Goal: Obtain resource: Download file/media

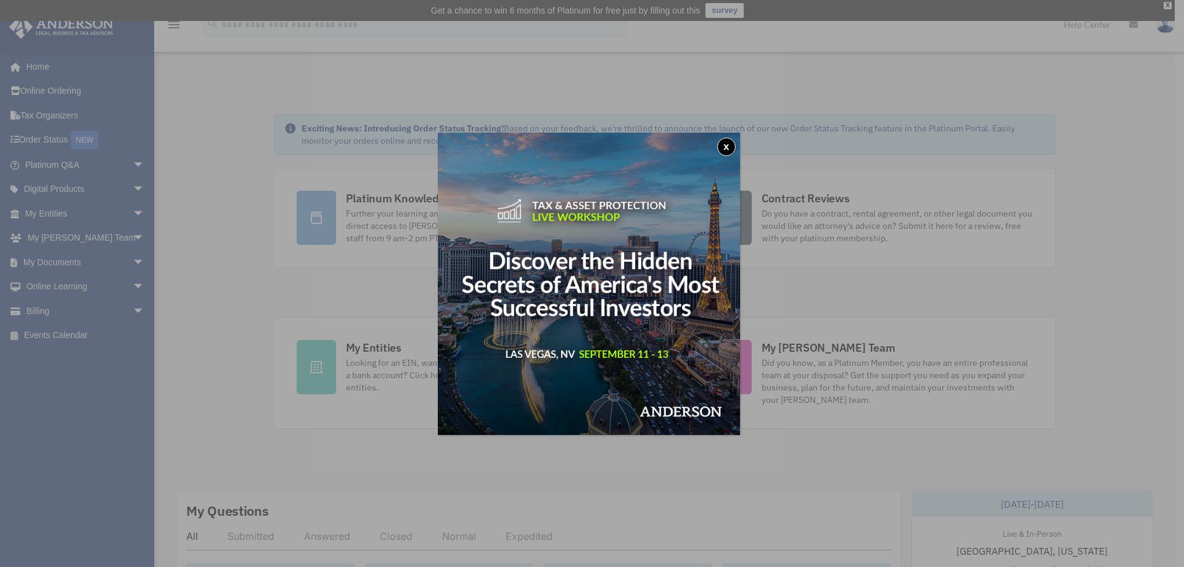
click at [729, 145] on button "x" at bounding box center [726, 146] width 18 height 18
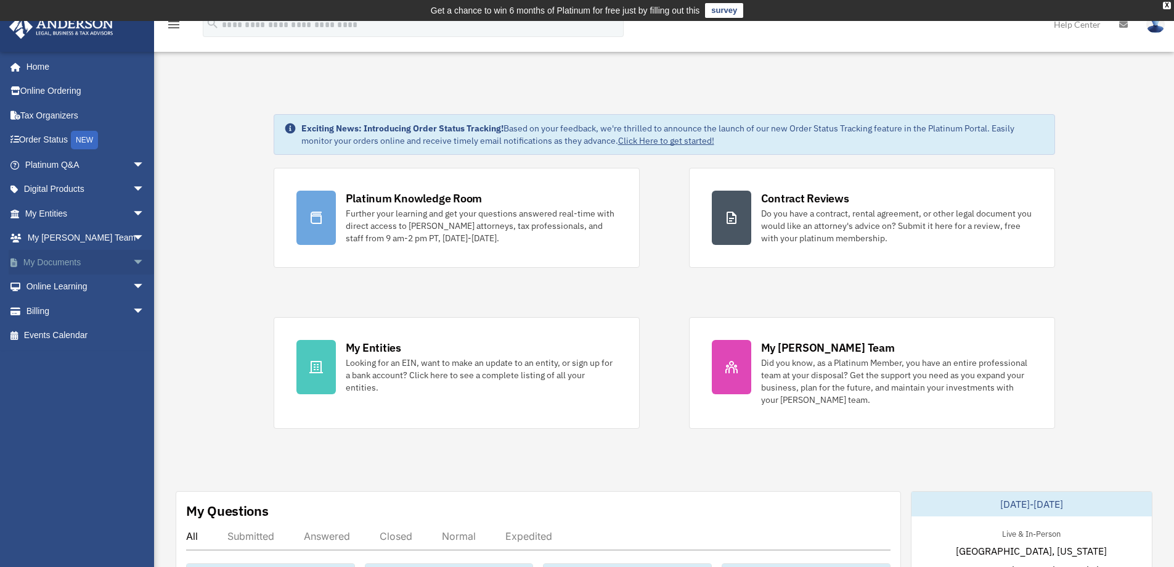
click at [43, 258] on link "My Documents arrow_drop_down" at bounding box center [86, 262] width 155 height 25
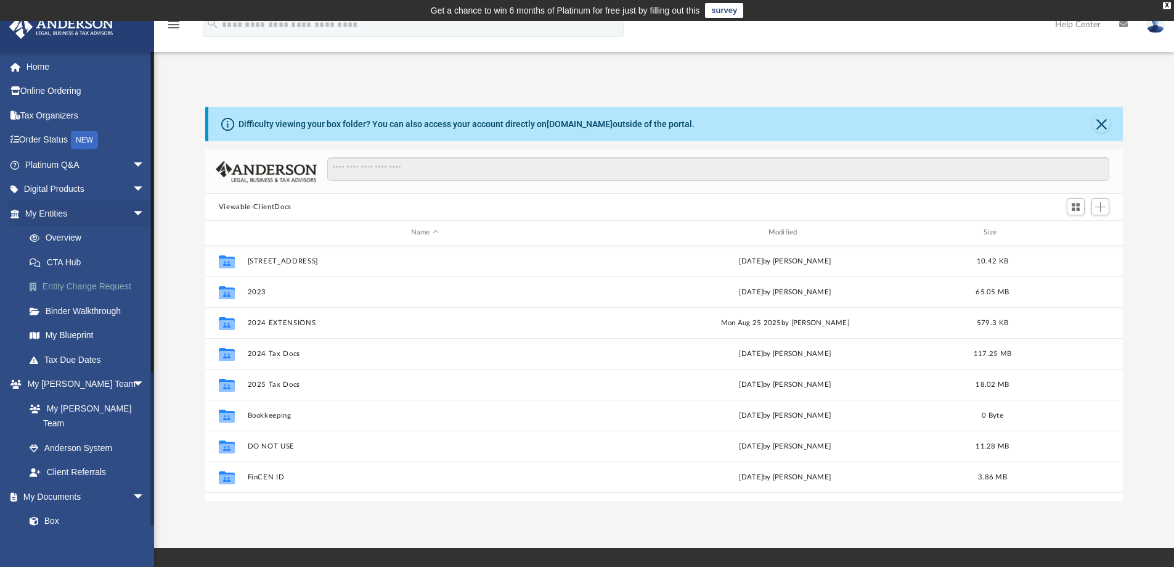
click at [105, 287] on link "Entity Change Request" at bounding box center [90, 286] width 146 height 25
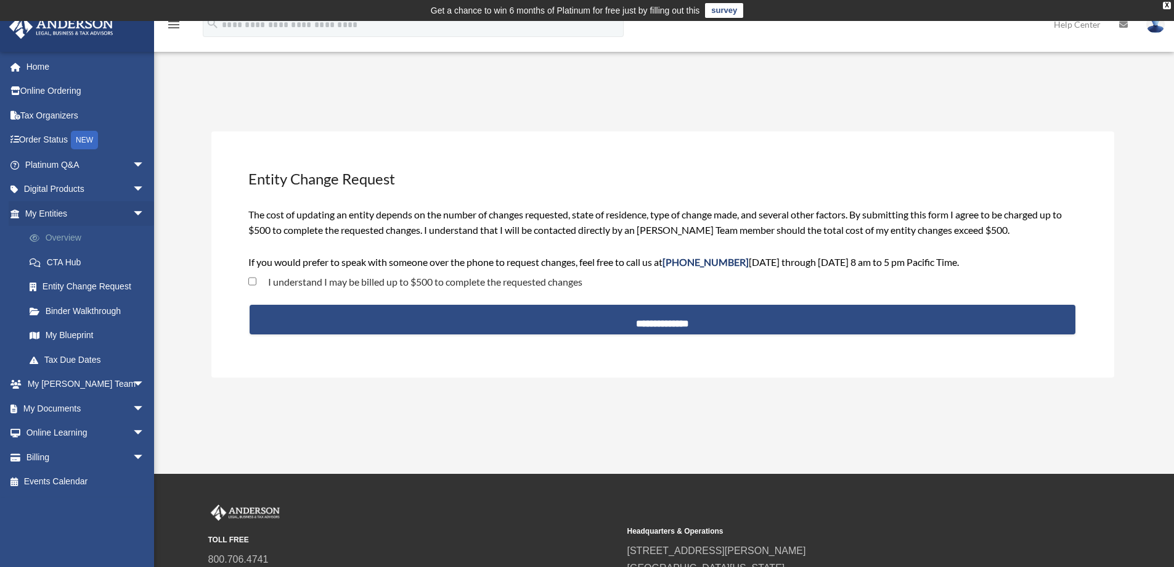
click at [68, 239] on link "Overview" at bounding box center [90, 238] width 146 height 25
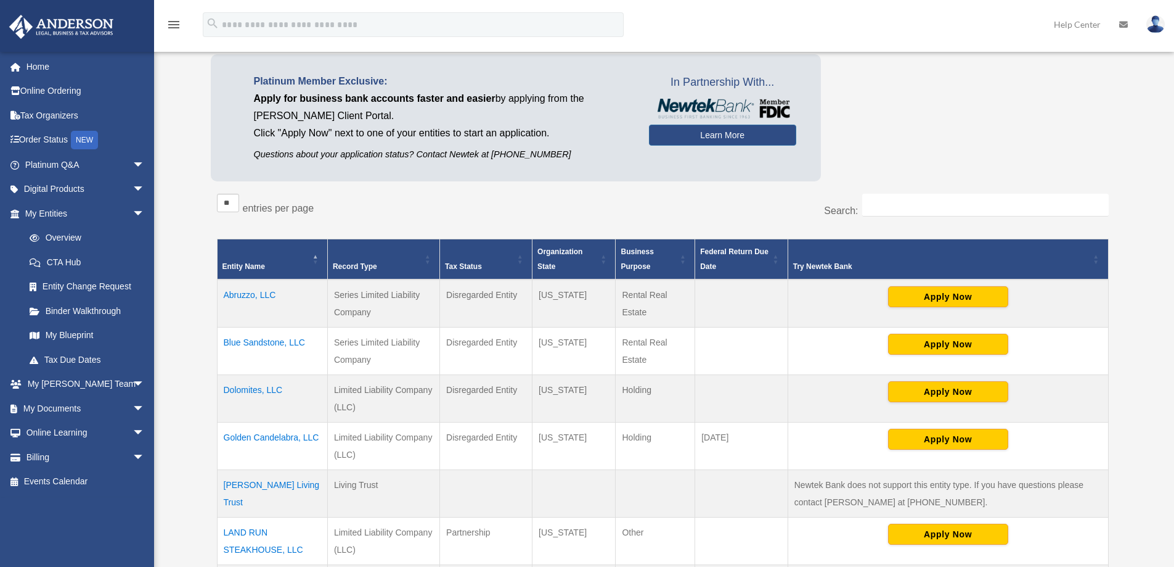
scroll to position [144, 0]
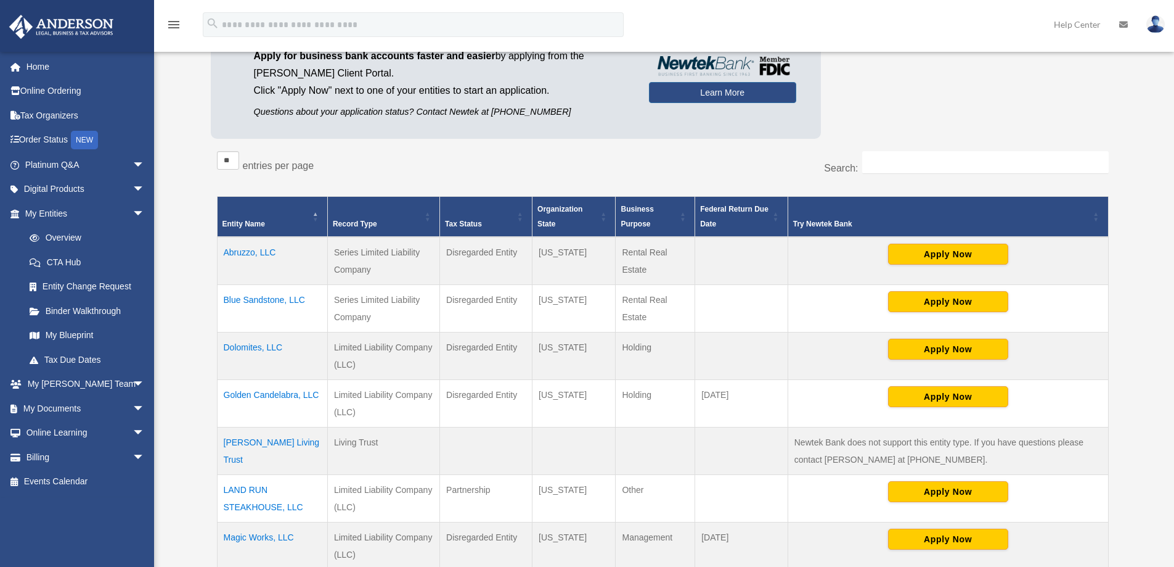
click at [260, 255] on td "Abruzzo, LLC" at bounding box center [272, 261] width 110 height 48
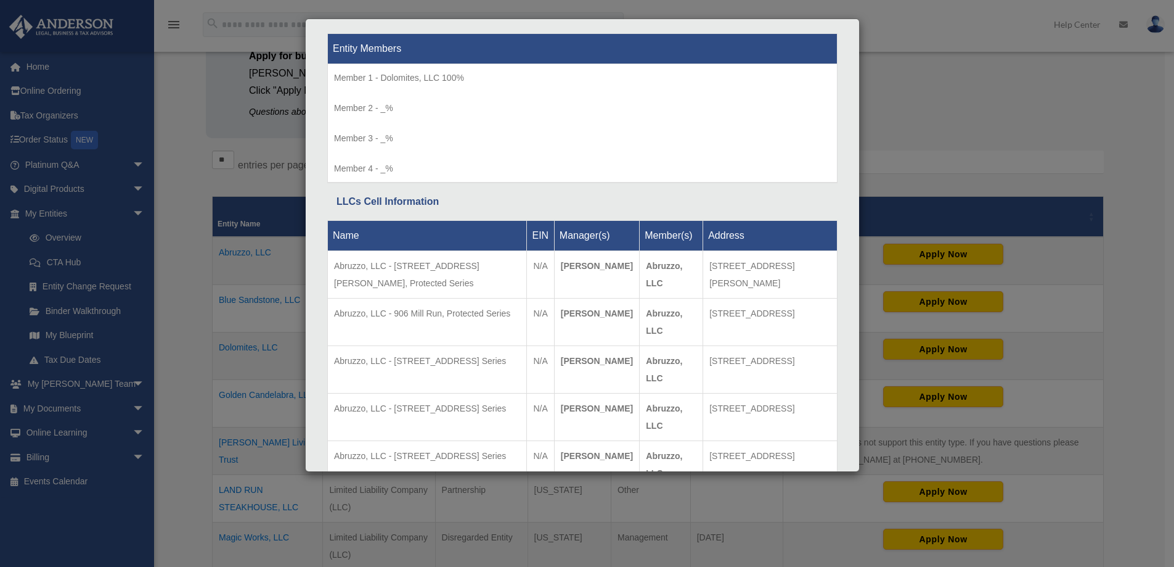
scroll to position [1231, 0]
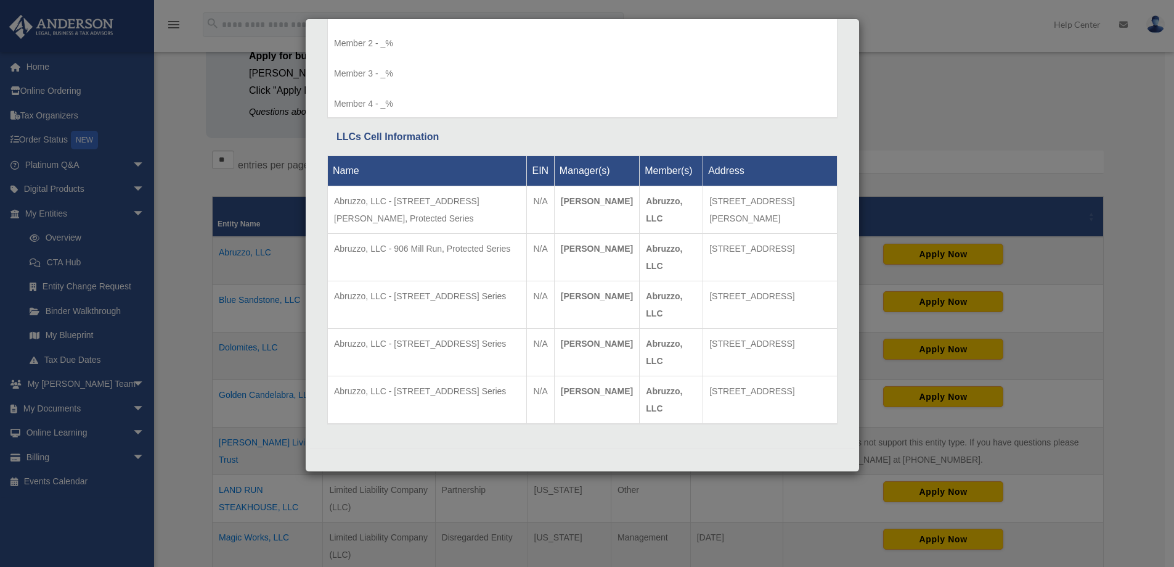
click at [245, 333] on div "Details × Articles Sent Organizational Date" at bounding box center [587, 283] width 1174 height 567
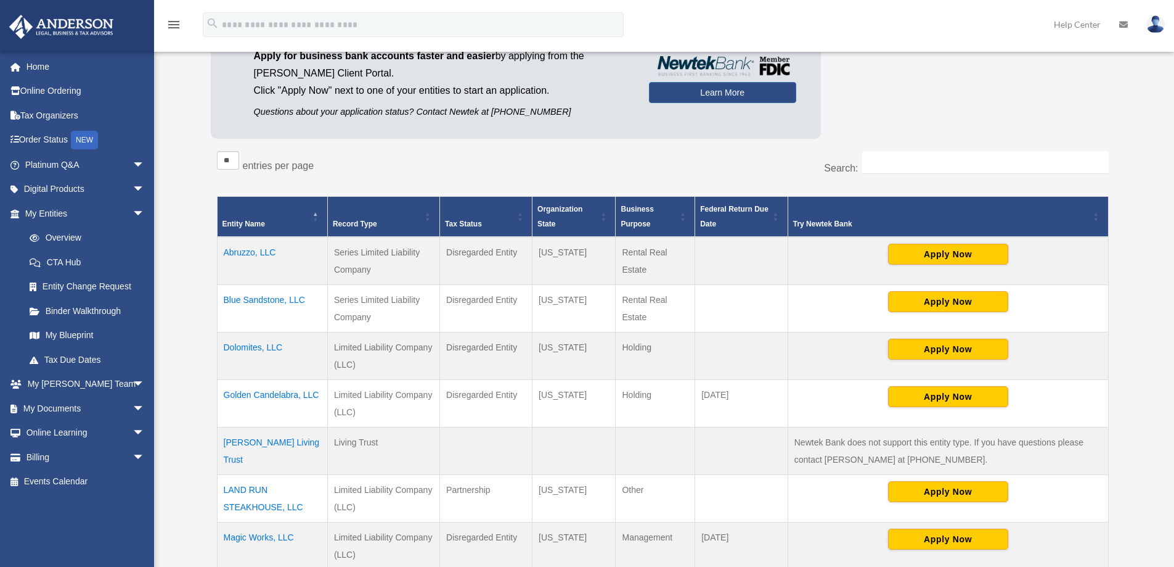
click at [246, 345] on td "Dolomites, LLC" at bounding box center [272, 355] width 110 height 47
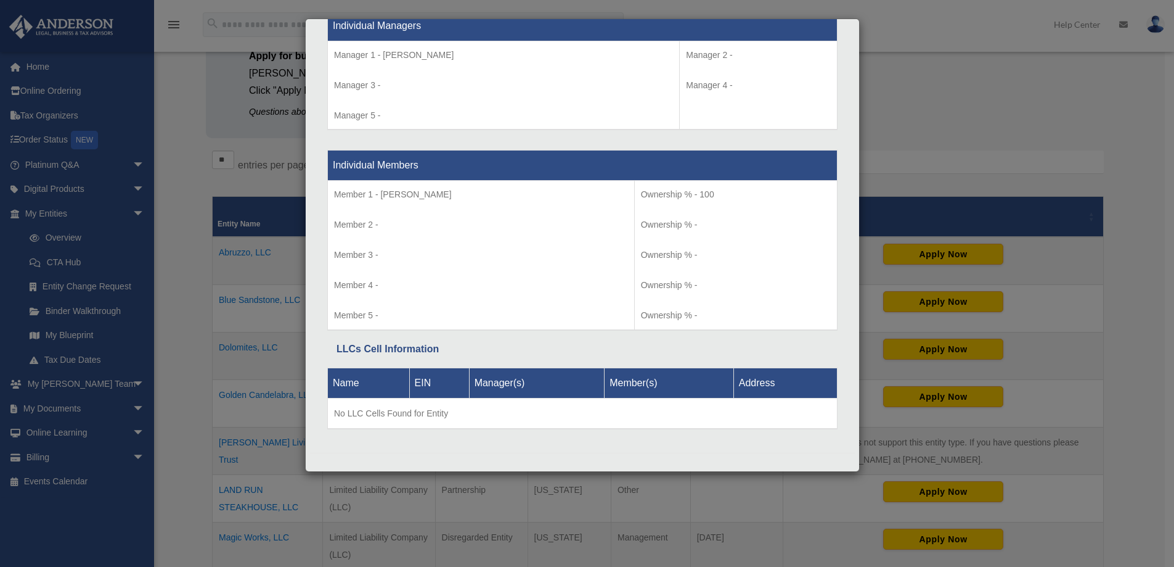
scroll to position [1173, 0]
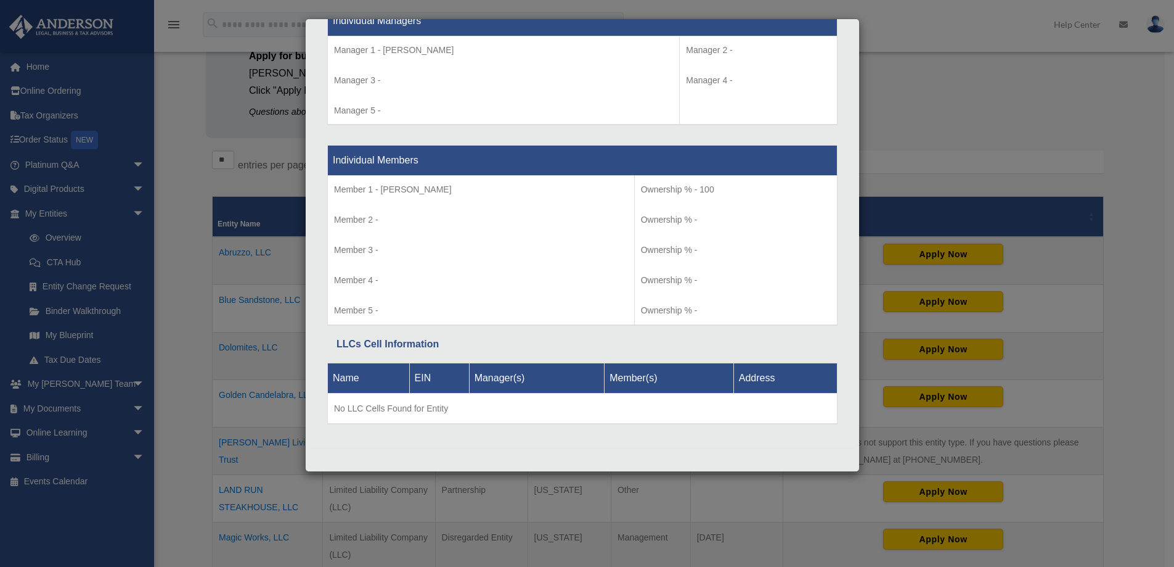
click at [283, 309] on div "Details × Articles Sent Organizational Date" at bounding box center [587, 283] width 1174 height 567
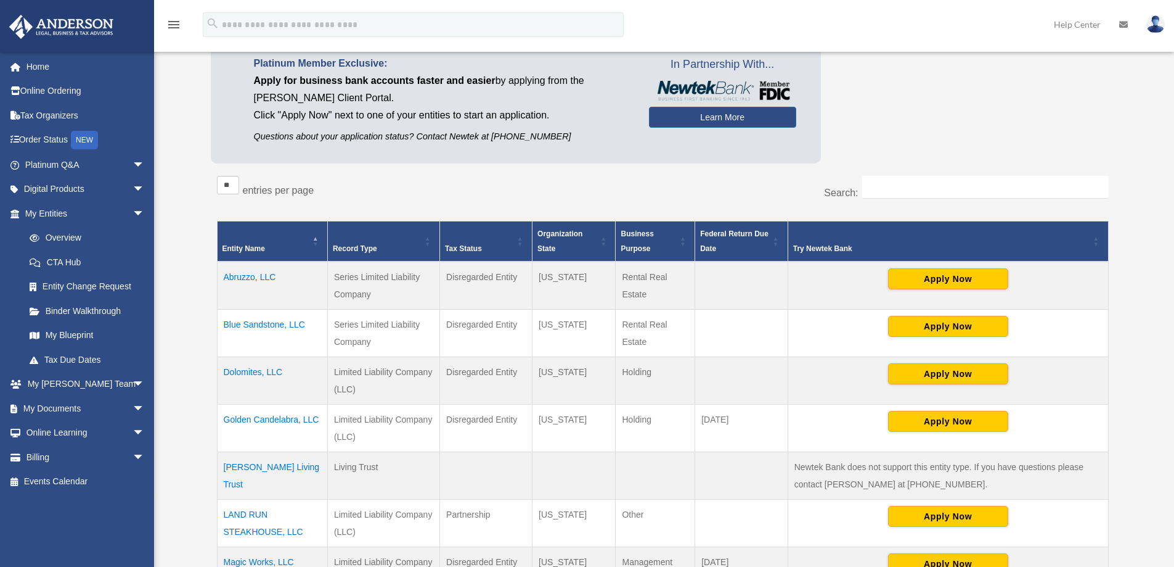
scroll to position [144, 0]
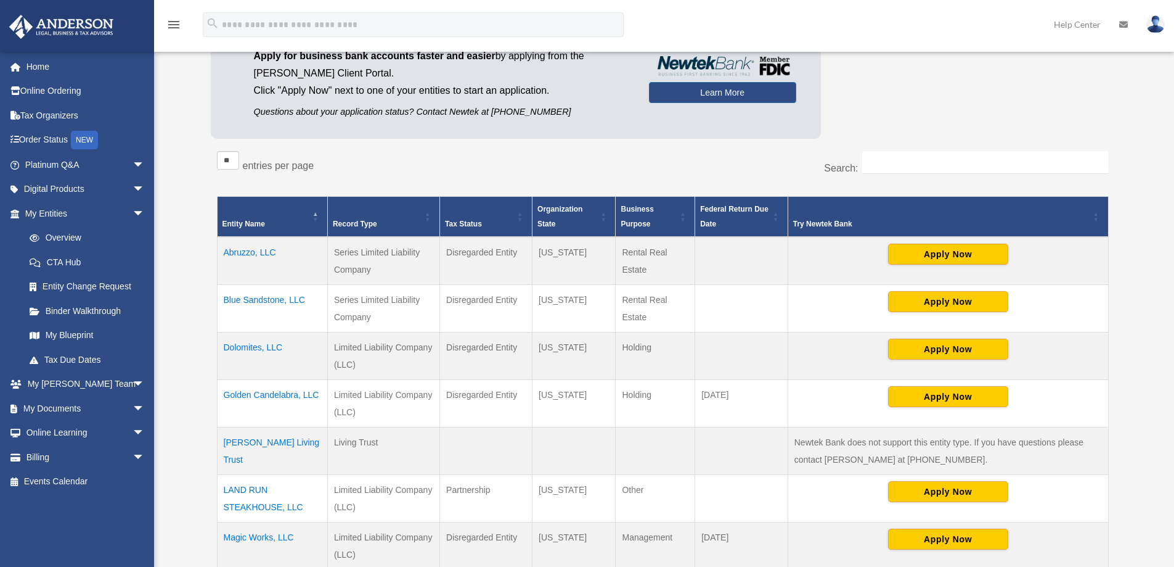
click at [237, 250] on td "Abruzzo, LLC" at bounding box center [272, 261] width 110 height 48
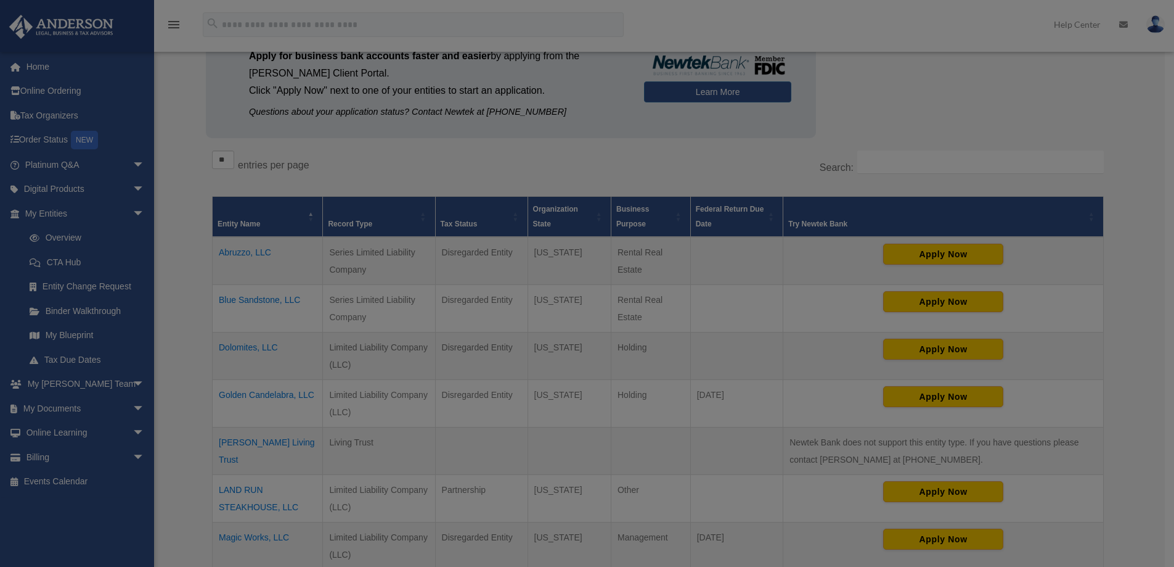
scroll to position [0, 0]
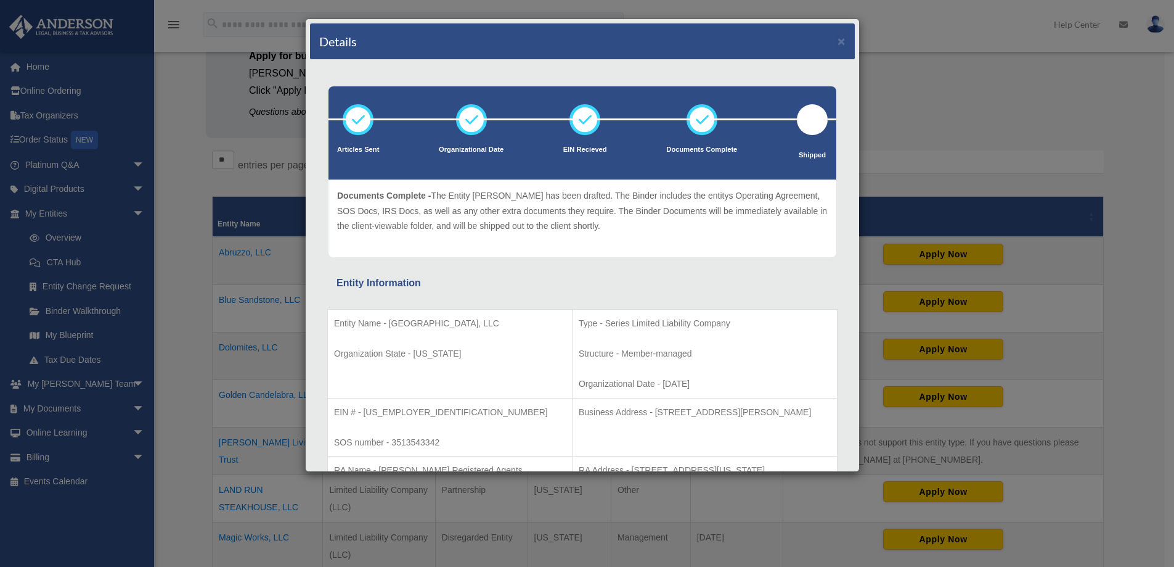
click at [803, 125] on div at bounding box center [812, 119] width 31 height 31
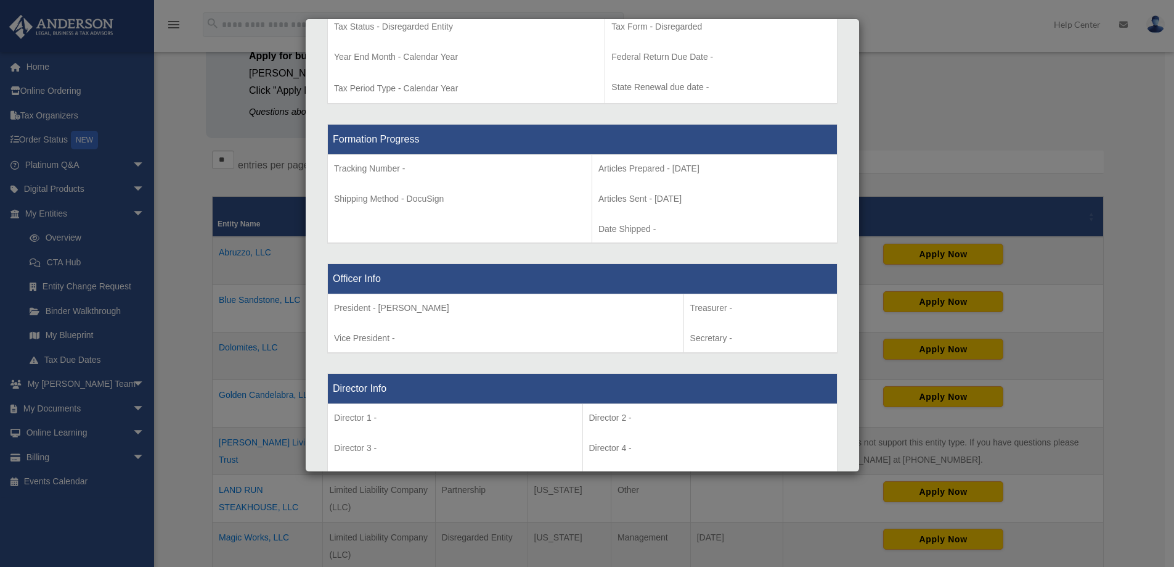
scroll to position [288, 0]
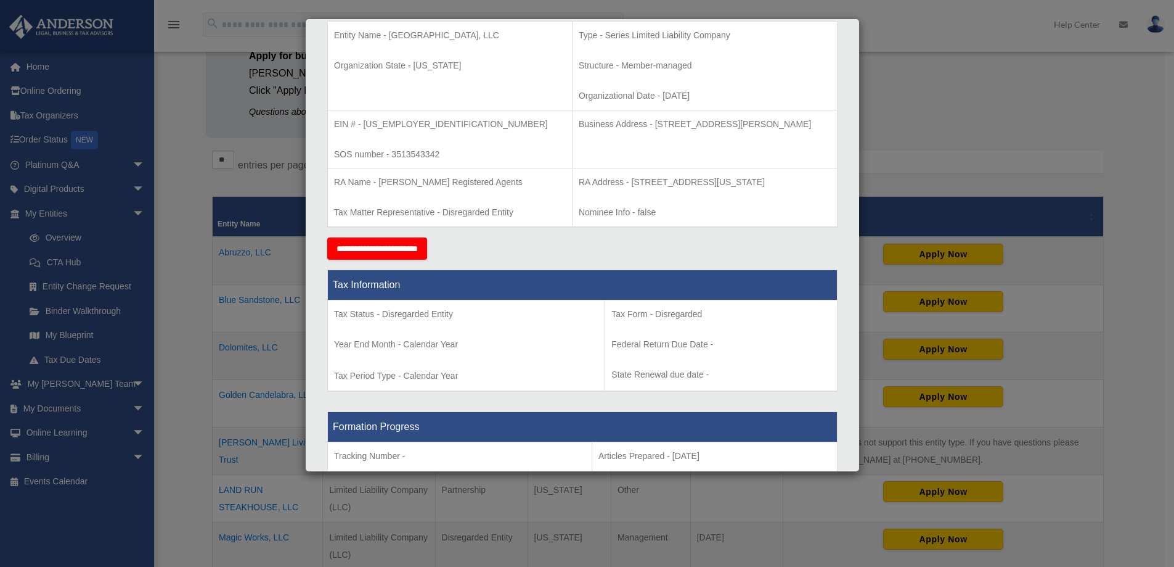
click at [258, 373] on div "Details × Articles Sent Organizational Date" at bounding box center [587, 283] width 1174 height 567
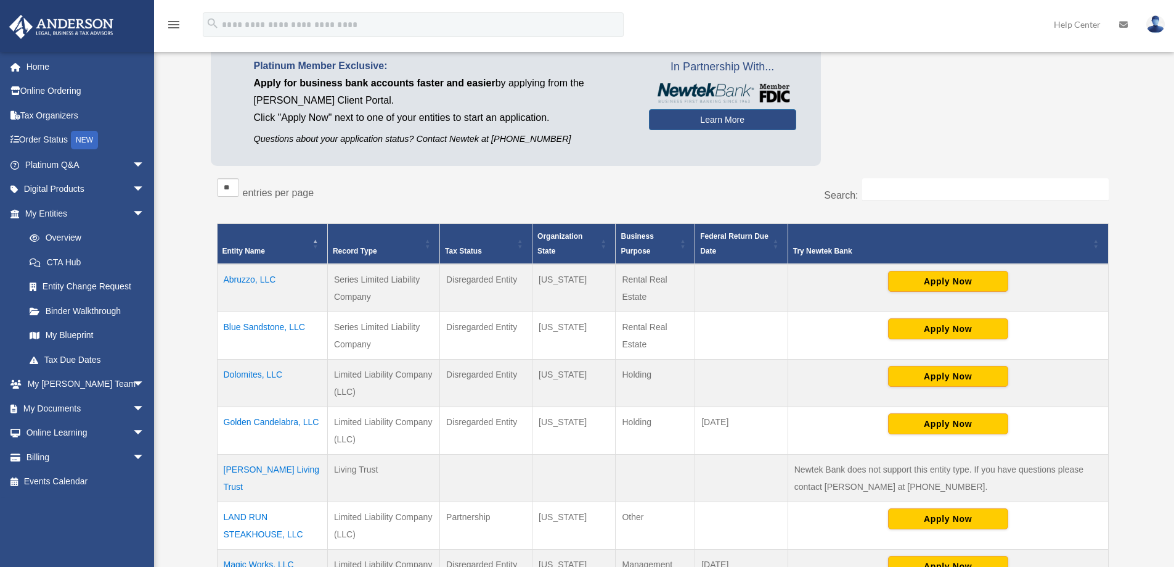
scroll to position [144, 0]
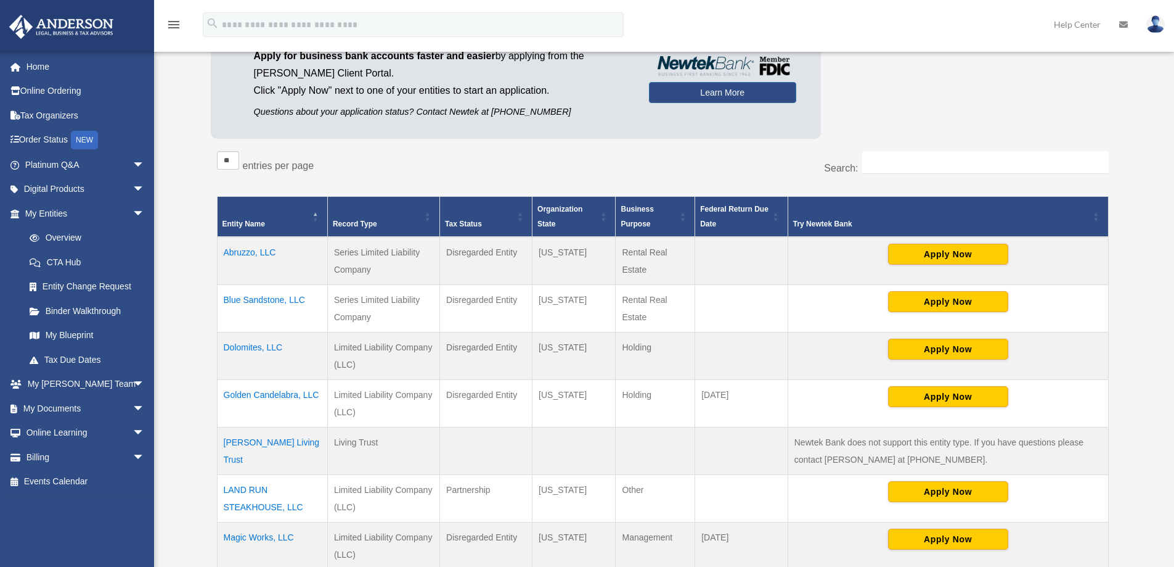
click at [238, 250] on td "Abruzzo, LLC" at bounding box center [272, 261] width 110 height 48
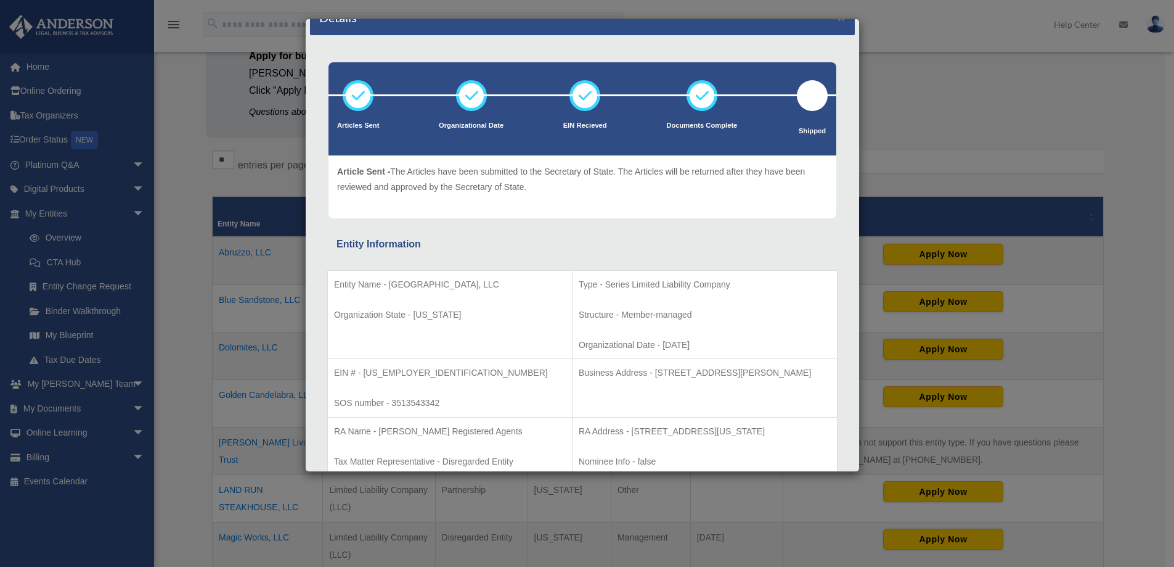
scroll to position [0, 0]
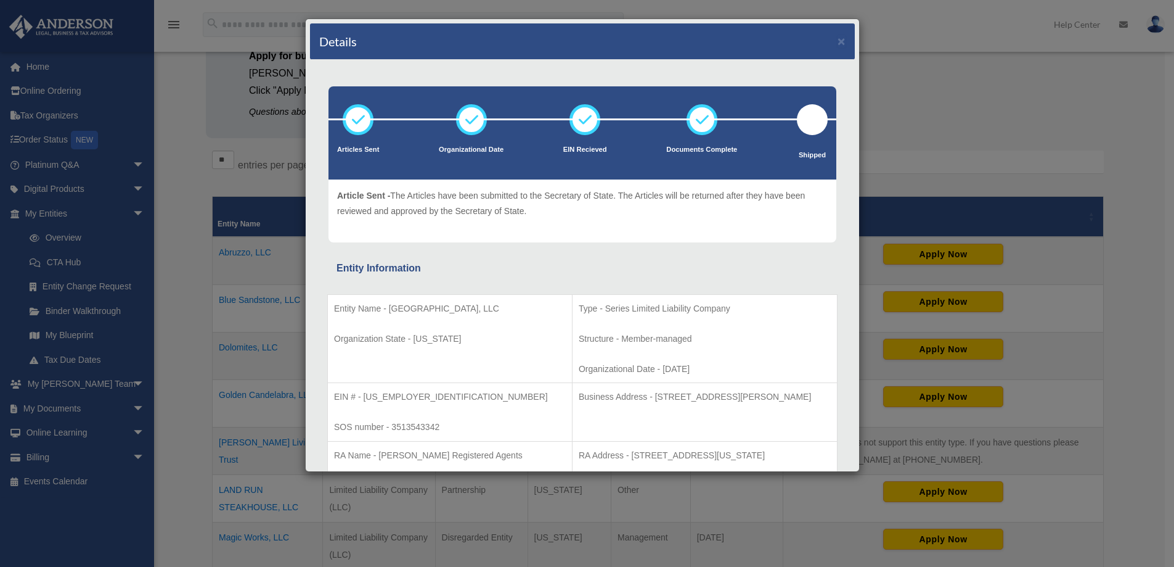
click at [357, 127] on icon at bounding box center [358, 119] width 37 height 37
click at [475, 124] on icon at bounding box center [471, 119] width 37 height 37
click at [425, 125] on ul "Articles Sent Organizational Date EIN Recieved Documents Complete" at bounding box center [583, 141] width 508 height 75
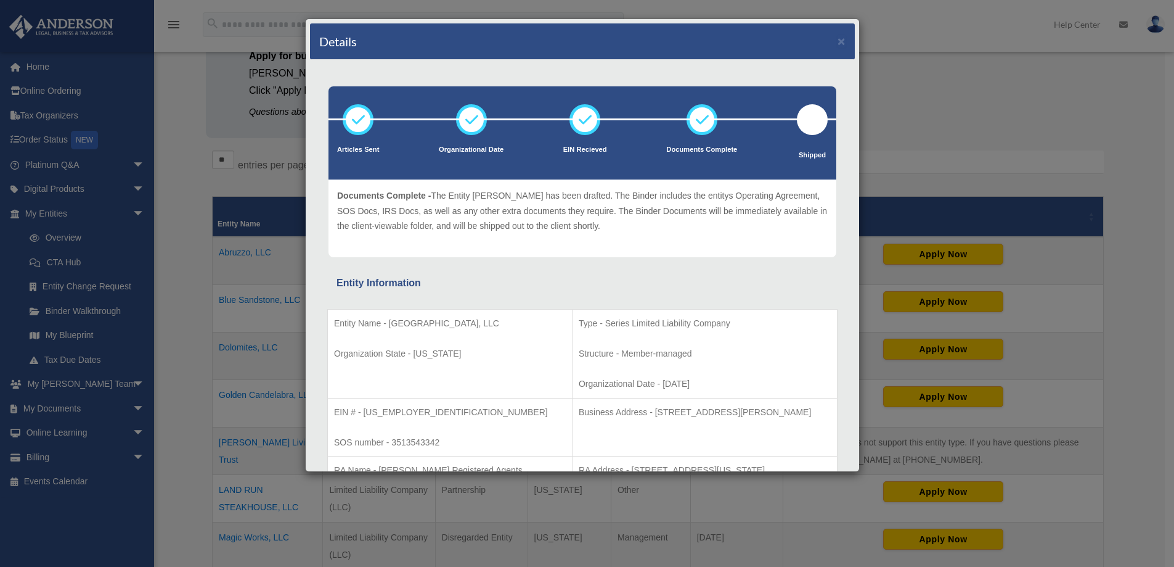
click at [808, 126] on div at bounding box center [812, 119] width 31 height 31
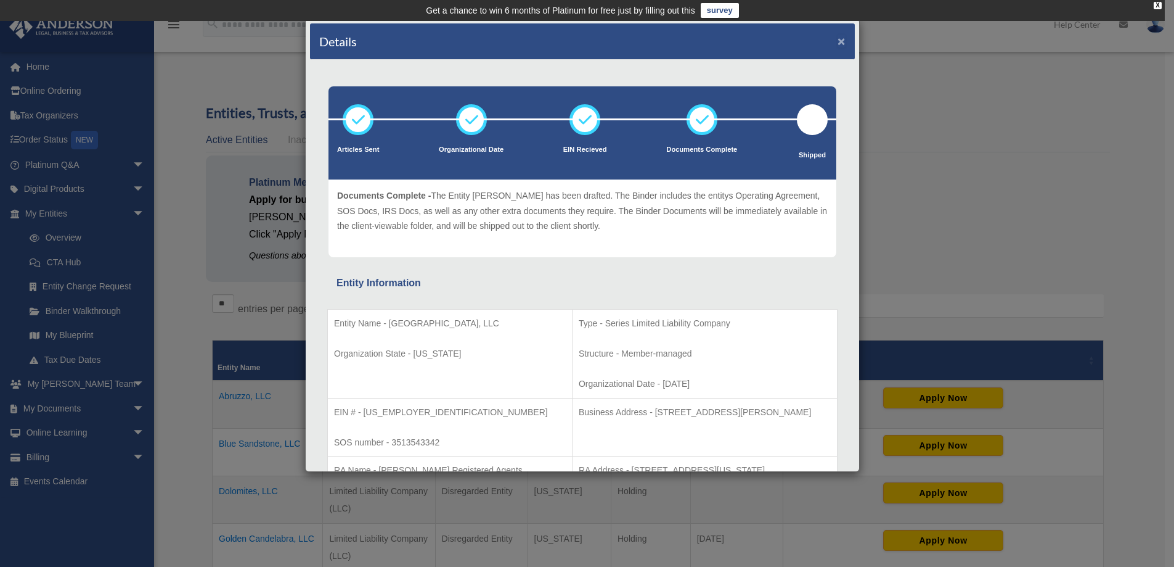
click at [838, 40] on button "×" at bounding box center [842, 41] width 8 height 13
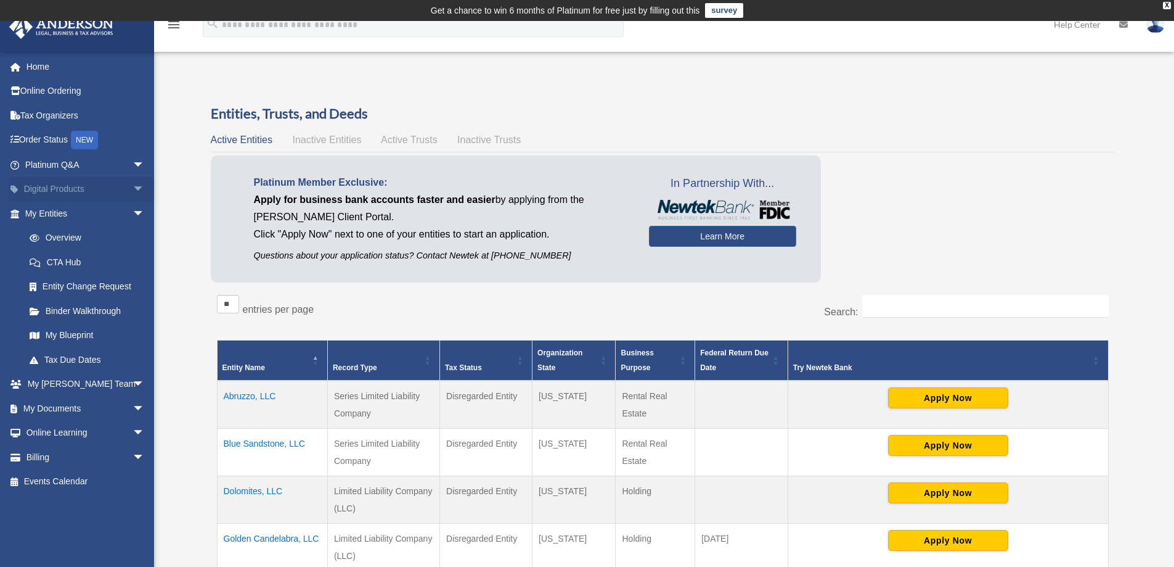
click at [133, 194] on span "arrow_drop_down" at bounding box center [145, 189] width 25 height 25
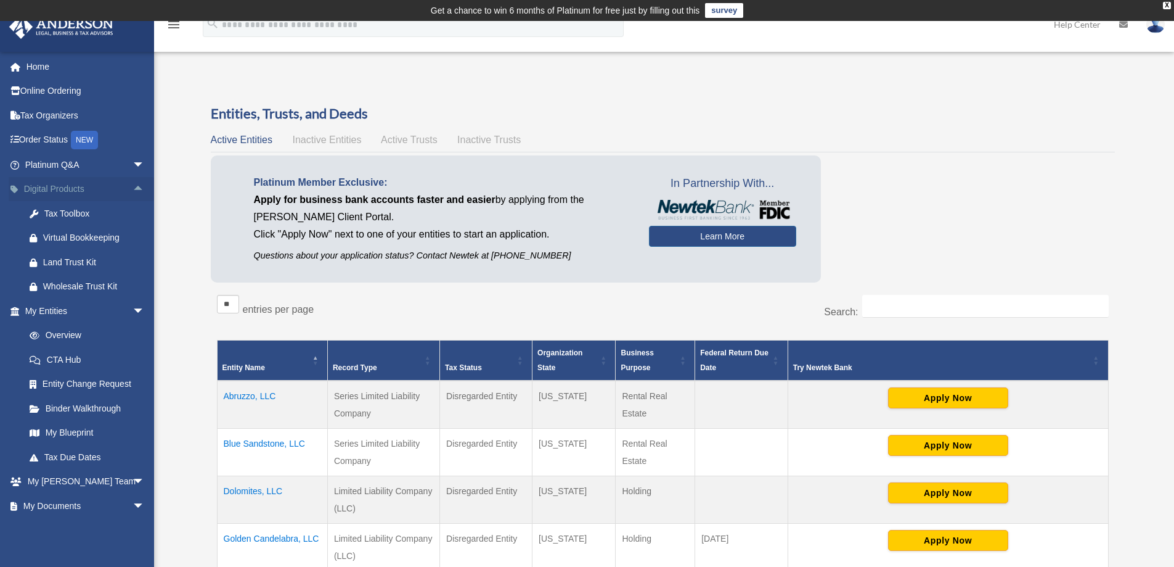
click at [133, 194] on span "arrow_drop_up" at bounding box center [145, 189] width 25 height 25
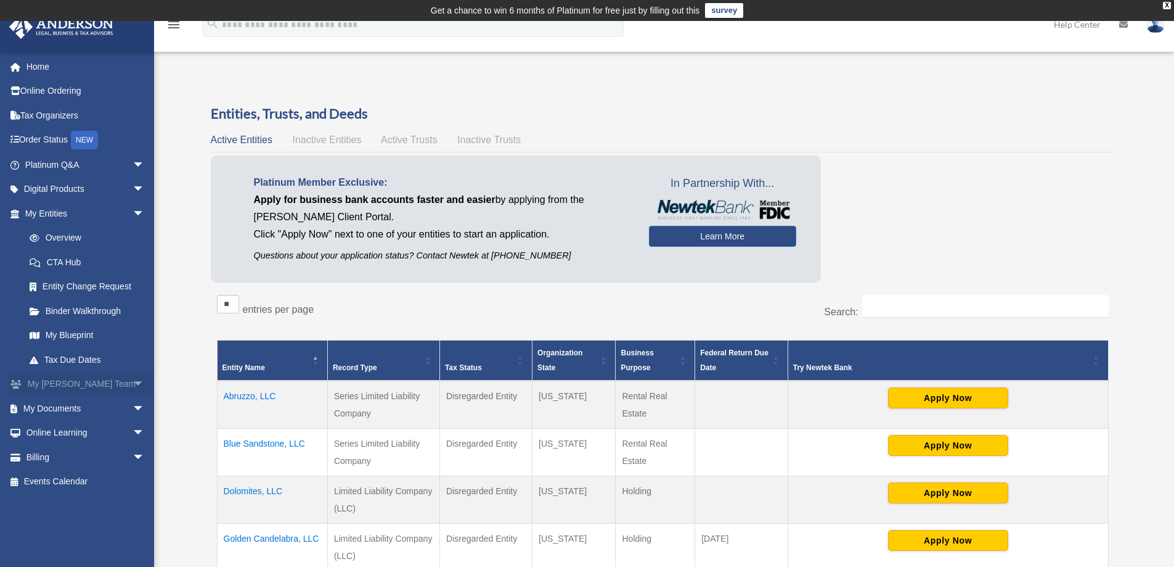
click at [133, 382] on span "arrow_drop_down" at bounding box center [145, 384] width 25 height 25
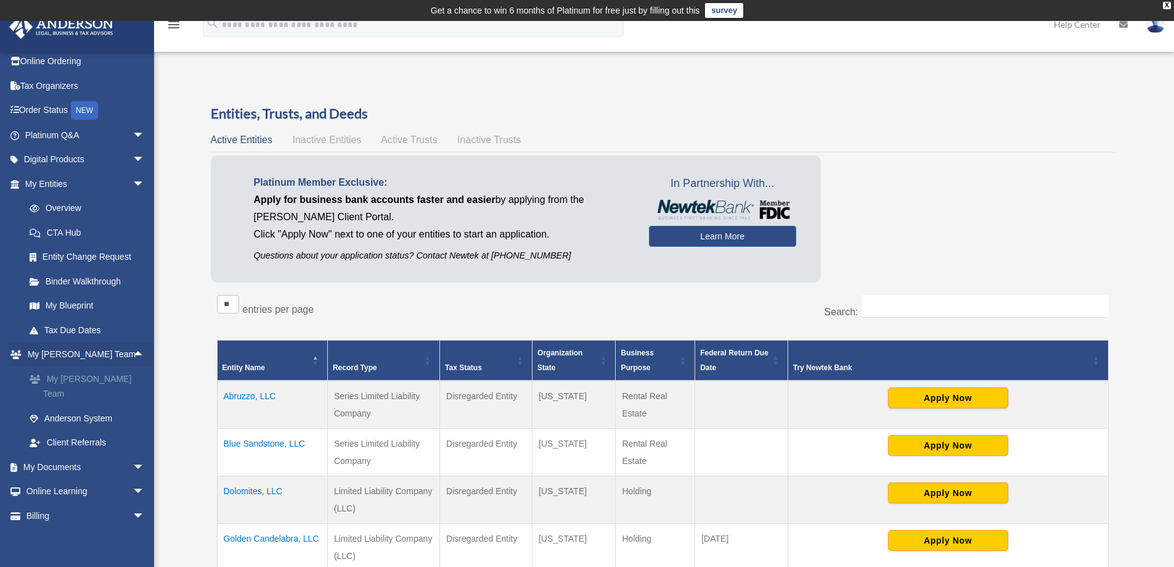
scroll to position [44, 0]
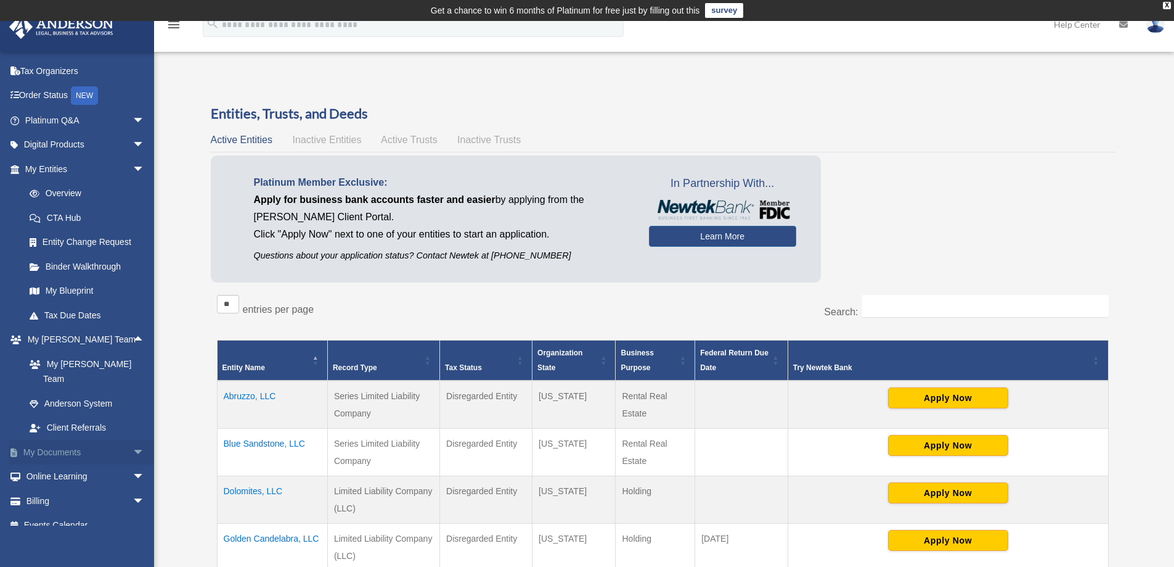
click at [133, 440] on span "arrow_drop_down" at bounding box center [145, 452] width 25 height 25
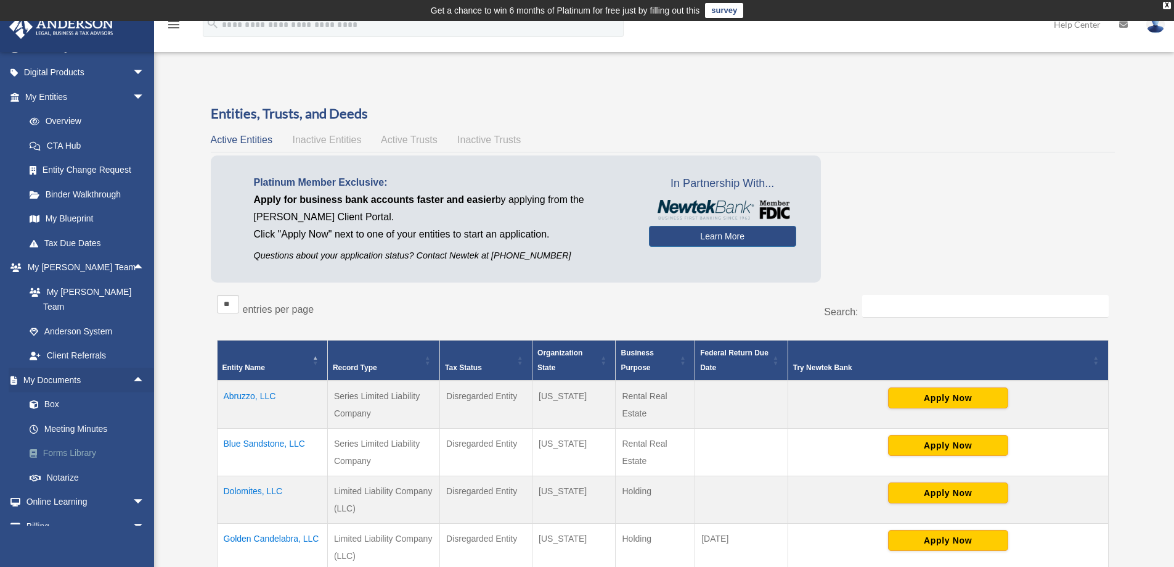
scroll to position [142, 0]
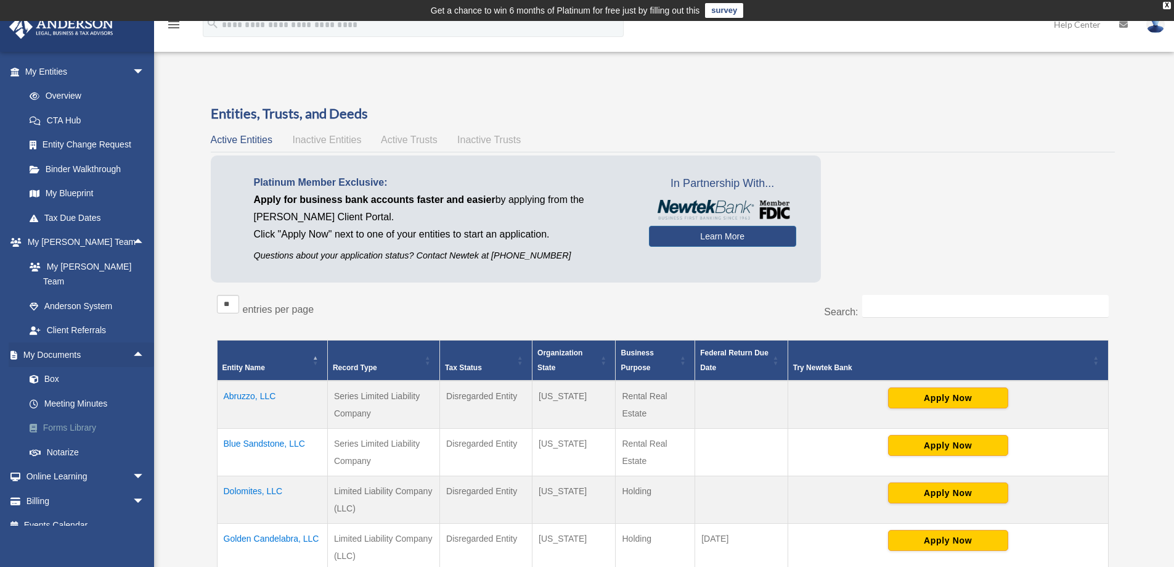
click at [78, 415] on link "Forms Library" at bounding box center [90, 427] width 146 height 25
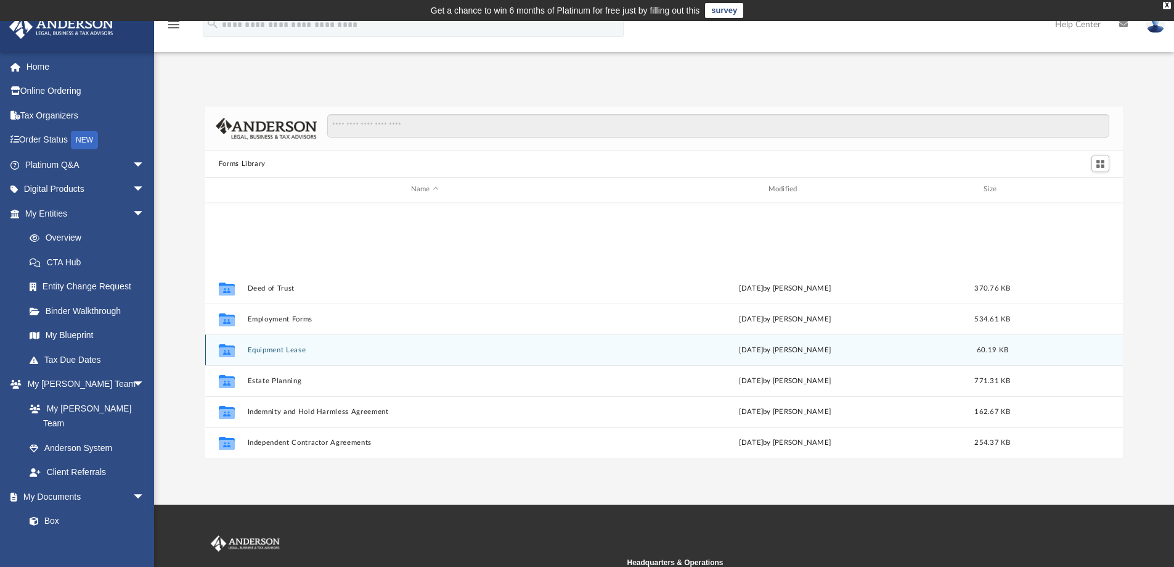
scroll to position [382, 0]
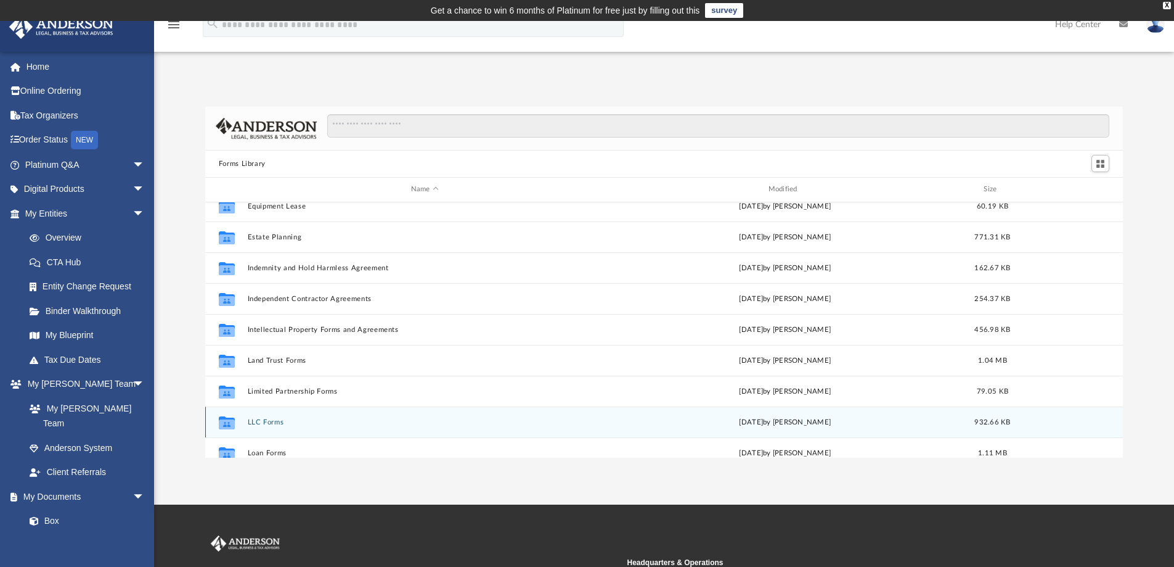
click at [275, 428] on div "Collaborated Folder LLC Forms Wed Jan 11 2023 by Mary Acree 932.66 KB" at bounding box center [664, 421] width 918 height 31
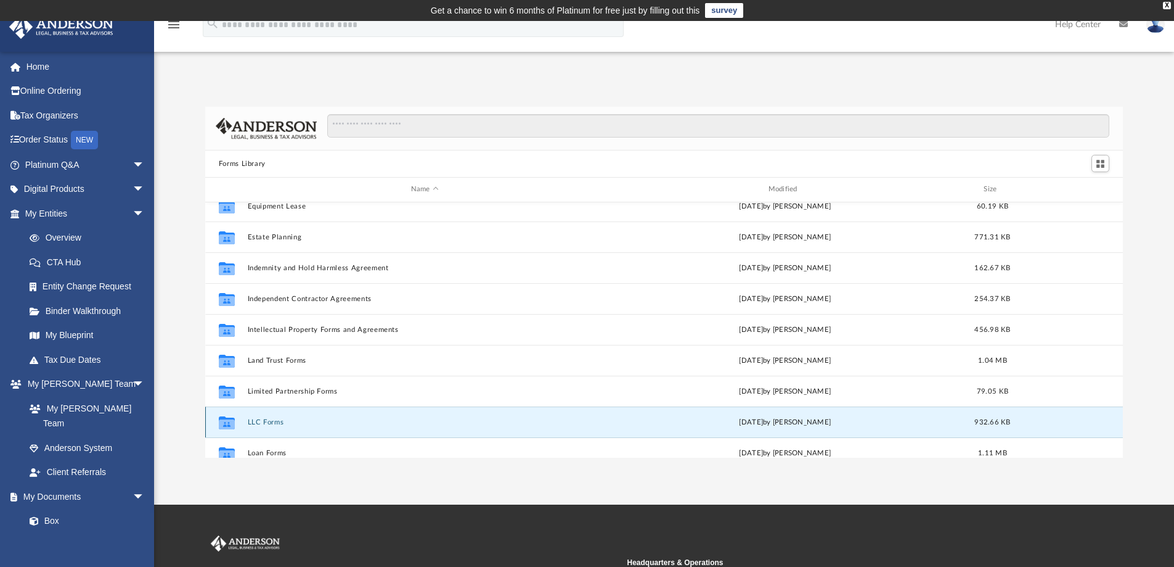
click at [272, 423] on button "LLC Forms" at bounding box center [424, 422] width 355 height 8
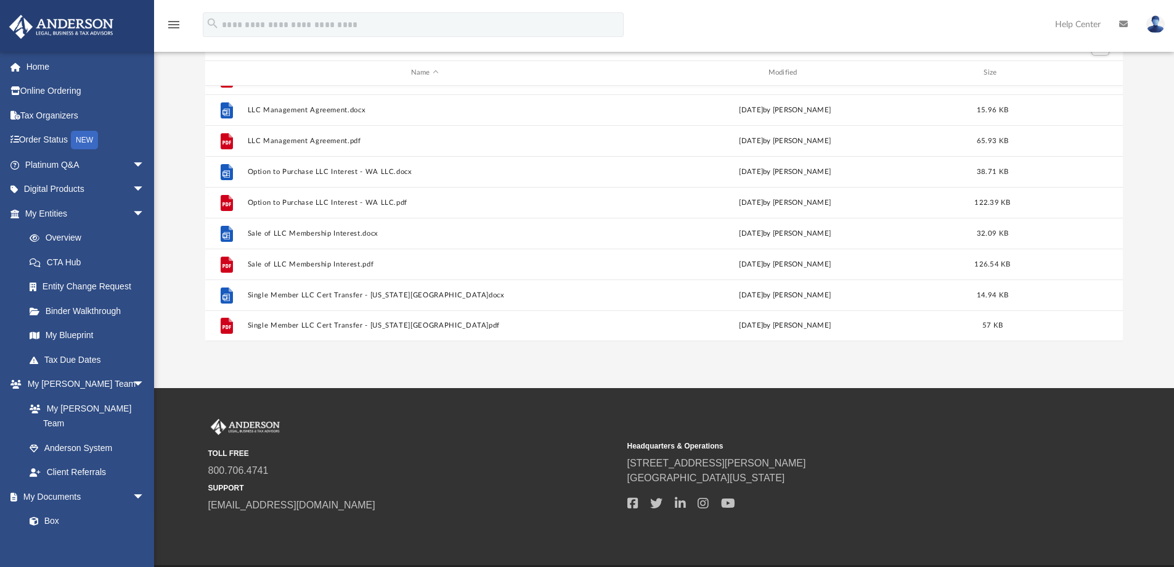
scroll to position [144, 0]
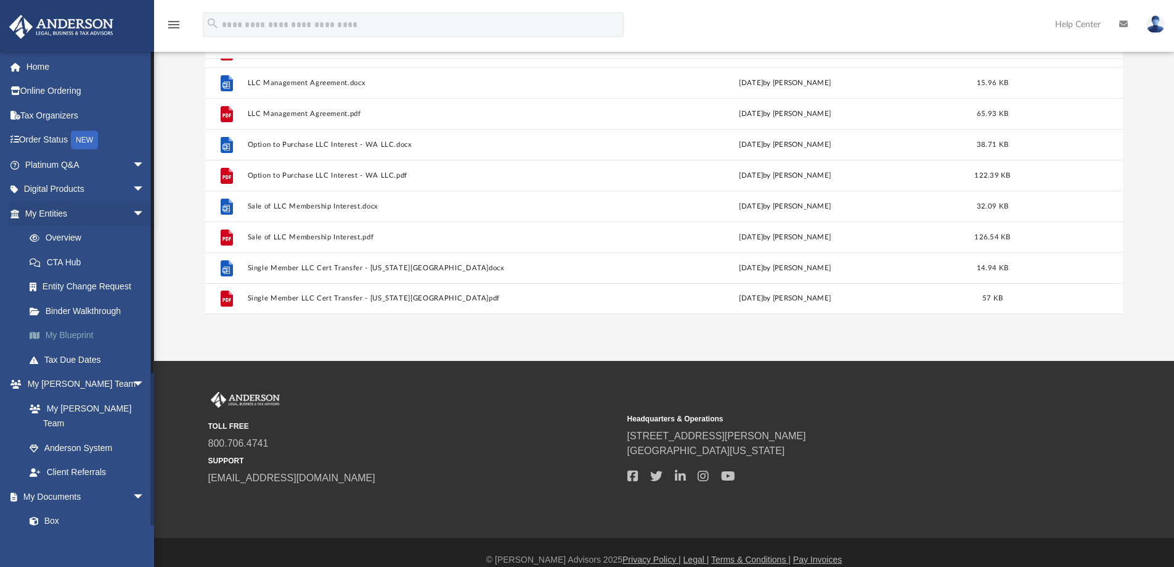
click at [76, 338] on link "My Blueprint" at bounding box center [90, 335] width 146 height 25
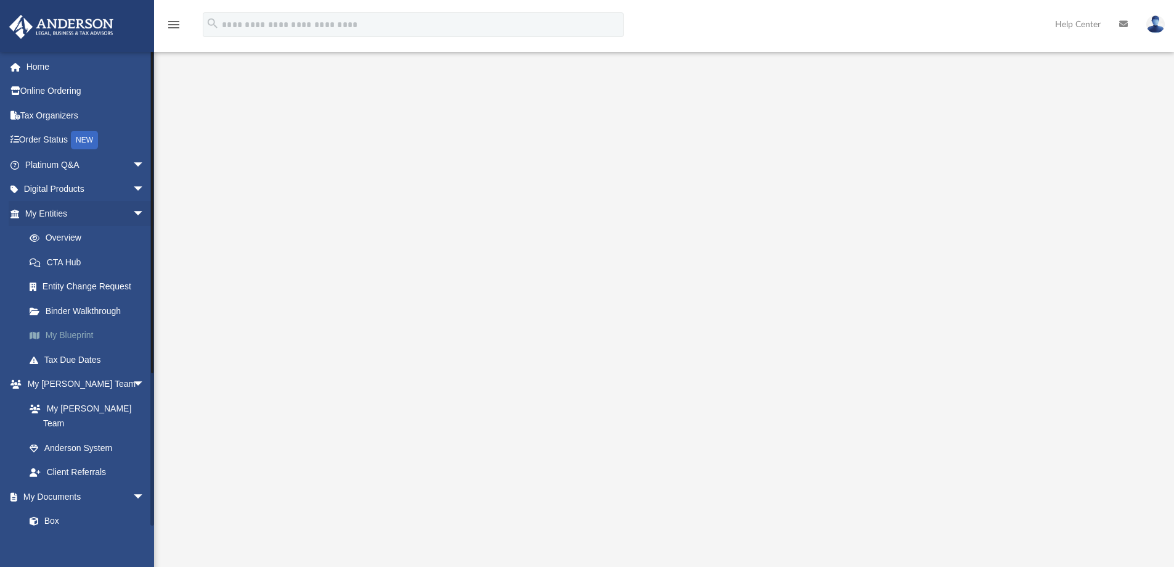
scroll to position [144, 0]
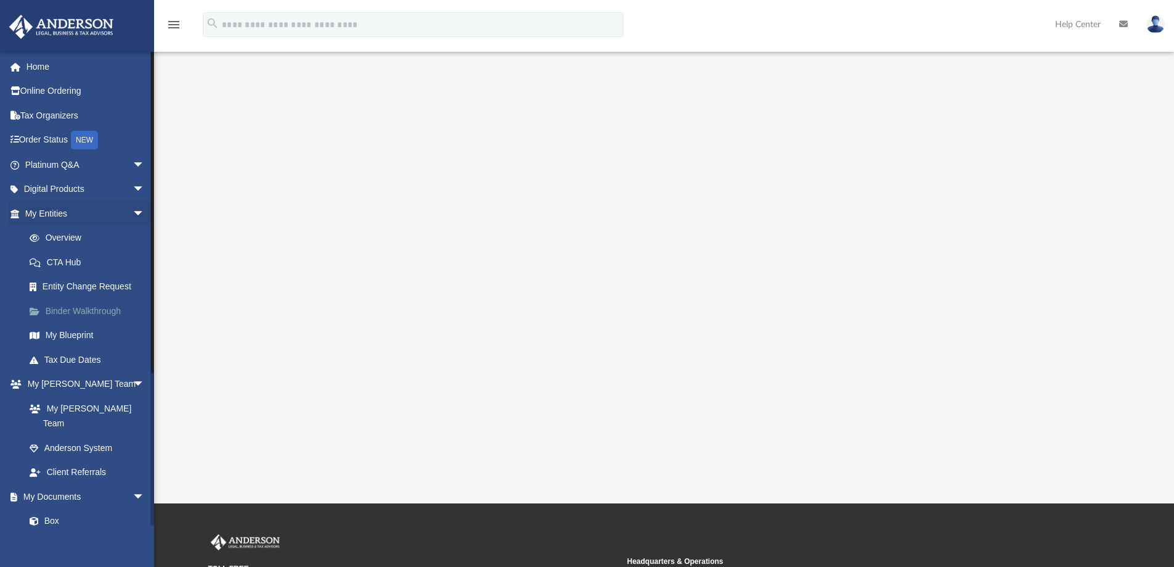
click at [83, 315] on link "Binder Walkthrough" at bounding box center [90, 310] width 146 height 25
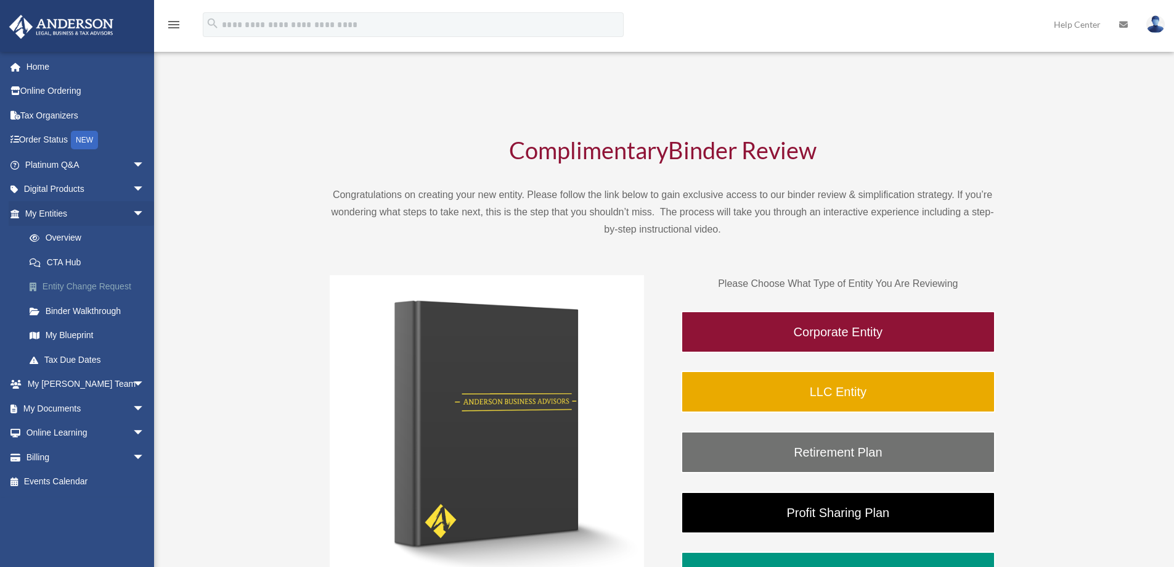
click at [76, 279] on link "Entity Change Request" at bounding box center [90, 286] width 146 height 25
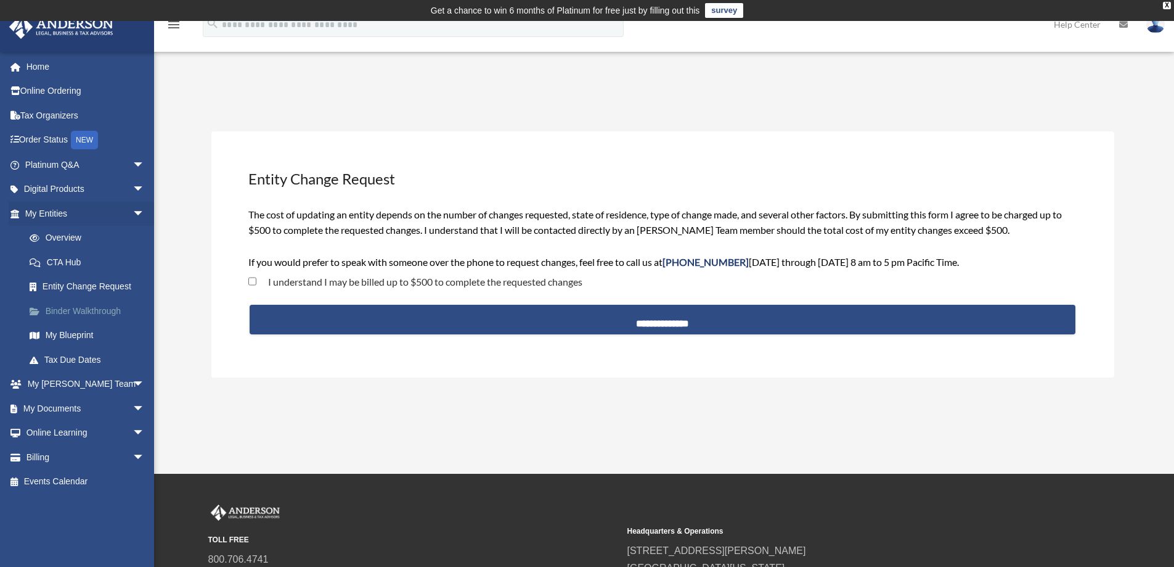
click at [101, 316] on link "Binder Walkthrough" at bounding box center [90, 310] width 146 height 25
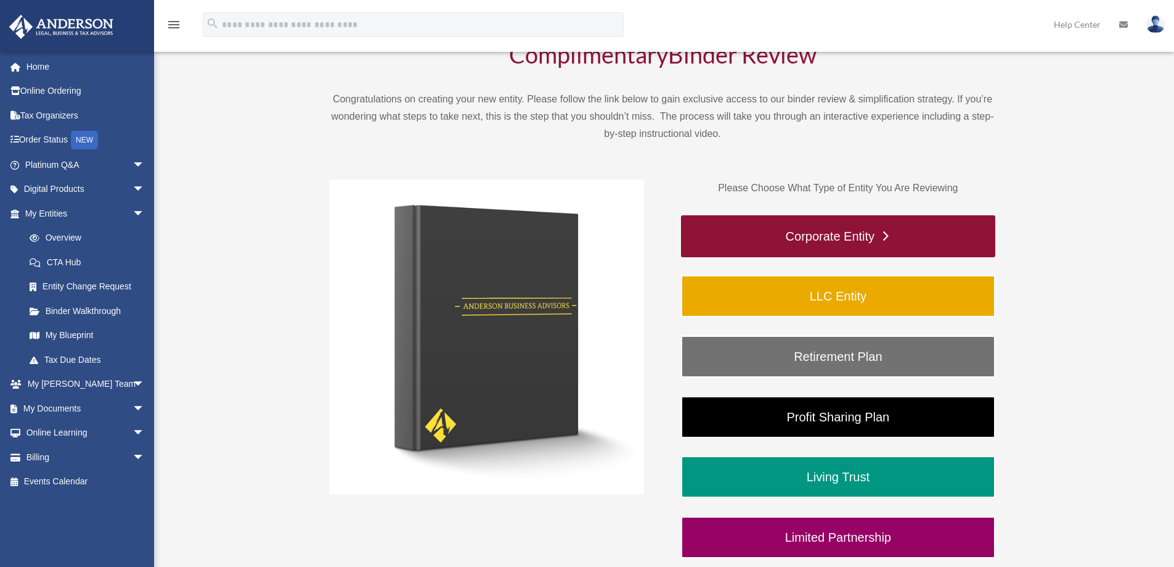
scroll to position [144, 0]
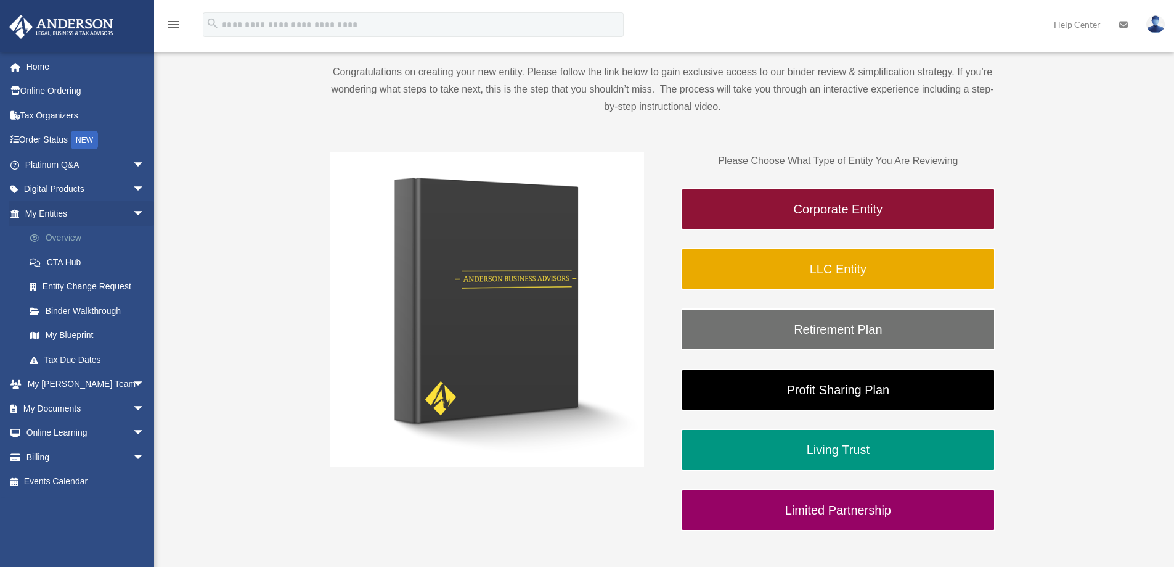
click at [59, 237] on link "Overview" at bounding box center [90, 238] width 146 height 25
click at [133, 215] on span "arrow_drop_down" at bounding box center [145, 213] width 25 height 25
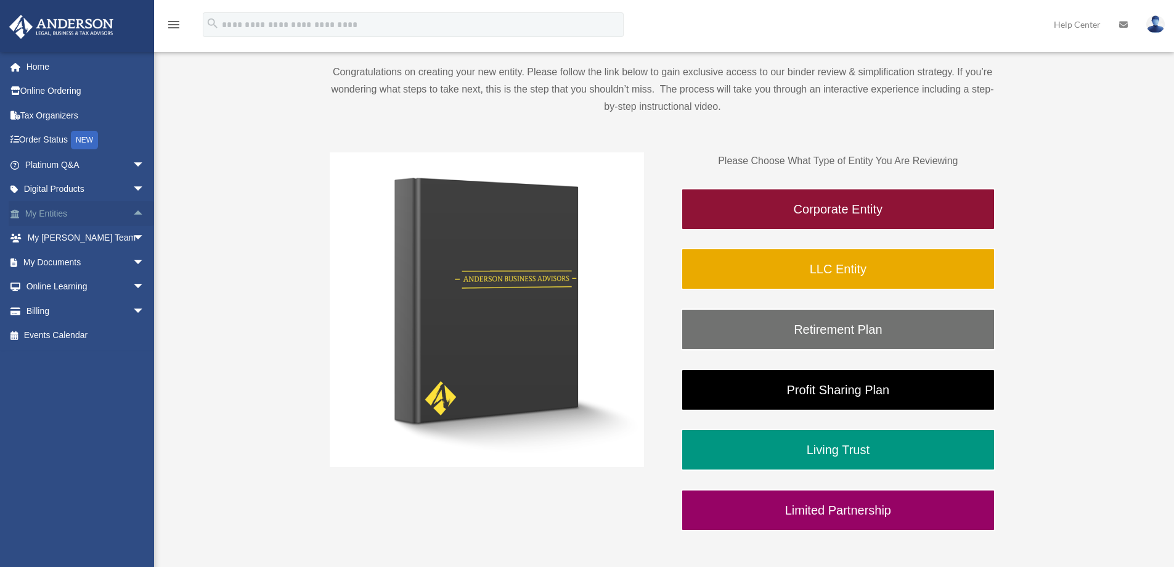
click at [133, 215] on span "arrow_drop_up" at bounding box center [145, 213] width 25 height 25
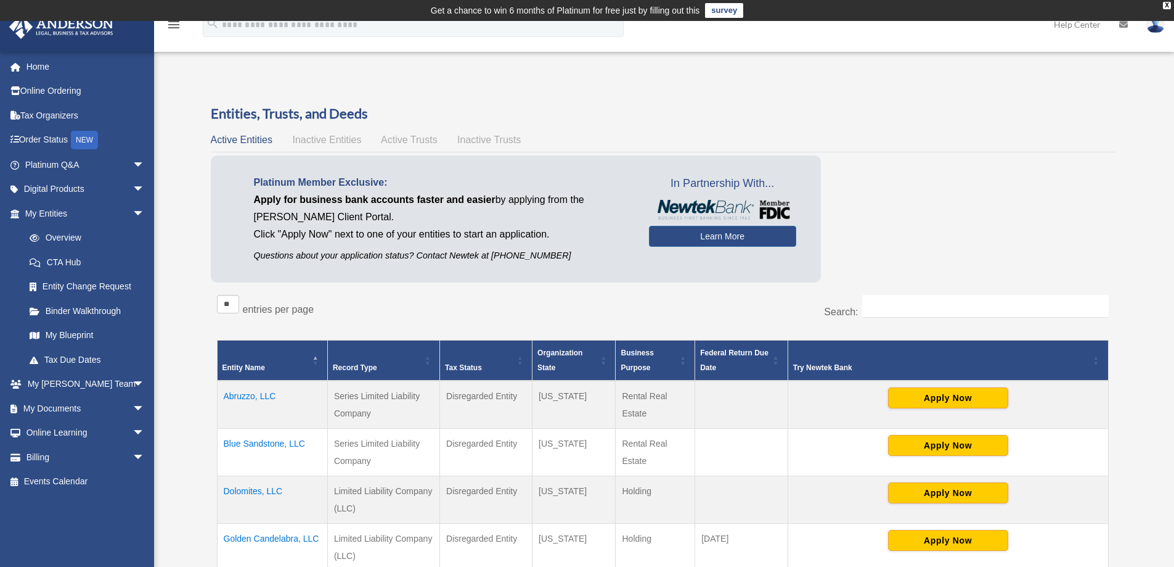
click at [252, 395] on td "Abruzzo, LLC" at bounding box center [272, 404] width 110 height 48
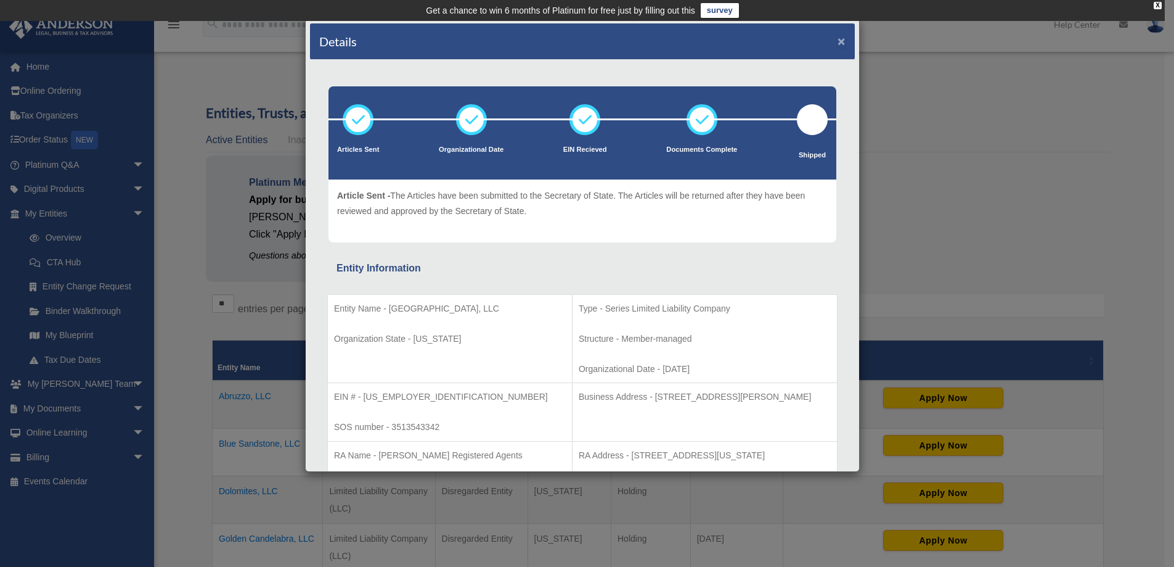
click at [838, 42] on button "×" at bounding box center [842, 41] width 8 height 13
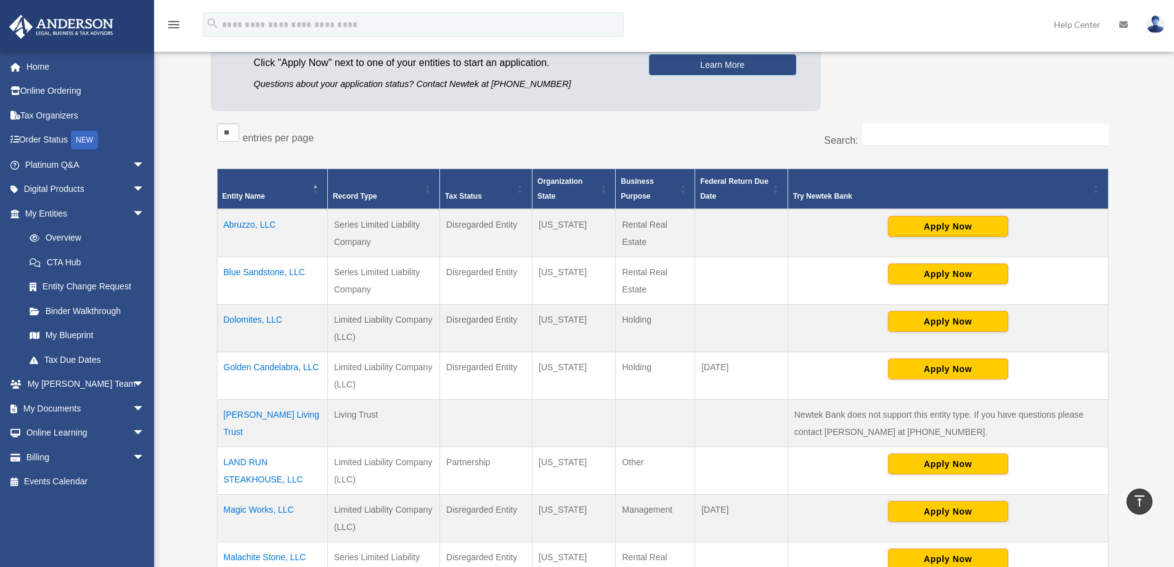
scroll to position [144, 0]
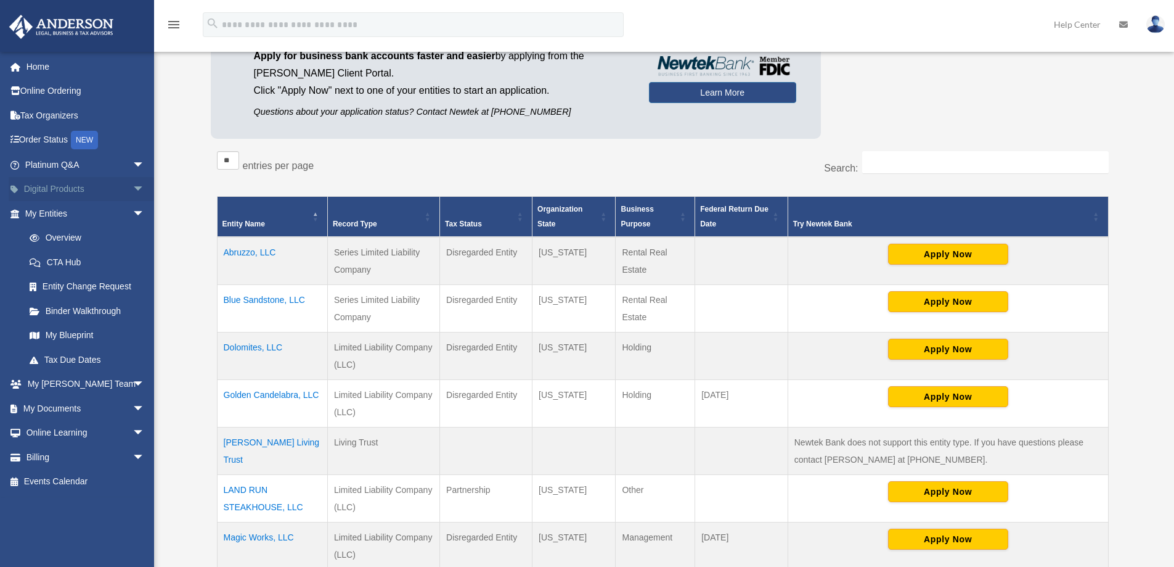
click at [133, 186] on span "arrow_drop_down" at bounding box center [145, 189] width 25 height 25
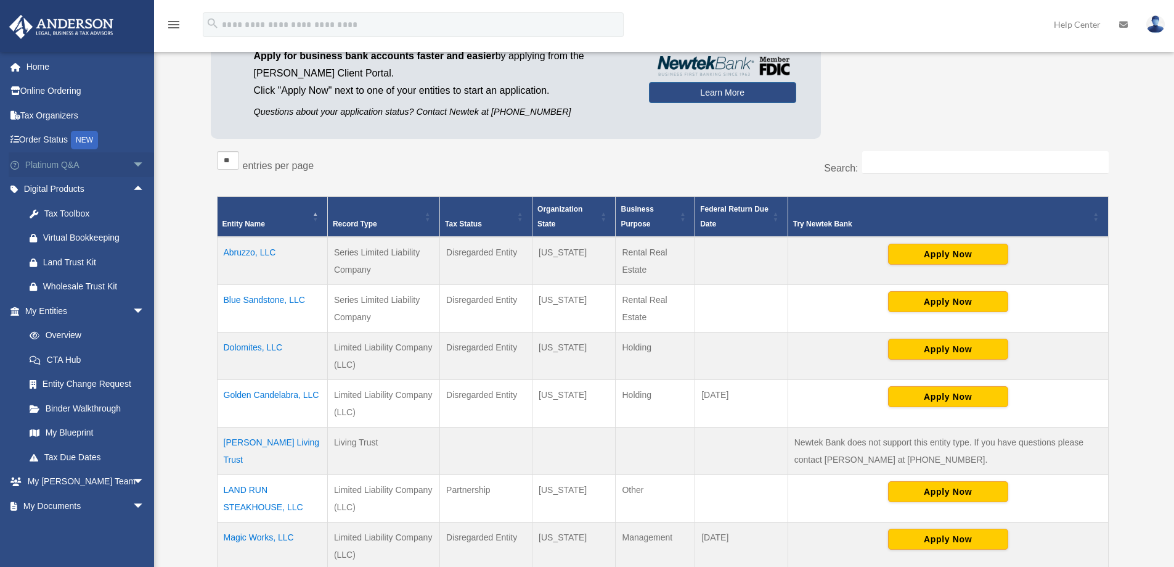
click at [133, 166] on span "arrow_drop_down" at bounding box center [145, 164] width 25 height 25
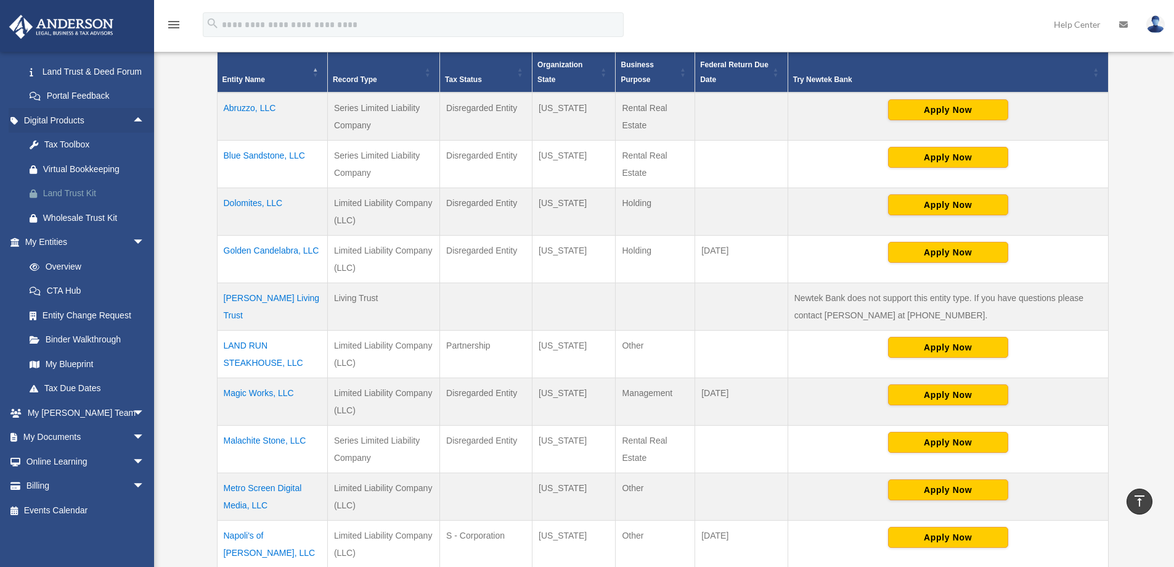
scroll to position [333, 0]
click at [133, 434] on span "arrow_drop_down" at bounding box center [145, 437] width 25 height 25
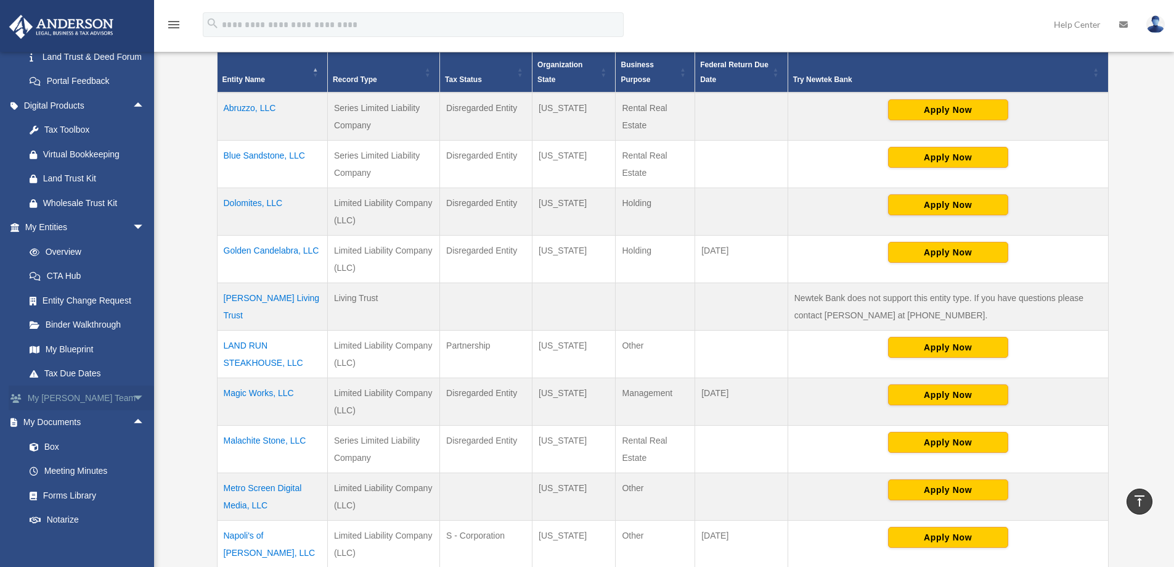
scroll to position [430, 0]
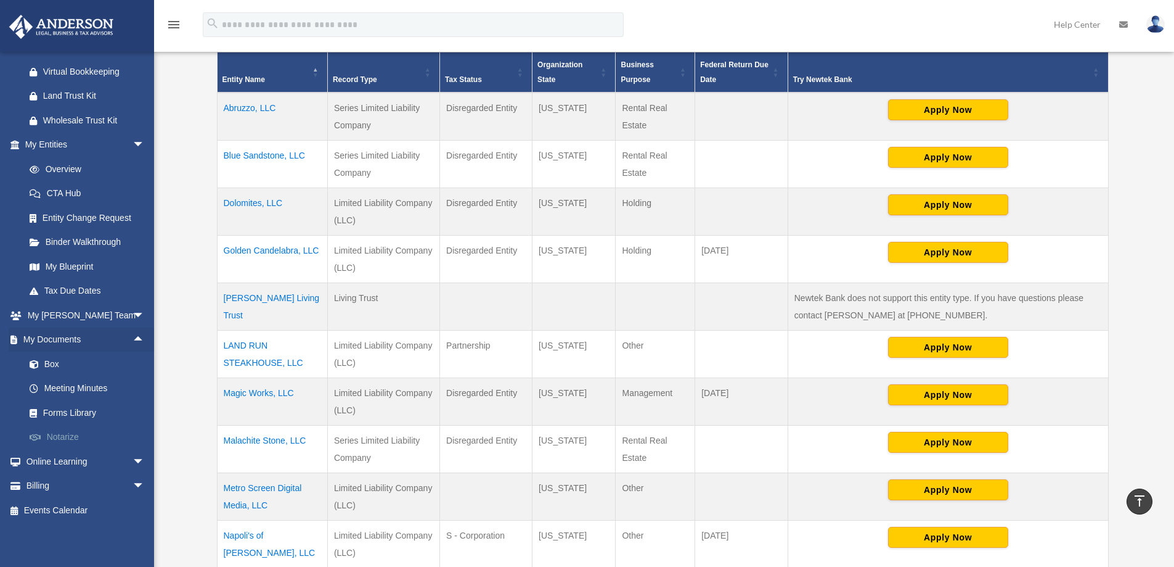
click at [75, 435] on link "Notarize" at bounding box center [90, 437] width 146 height 25
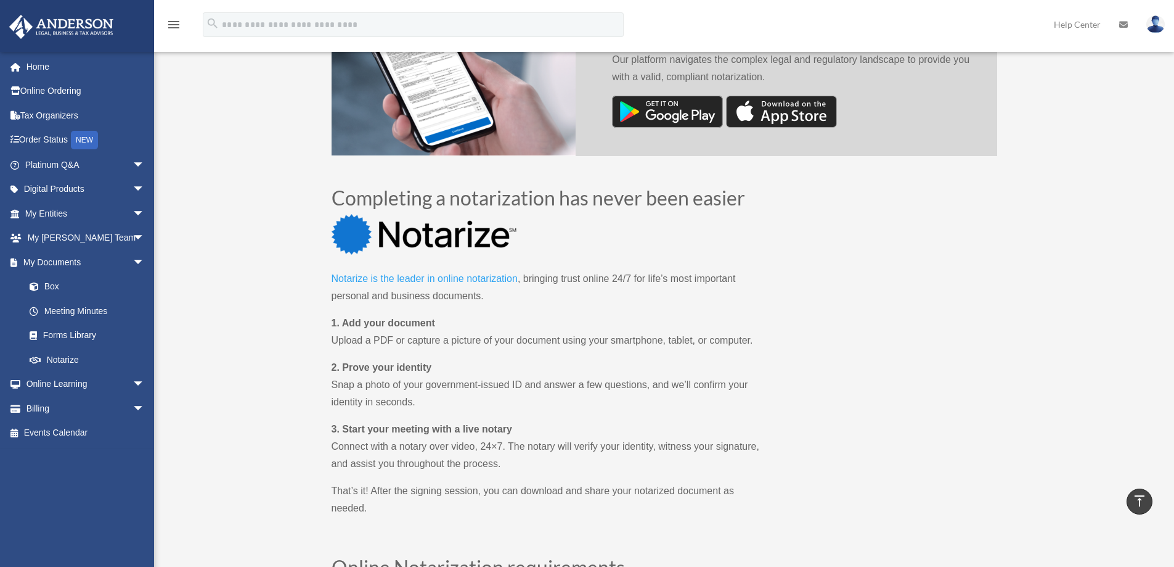
scroll to position [589, 0]
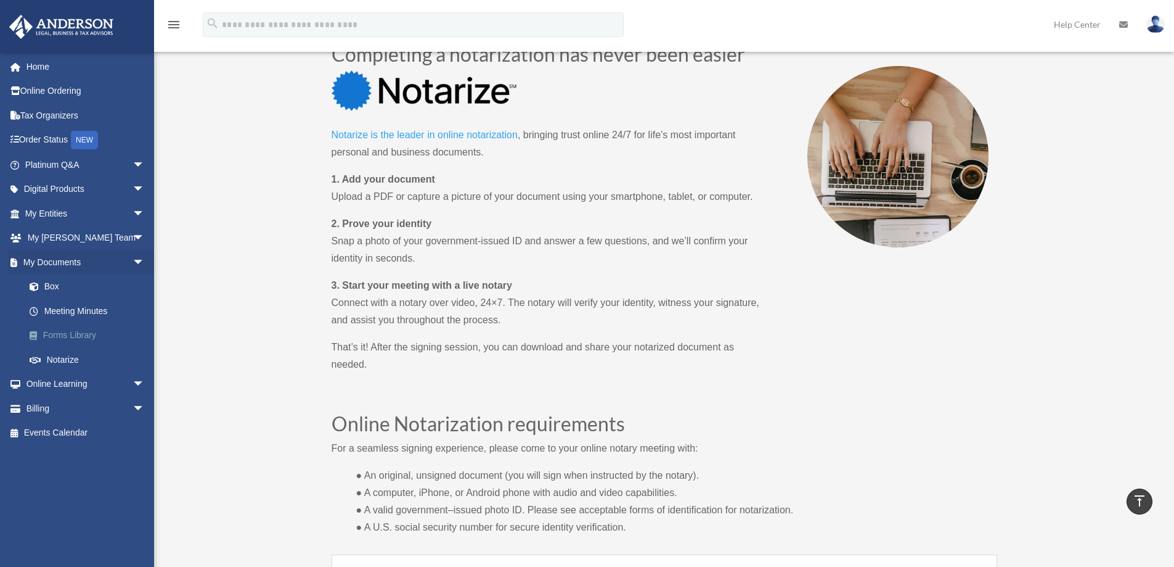
click at [60, 336] on link "Forms Library" at bounding box center [90, 335] width 146 height 25
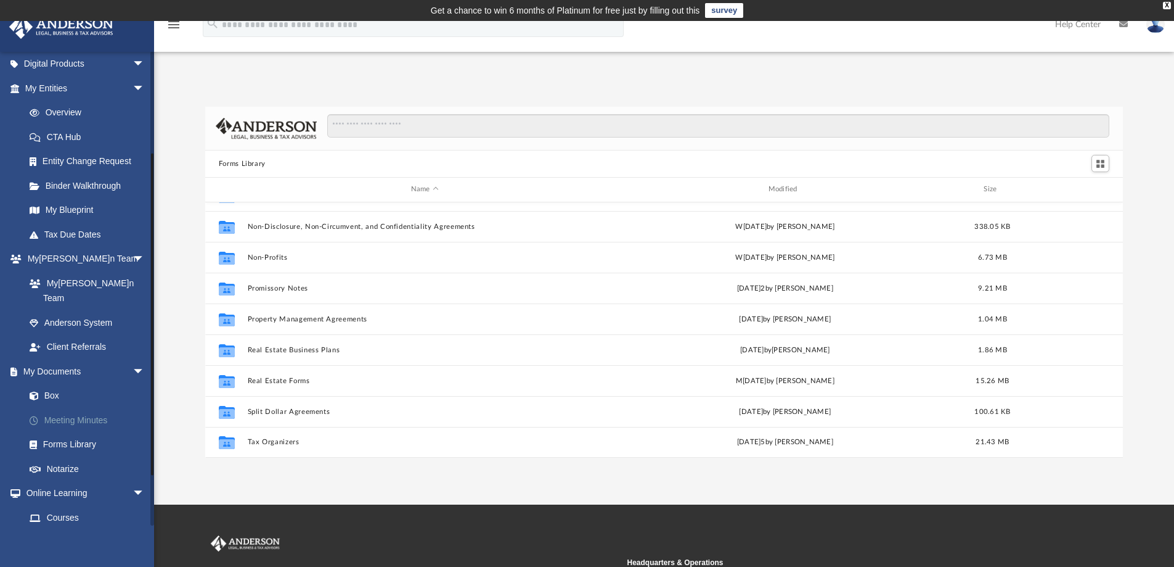
scroll to position [144, 0]
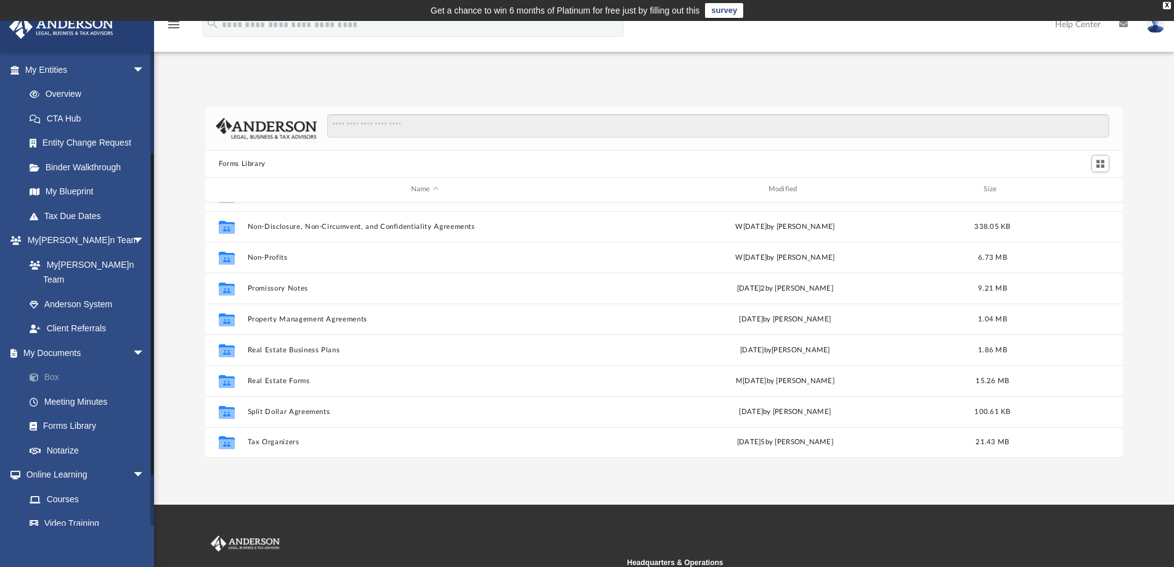
click at [51, 365] on link "Box" at bounding box center [90, 377] width 146 height 25
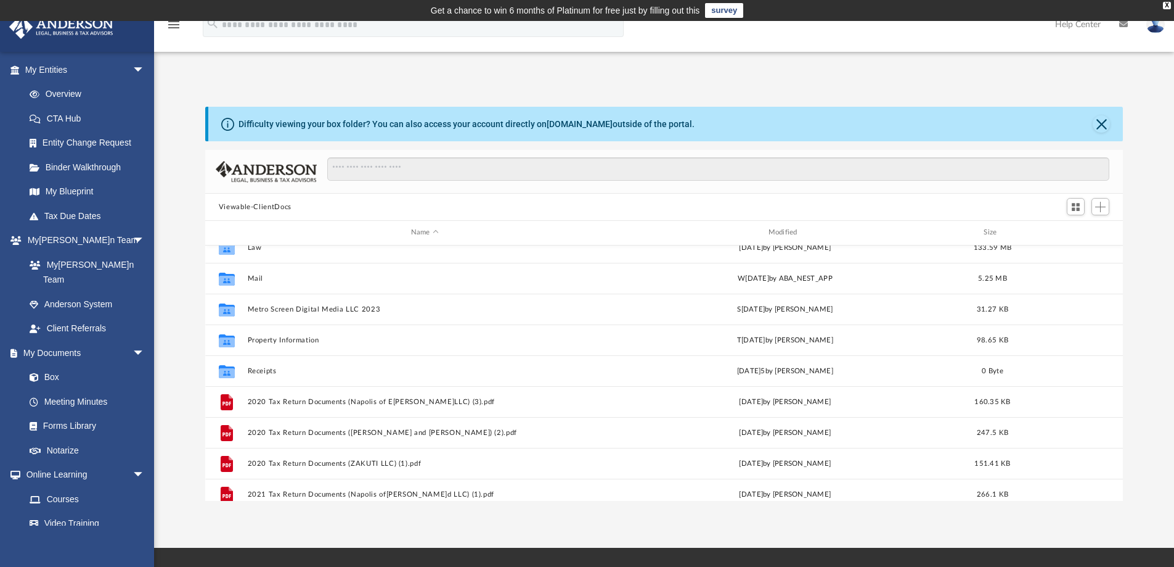
scroll to position [288, 0]
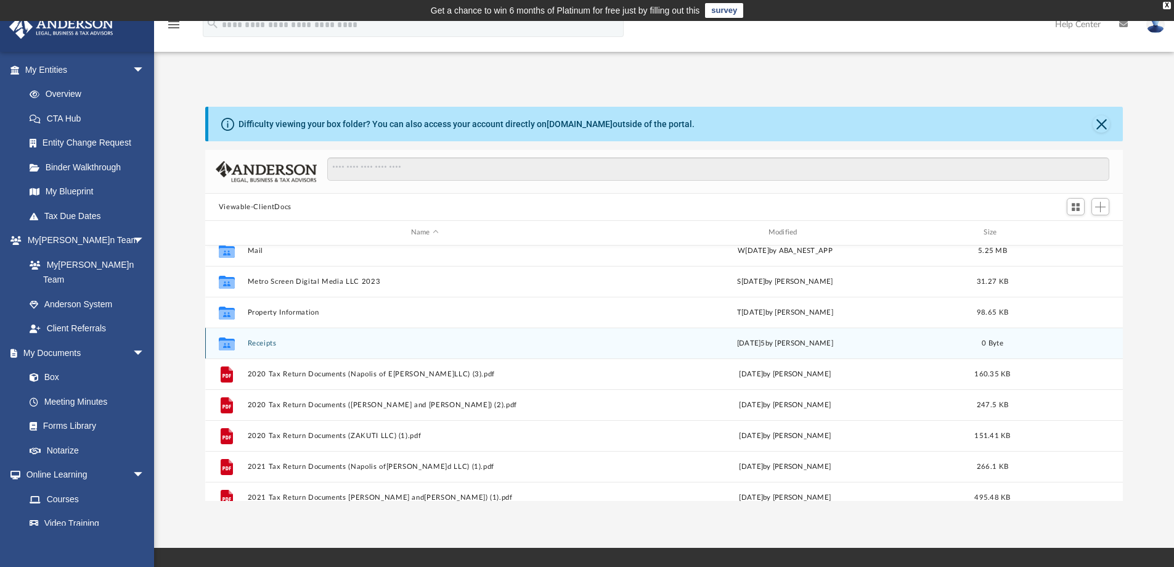
click at [264, 342] on button "Receipts" at bounding box center [424, 343] width 355 height 8
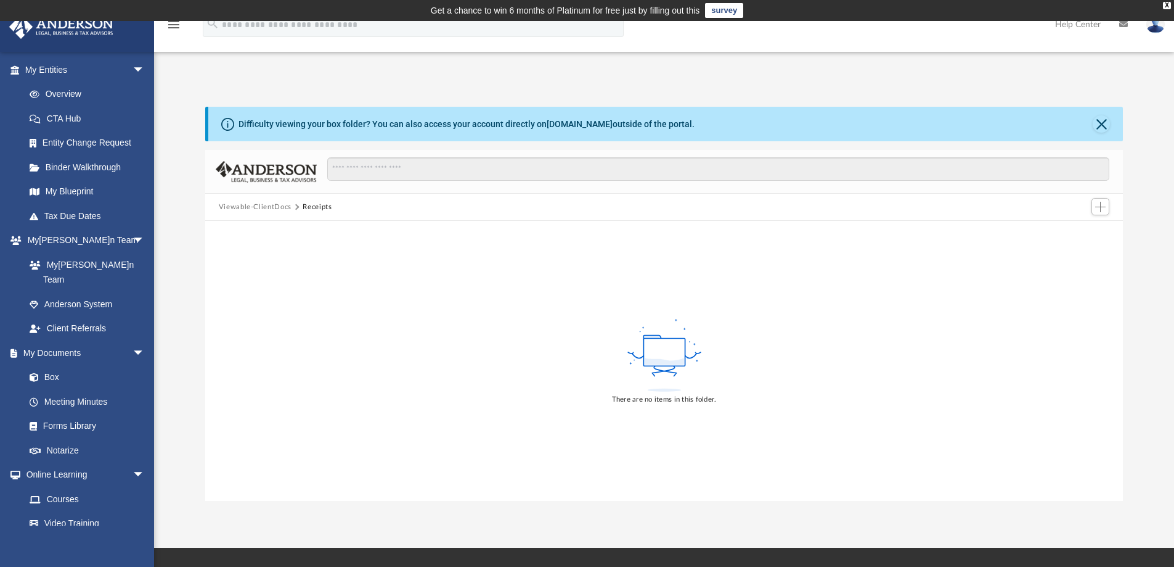
click at [1110, 127] on div "Difficulty viewing your box folder? You can also access your account directly o…" at bounding box center [665, 124] width 915 height 35
click at [1101, 125] on button "Close" at bounding box center [1101, 123] width 17 height 17
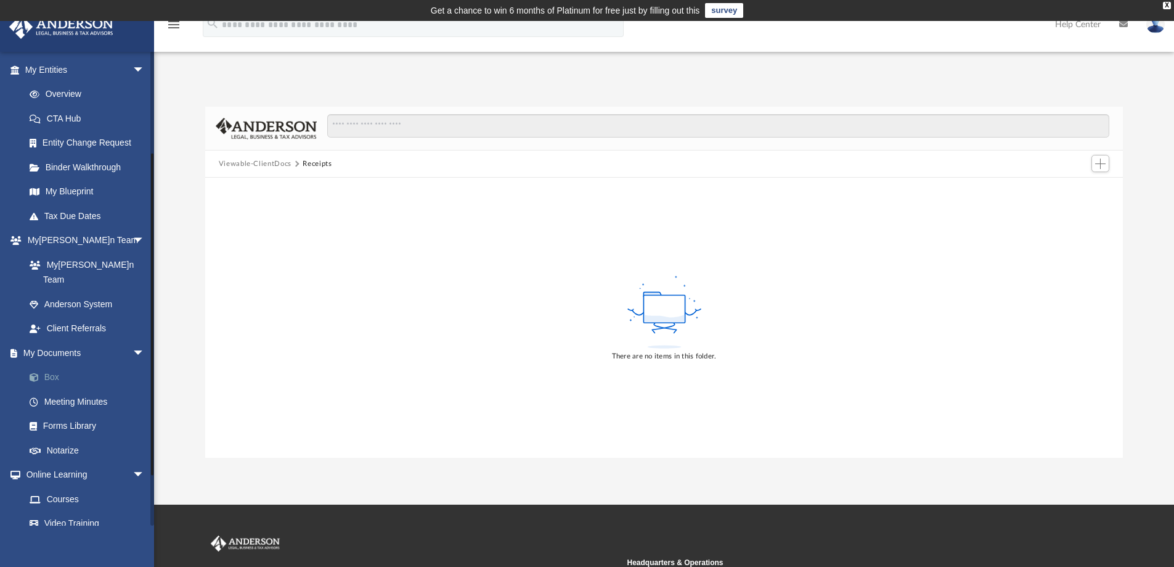
click at [57, 365] on link "Box" at bounding box center [90, 377] width 146 height 25
click at [64, 340] on link "My Documents arrow_drop_down" at bounding box center [86, 352] width 155 height 25
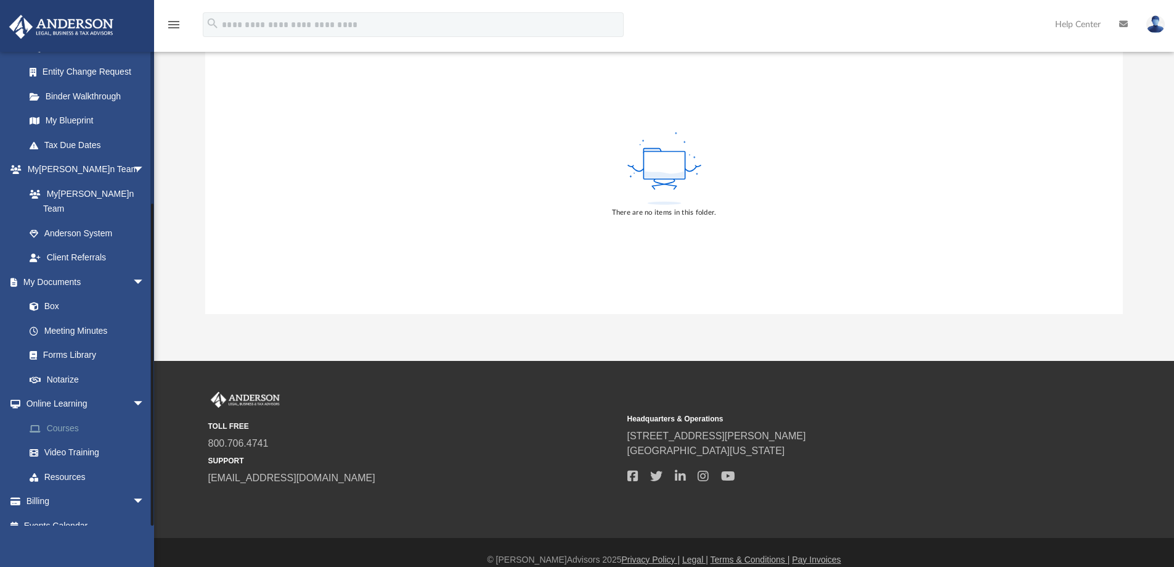
scroll to position [71, 0]
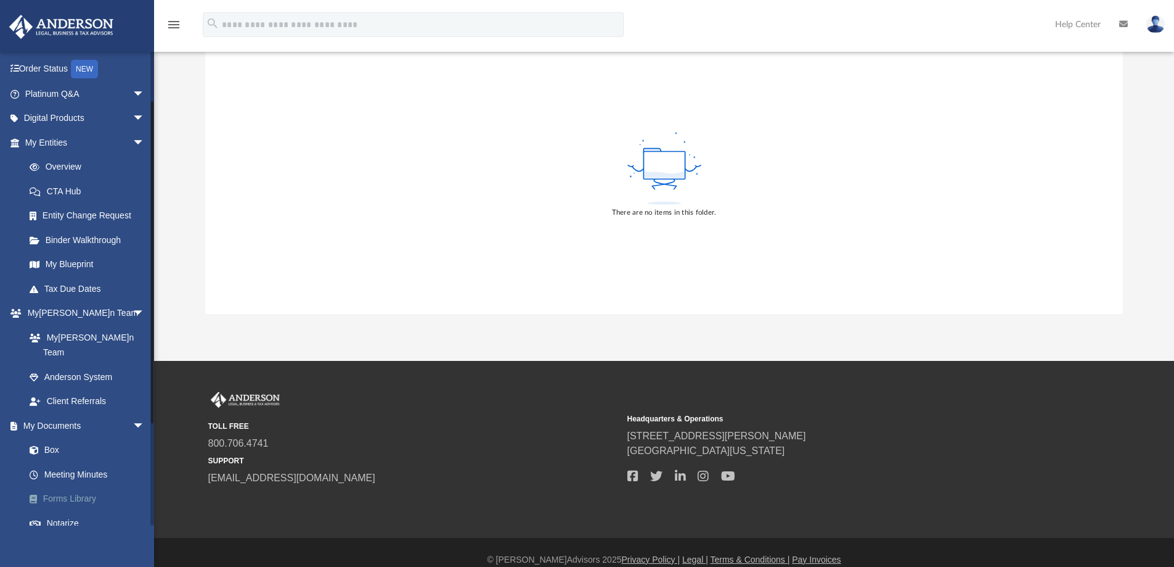
click at [80, 486] on link "Forms Library" at bounding box center [90, 498] width 146 height 25
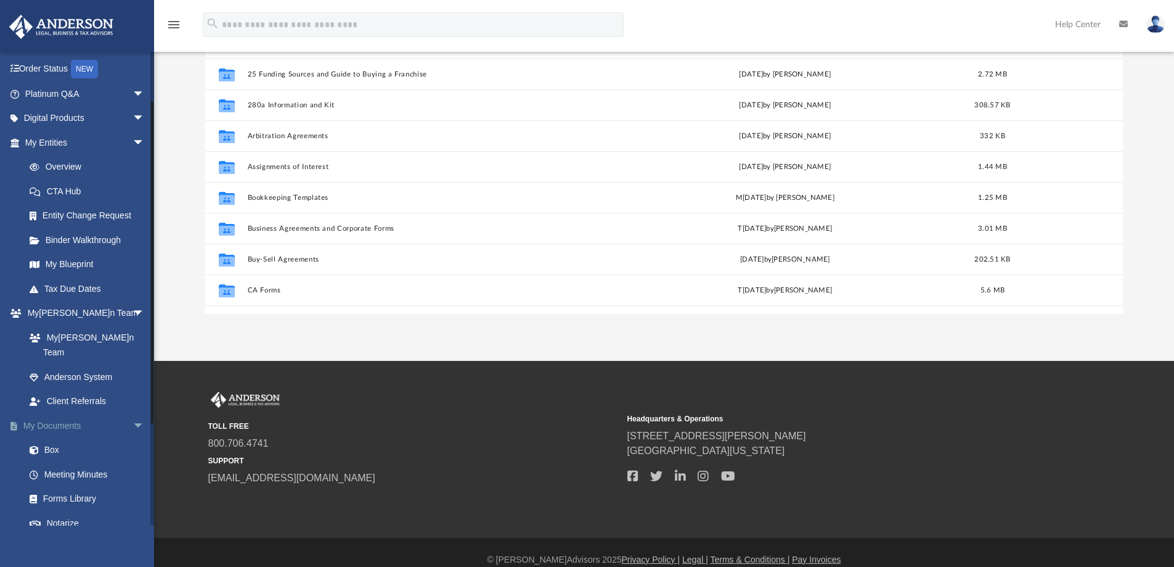
scroll to position [271, 909]
click at [55, 413] on link "My Documents arrow_drop_down" at bounding box center [86, 425] width 155 height 25
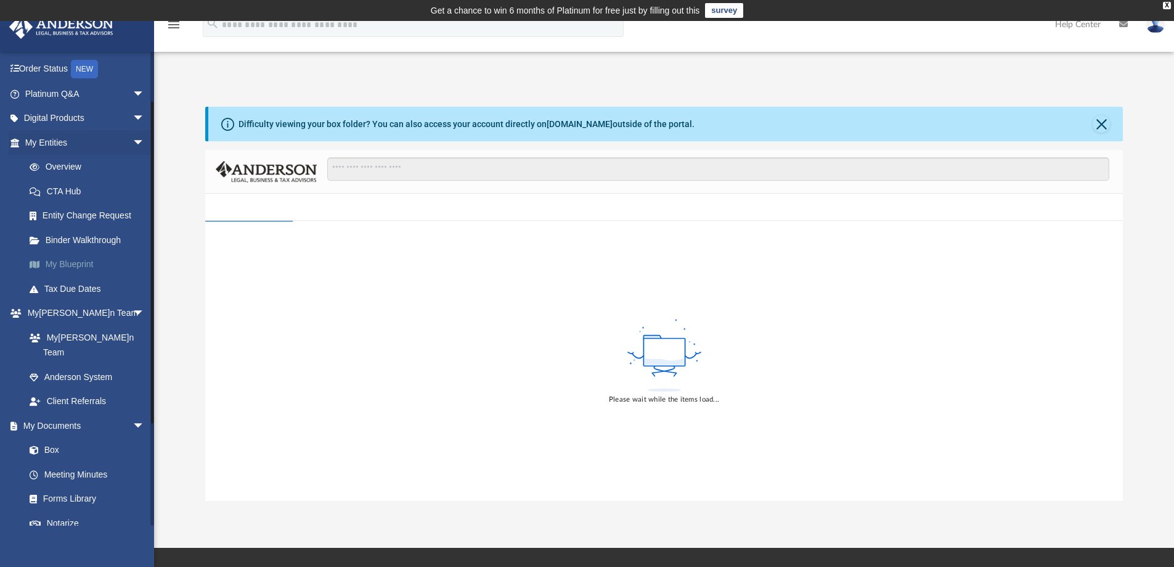
click at [85, 268] on link "My Blueprint" at bounding box center [90, 264] width 146 height 25
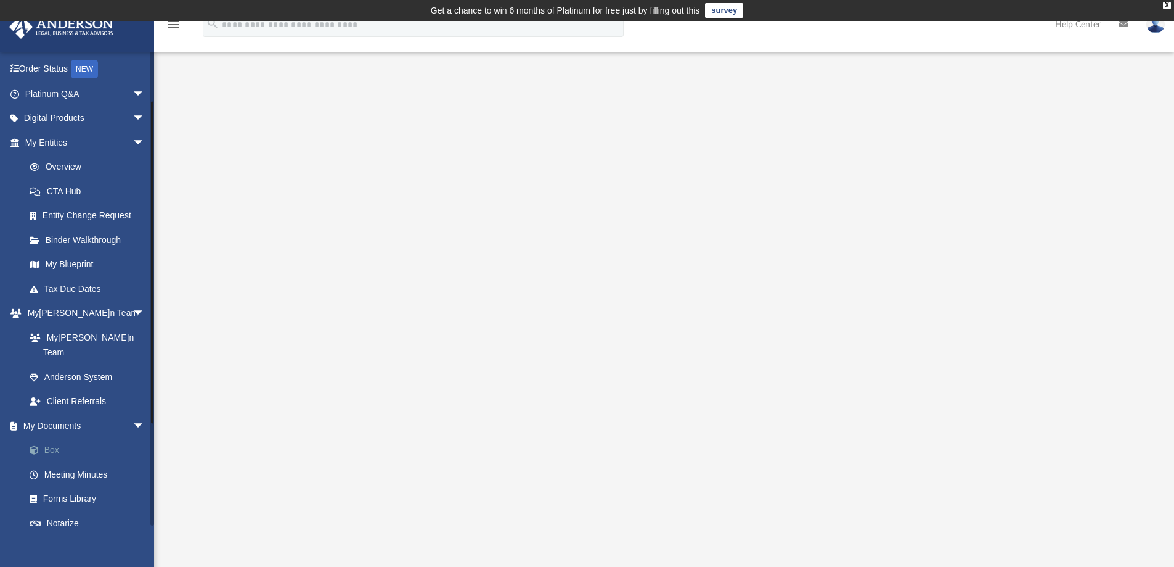
click at [49, 438] on link "Box" at bounding box center [90, 450] width 146 height 25
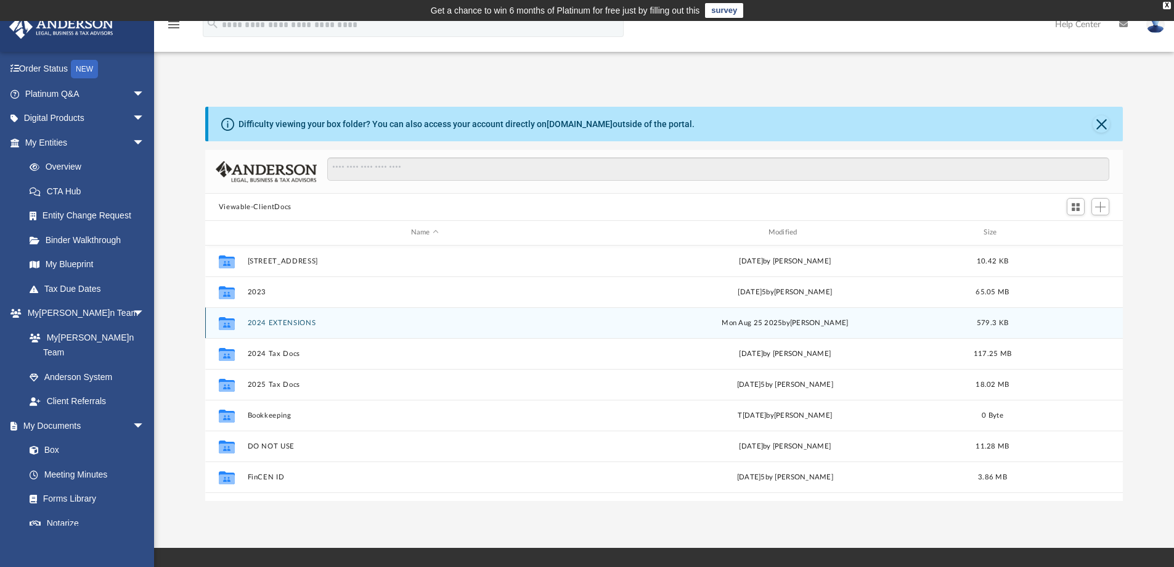
scroll to position [144, 0]
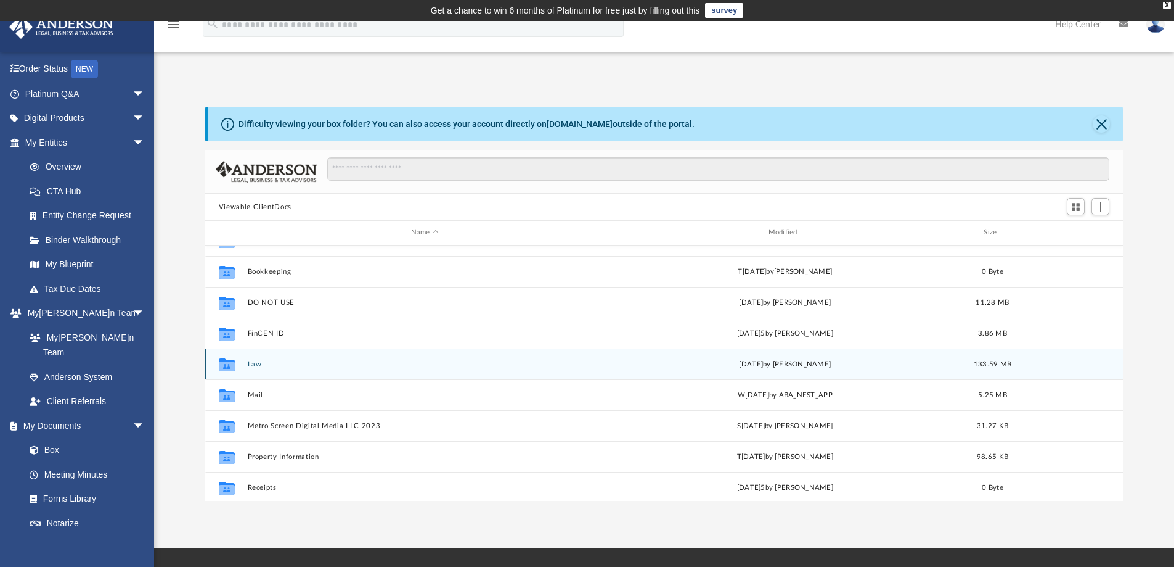
click at [245, 364] on div "Collaborated Folder Law Tue Aug 12 2025 by Joyce Johnson 133.59 MB" at bounding box center [664, 363] width 918 height 31
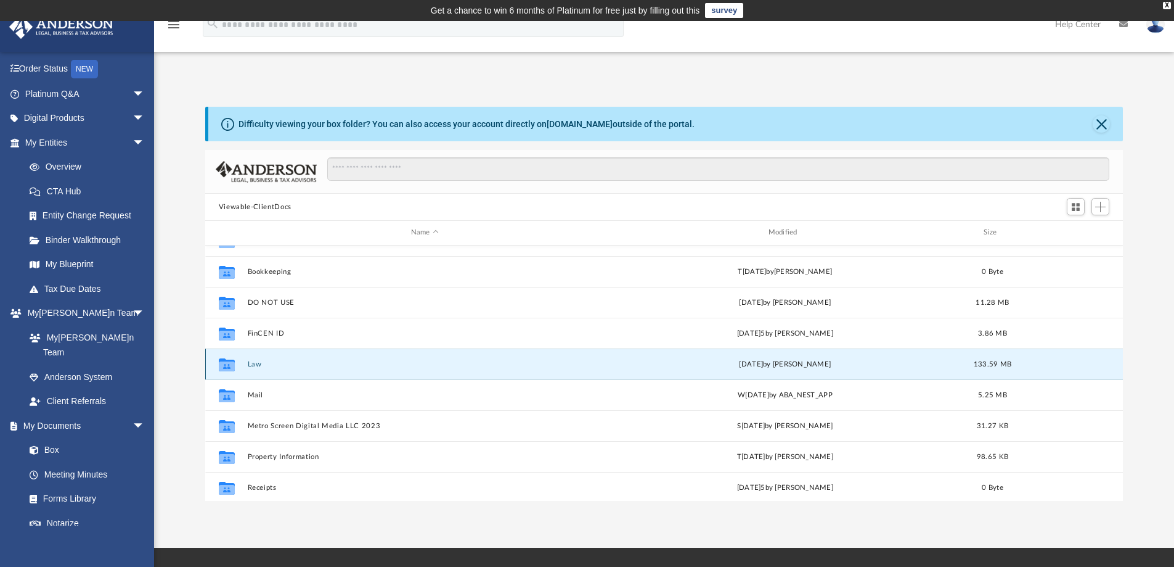
click at [255, 360] on button "Law" at bounding box center [424, 364] width 355 height 8
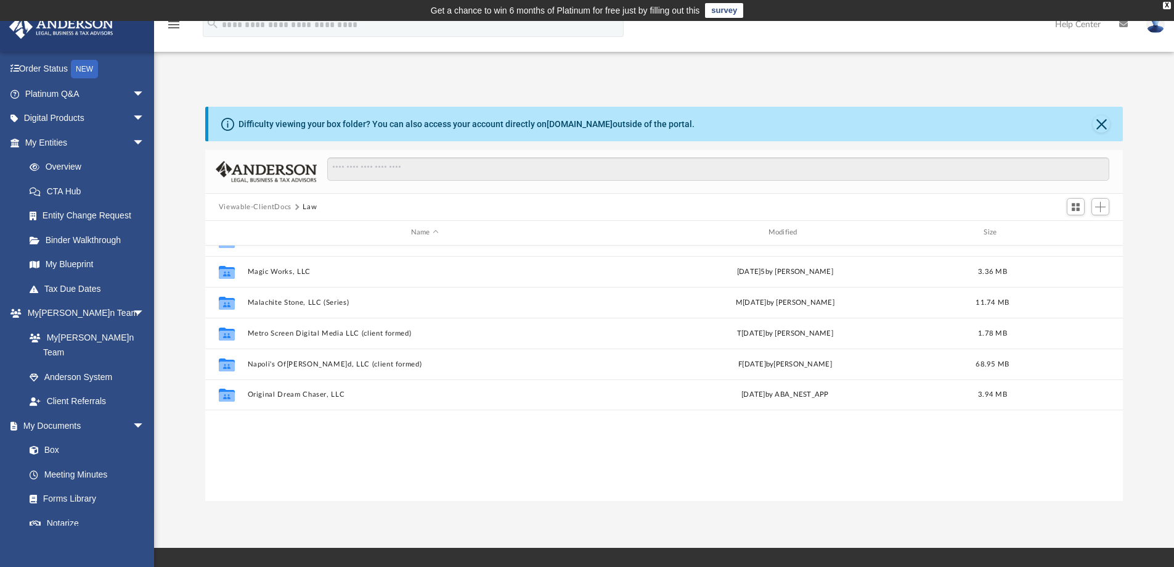
scroll to position [0, 0]
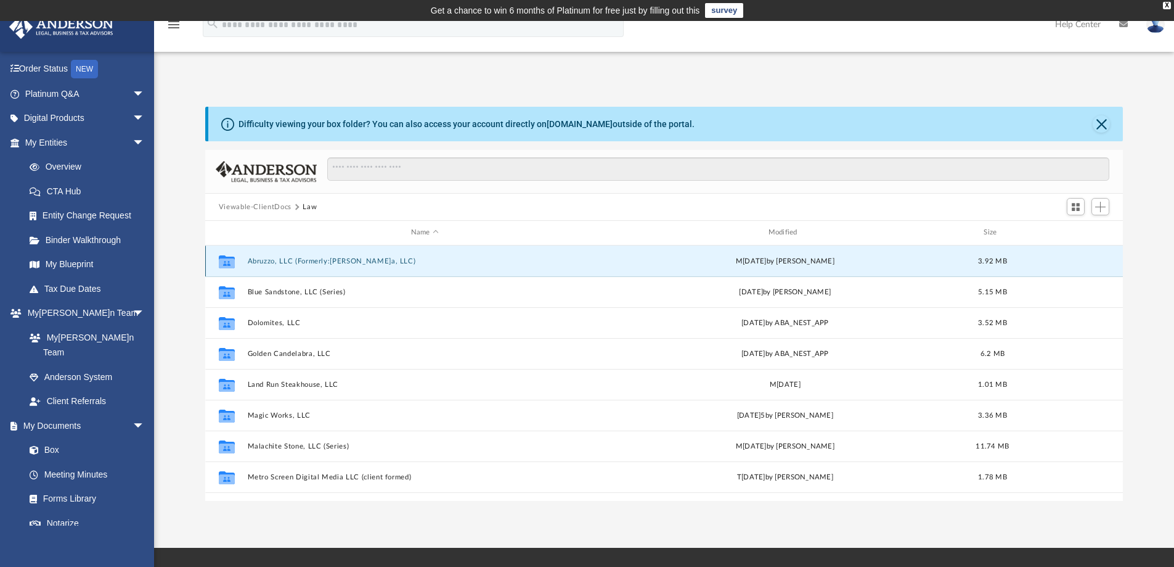
click at [360, 260] on button "Abruzzo, LLC (Formerly: Taormina, LLC)" at bounding box center [424, 261] width 355 height 8
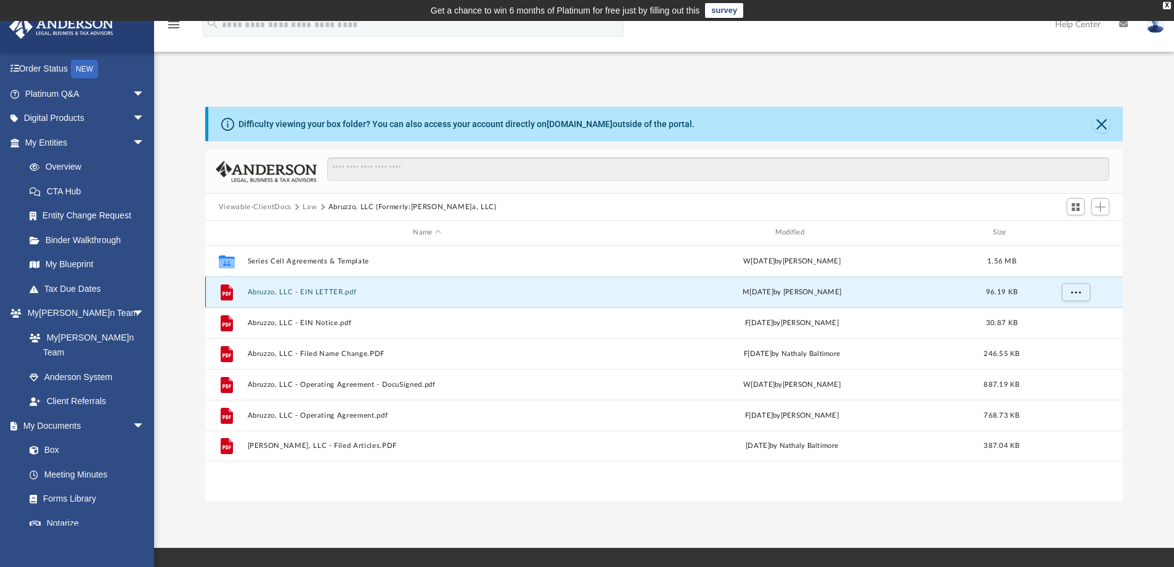
click at [330, 289] on button "Abruzzo, LLC - EIN LETTER.pdf" at bounding box center [426, 292] width 359 height 8
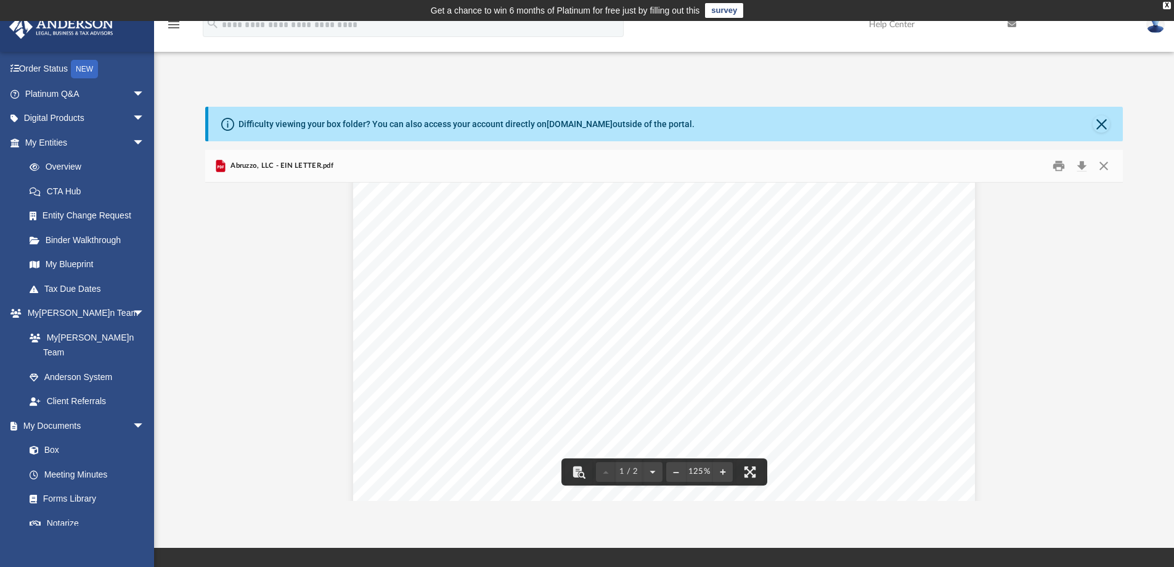
scroll to position [271, 909]
click at [1057, 166] on button "Print" at bounding box center [1059, 166] width 25 height 19
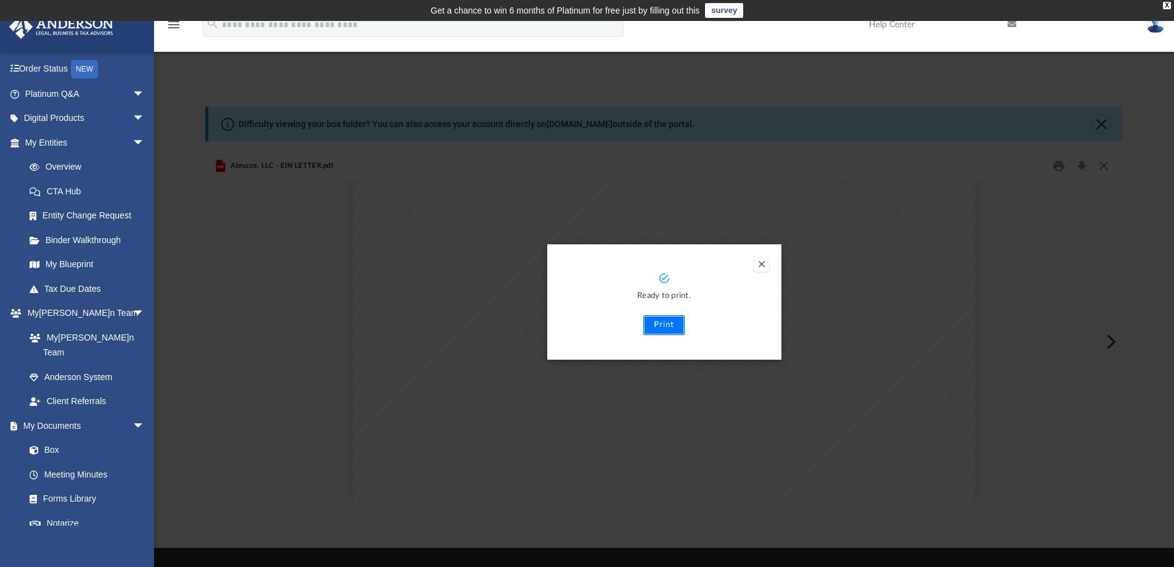
click at [669, 324] on button "Print" at bounding box center [664, 325] width 41 height 20
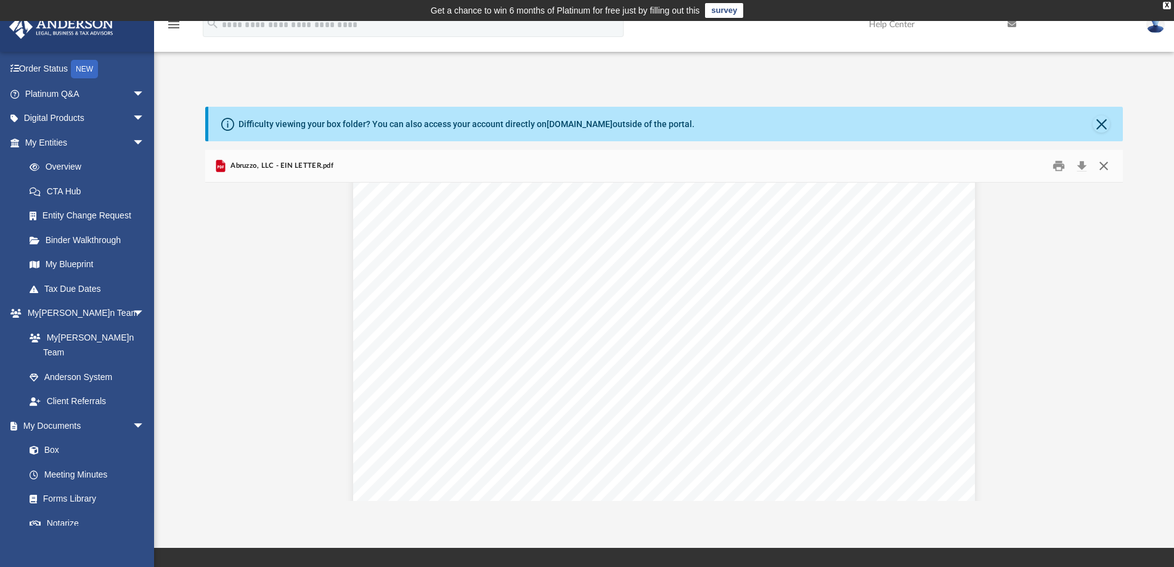
click at [1102, 165] on button "Close" at bounding box center [1104, 166] width 22 height 19
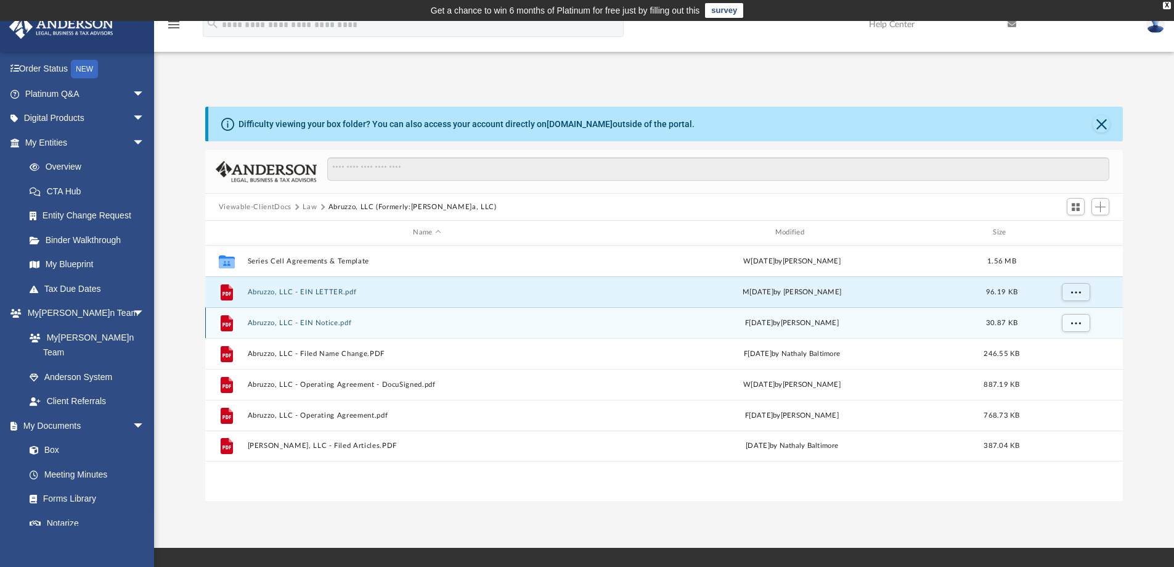
click at [329, 325] on button "Abruzzo, LLC - EIN Notice.pdf" at bounding box center [426, 323] width 359 height 8
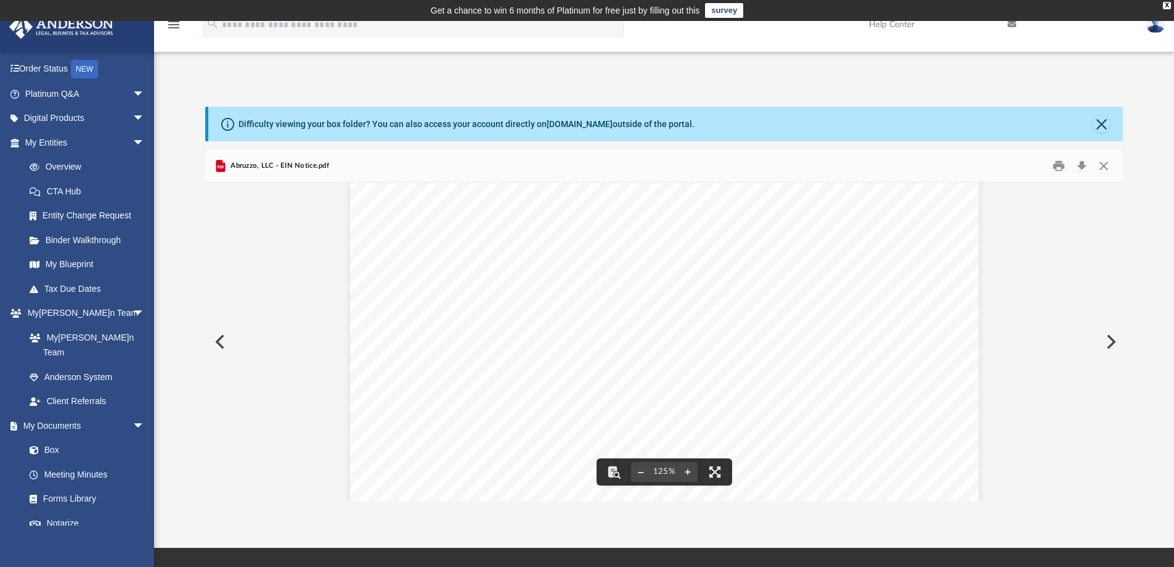
scroll to position [0, 0]
click at [1058, 167] on button "Print" at bounding box center [1059, 166] width 25 height 19
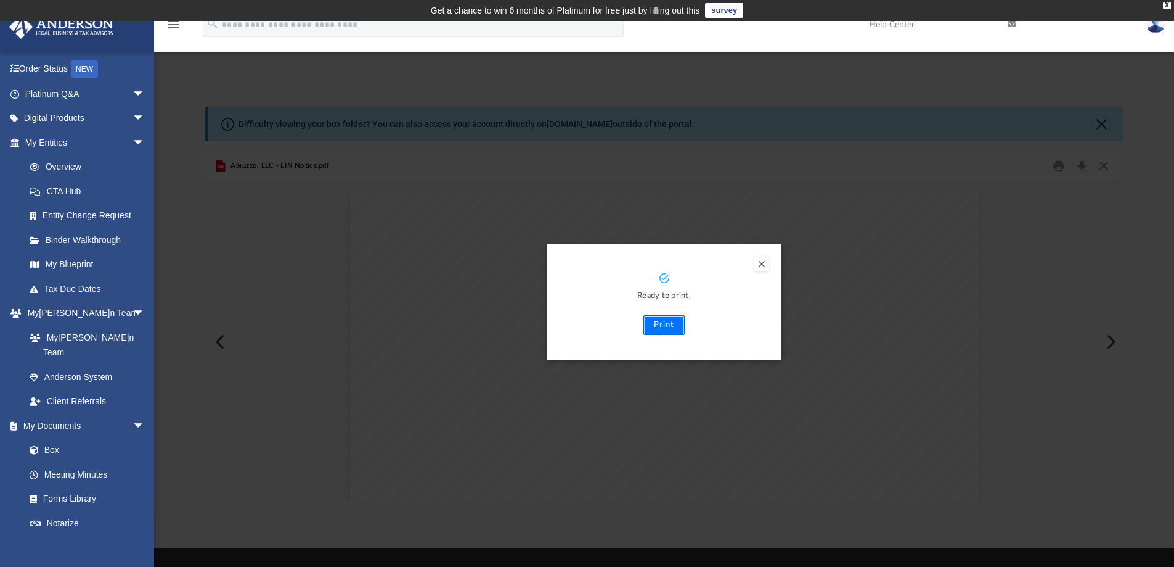
click at [660, 327] on button "Print" at bounding box center [664, 325] width 41 height 20
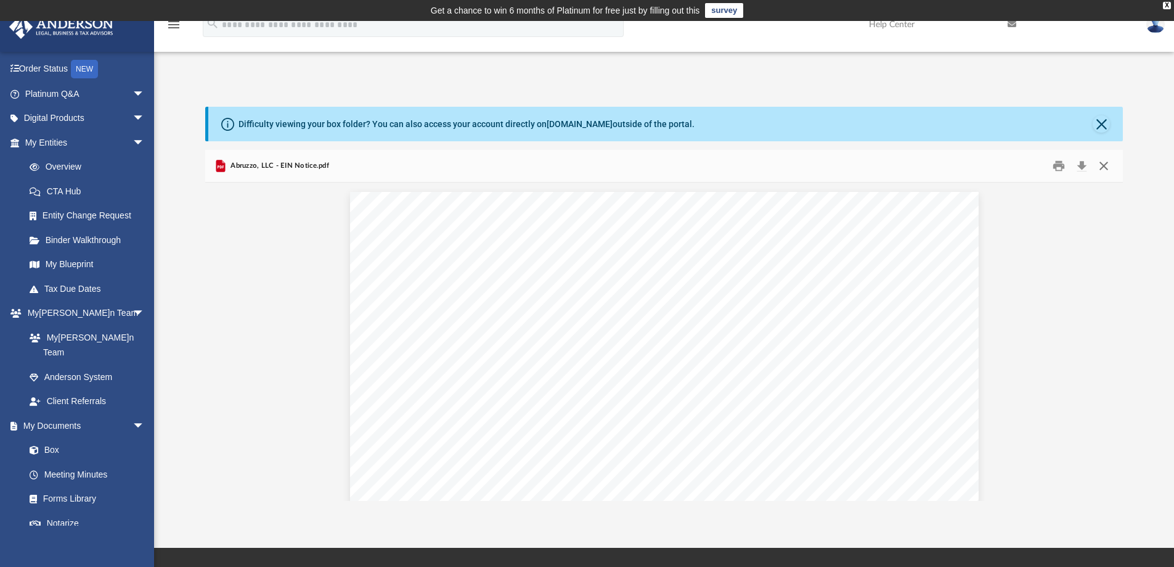
click at [1107, 162] on button "Close" at bounding box center [1104, 166] width 22 height 19
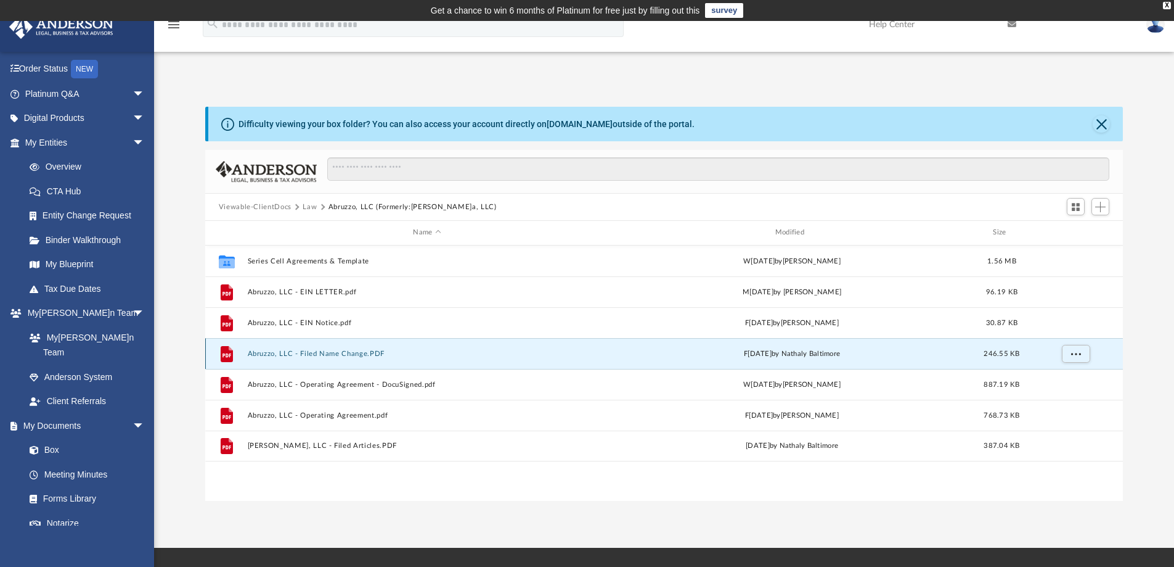
click at [343, 354] on button "Abruzzo, LLC - Filed Name Change.PDF" at bounding box center [426, 354] width 359 height 8
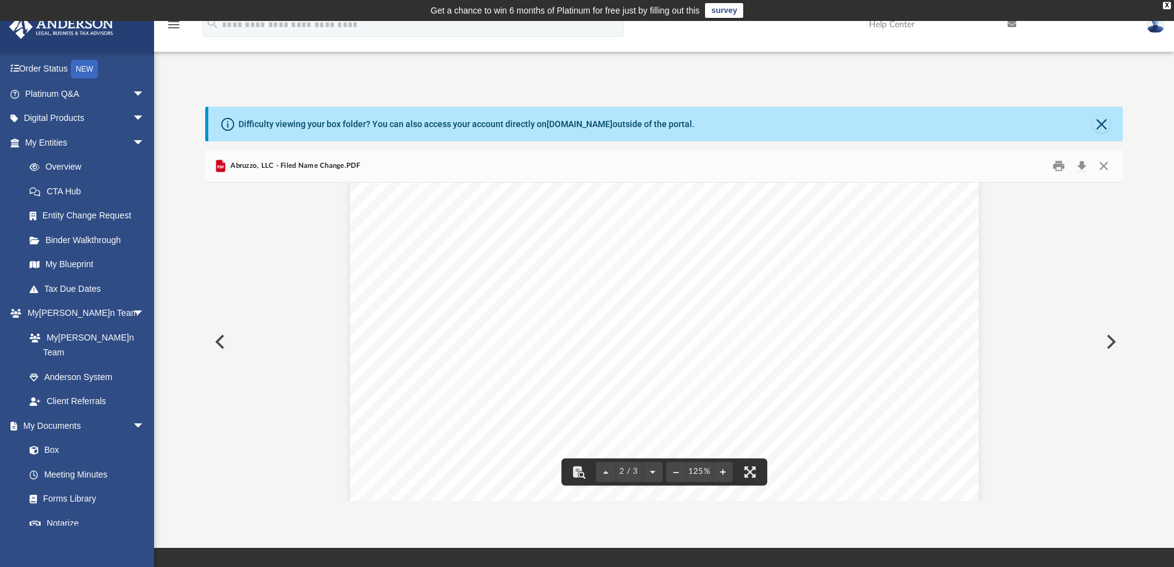
scroll to position [1007, 0]
click at [1065, 168] on button "Print" at bounding box center [1059, 166] width 25 height 19
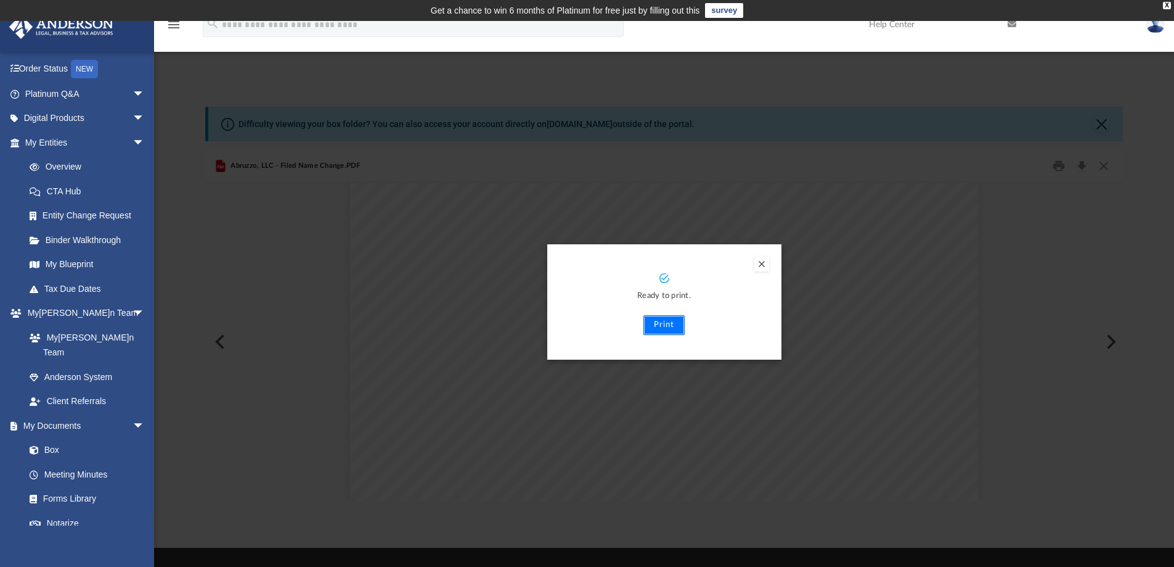
click at [661, 325] on button "Print" at bounding box center [664, 325] width 41 height 20
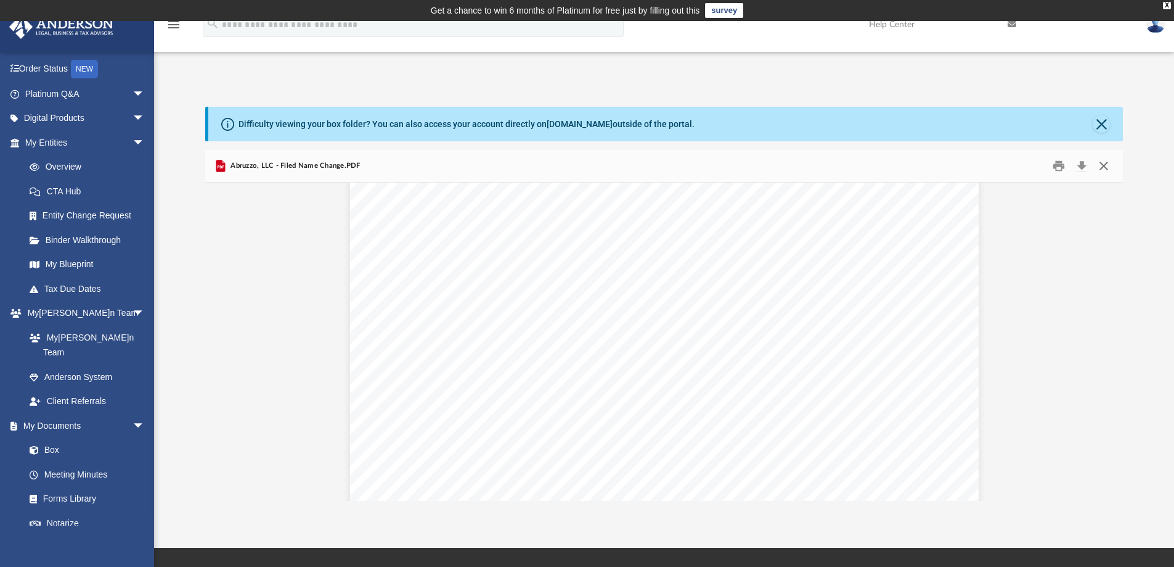
click at [1102, 162] on button "Close" at bounding box center [1104, 166] width 22 height 19
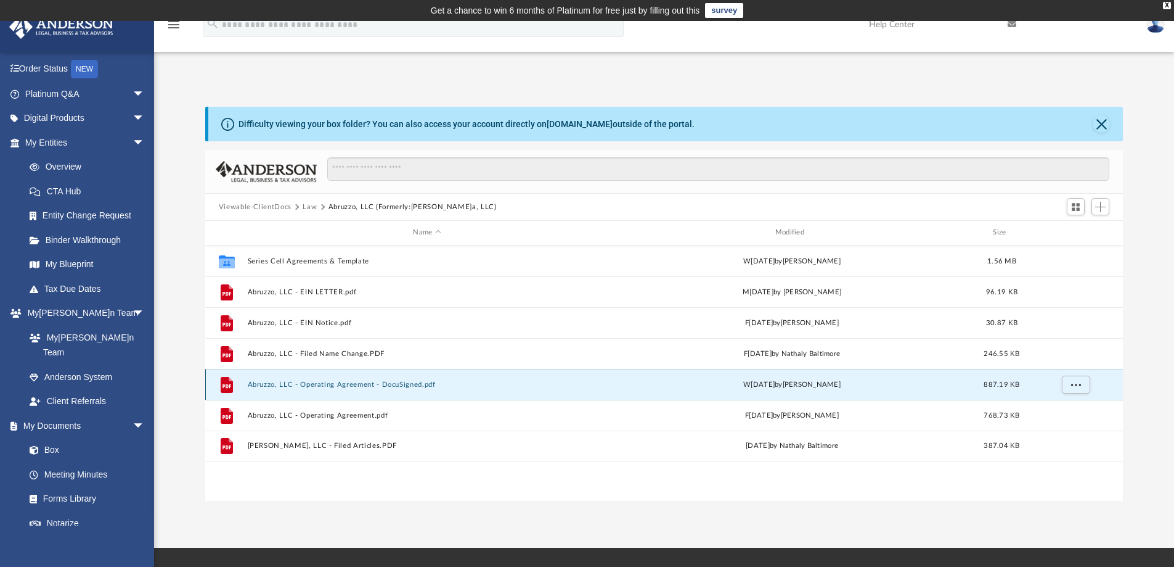
click at [337, 388] on button "Abruzzo, LLC - Operating Agreement - DocuSigned.pdf" at bounding box center [426, 384] width 359 height 8
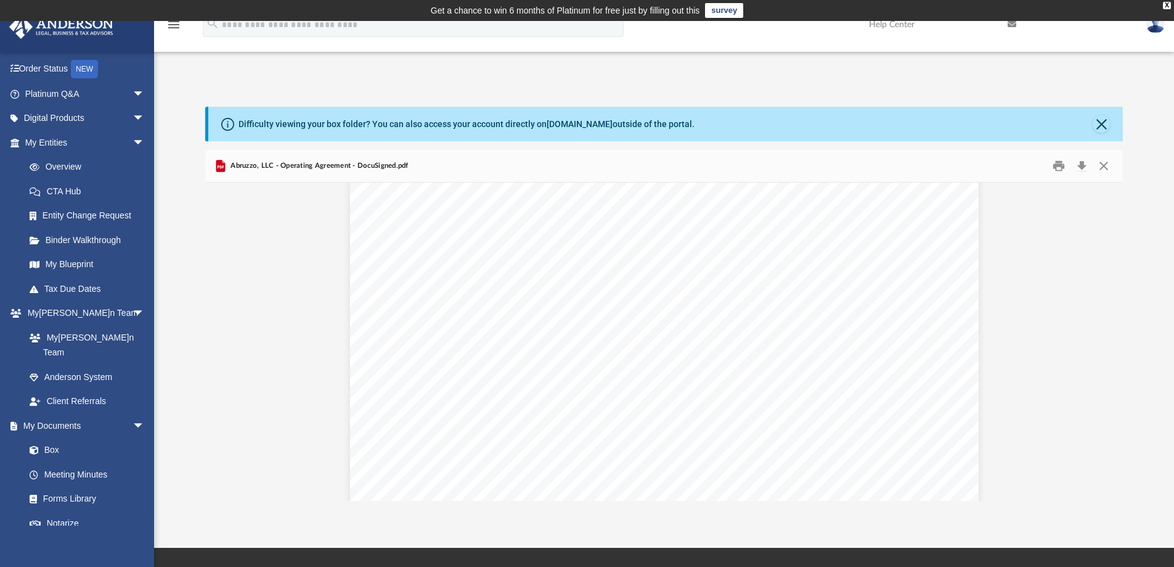
scroll to position [10068, 0]
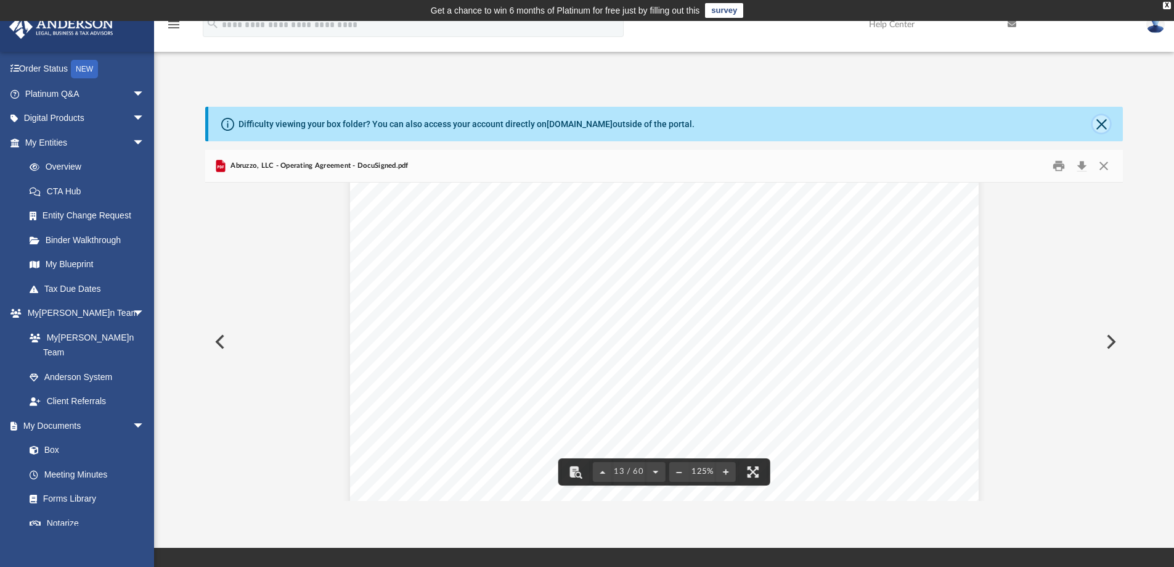
click at [1107, 125] on button "Close" at bounding box center [1101, 123] width 17 height 17
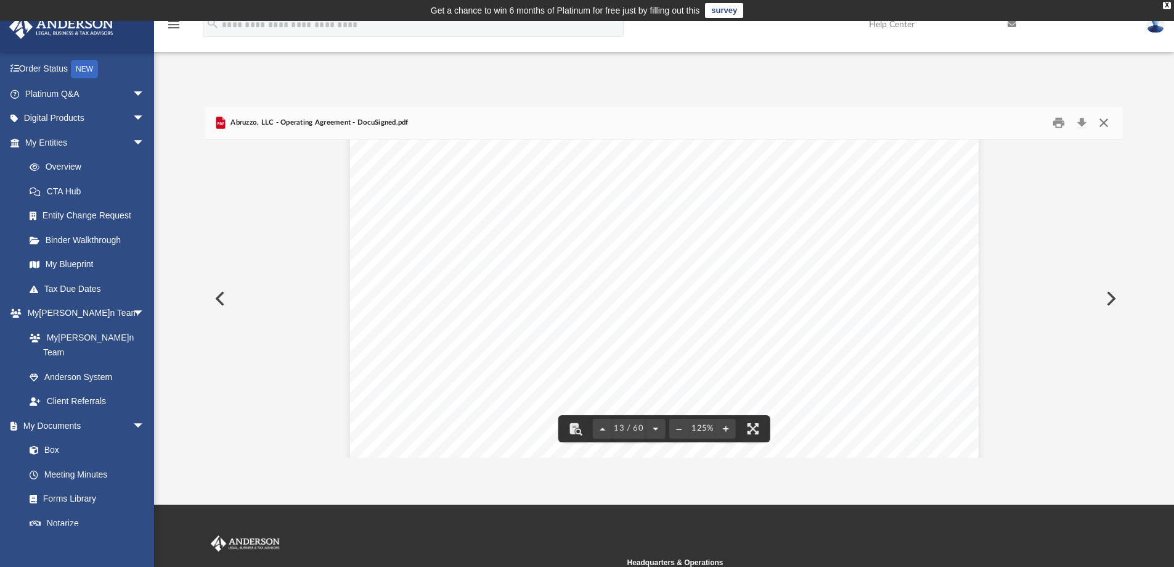
click at [1109, 121] on button "Close" at bounding box center [1104, 122] width 22 height 19
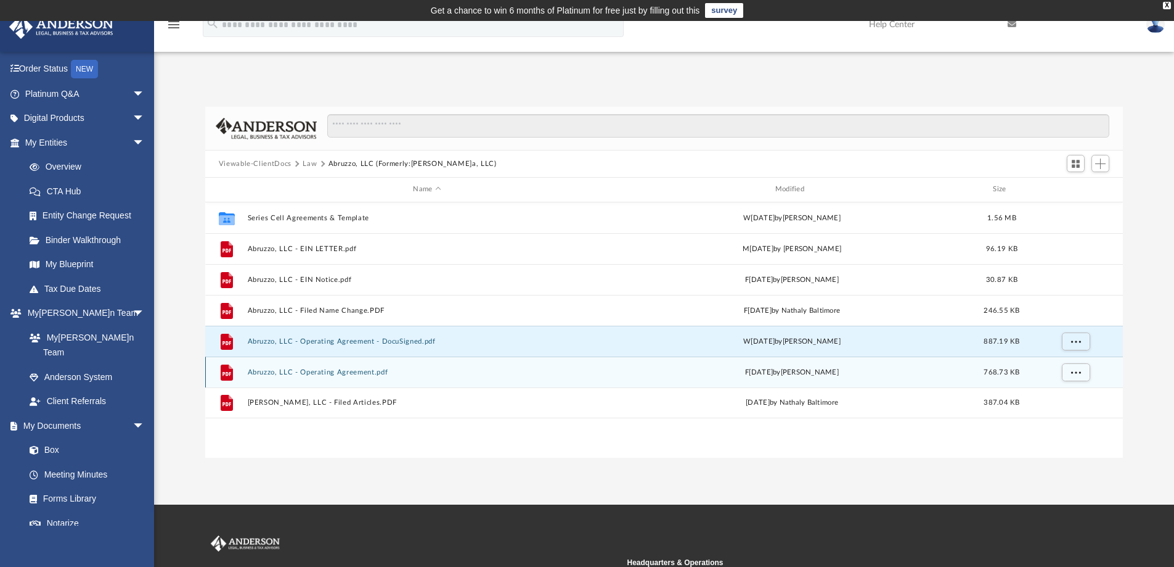
click at [337, 372] on button "Abruzzo, LLC - Operating Agreement.pdf" at bounding box center [426, 372] width 359 height 8
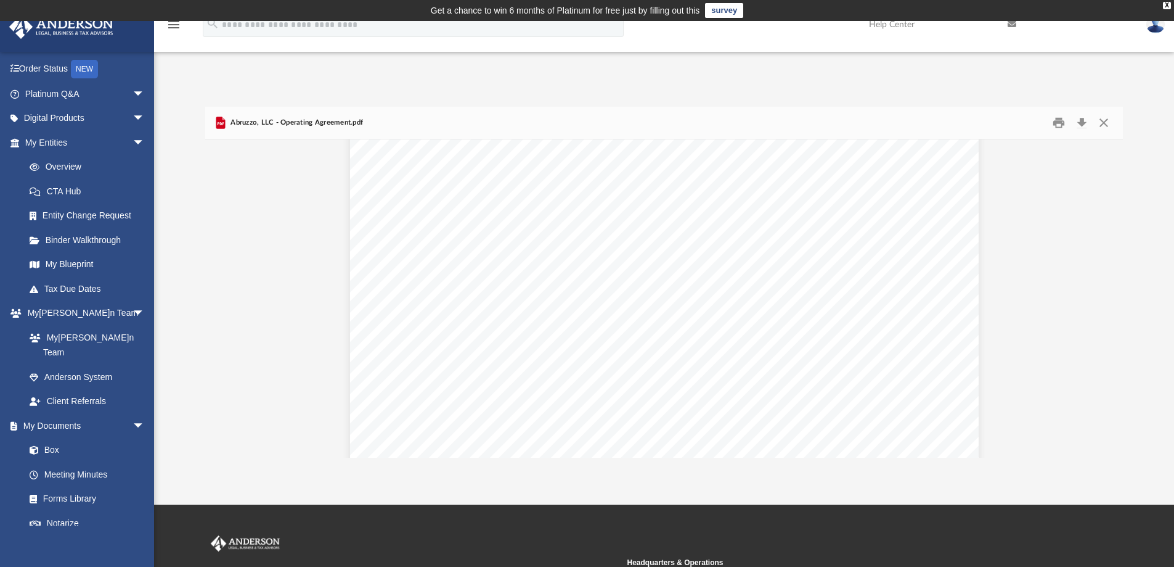
scroll to position [1007, 0]
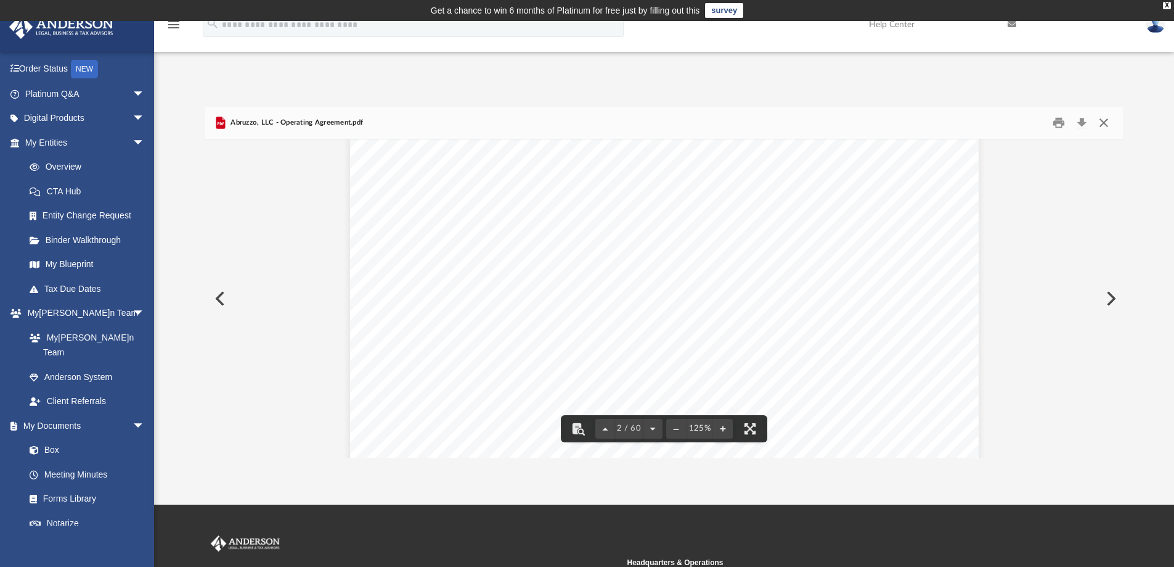
click at [1107, 128] on button "Close" at bounding box center [1104, 122] width 22 height 19
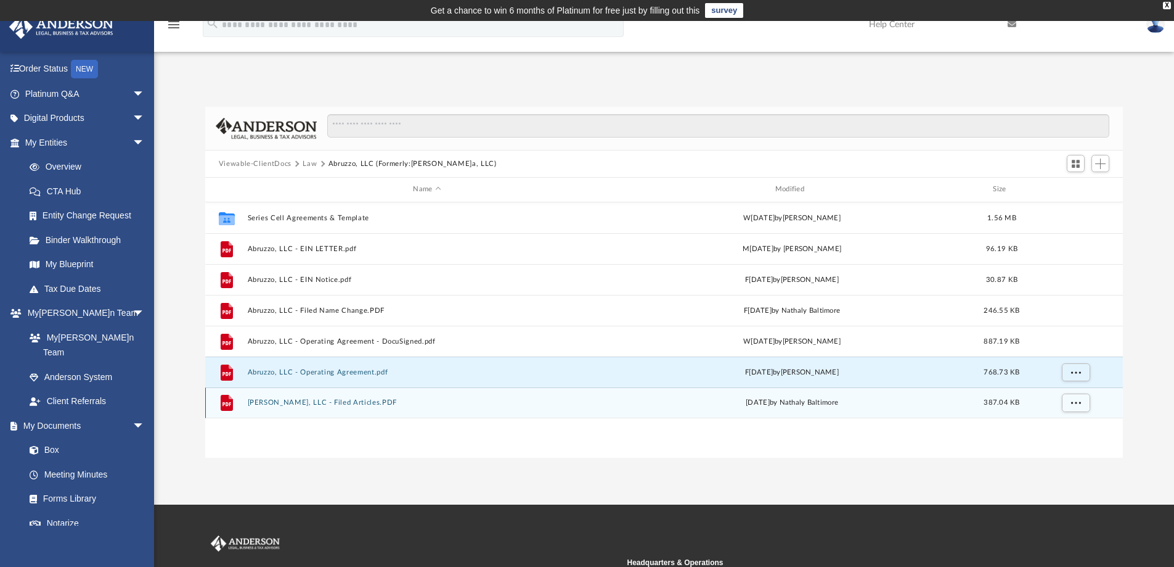
click at [320, 400] on button "Taormina, LLC - Filed Articles.PDF" at bounding box center [426, 402] width 359 height 8
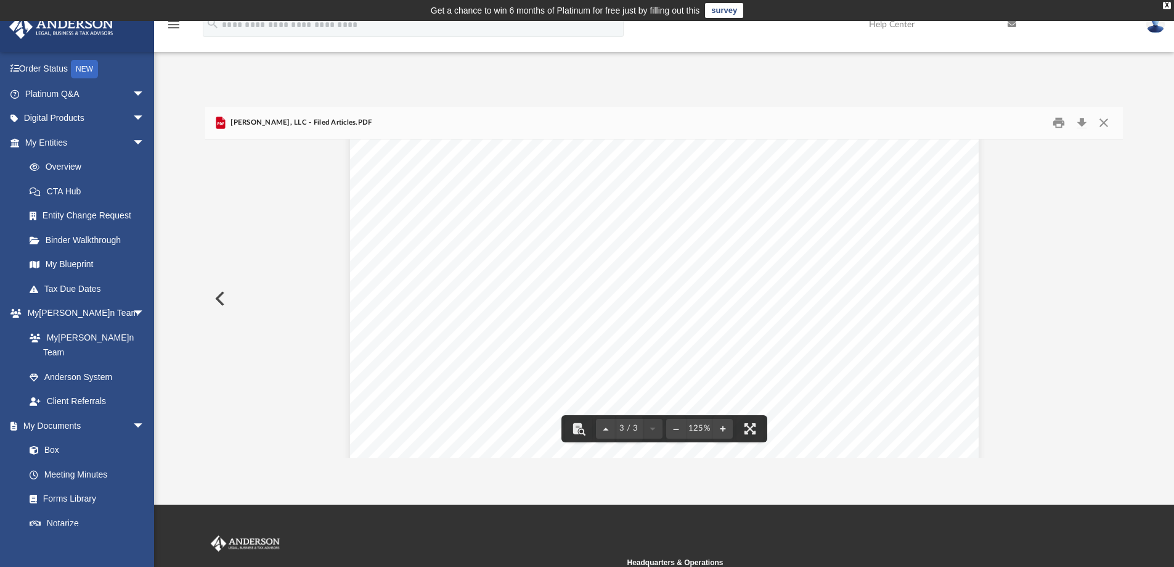
scroll to position [2014, 0]
click at [1103, 125] on button "Close" at bounding box center [1104, 122] width 22 height 19
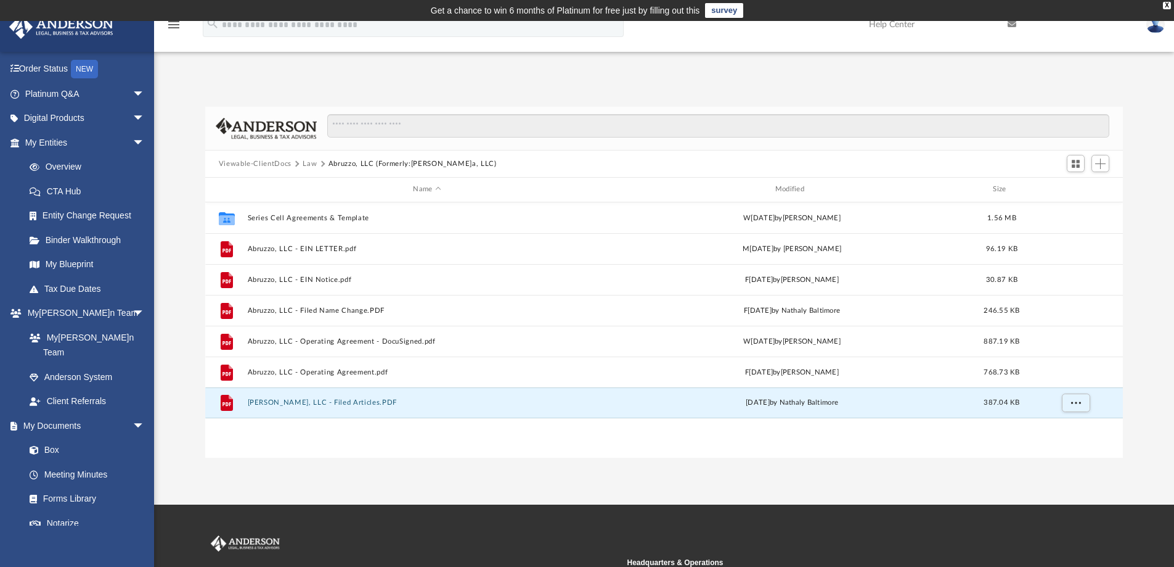
click at [313, 162] on button "Law" at bounding box center [310, 163] width 14 height 11
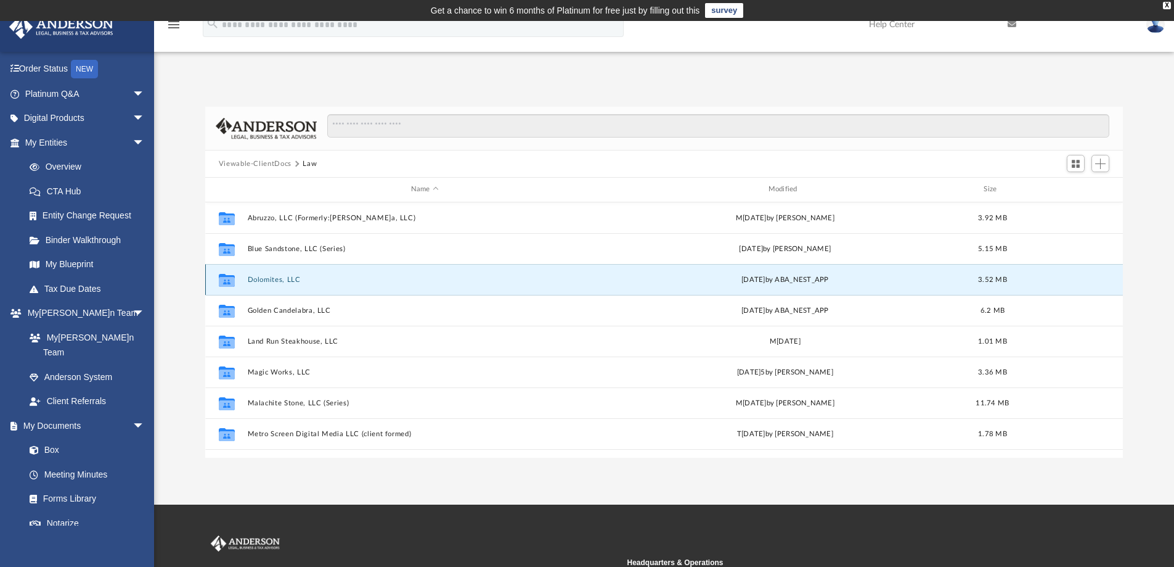
click at [273, 278] on button "Dolomites, LLC" at bounding box center [424, 280] width 355 height 8
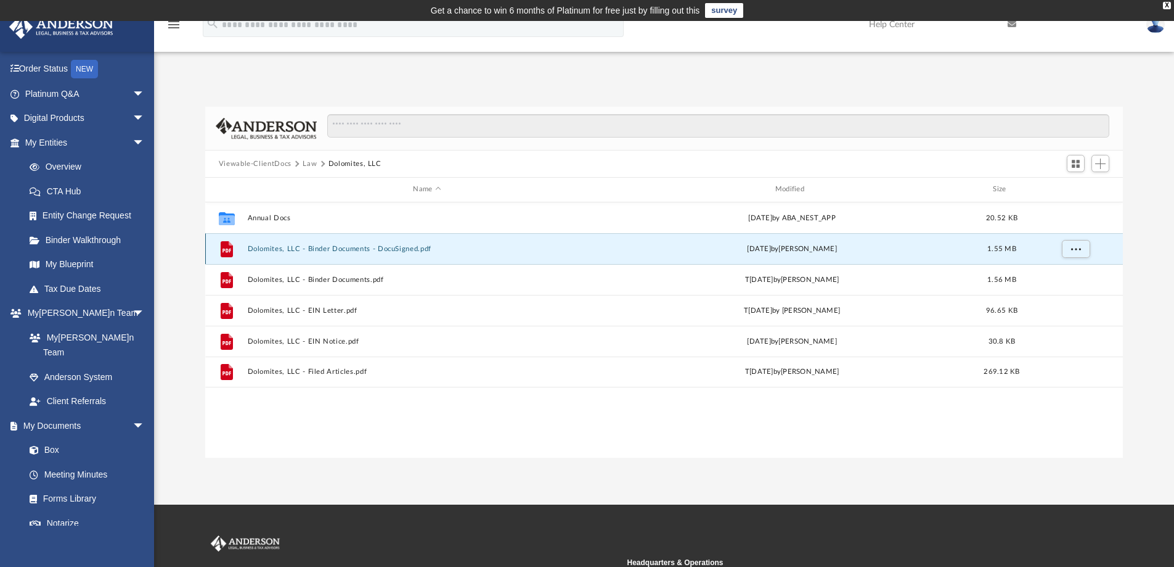
click at [351, 247] on button "Dolomites, LLC - Binder Documents - DocuSigned.pdf" at bounding box center [426, 249] width 359 height 8
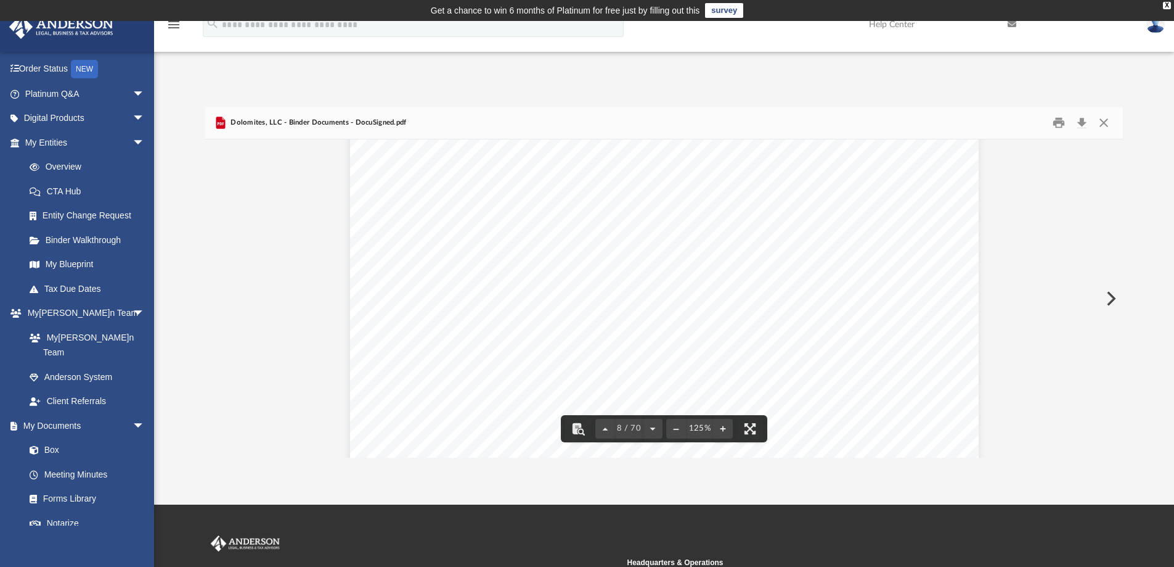
scroll to position [5897, 0]
click at [1104, 121] on button "Close" at bounding box center [1104, 122] width 22 height 19
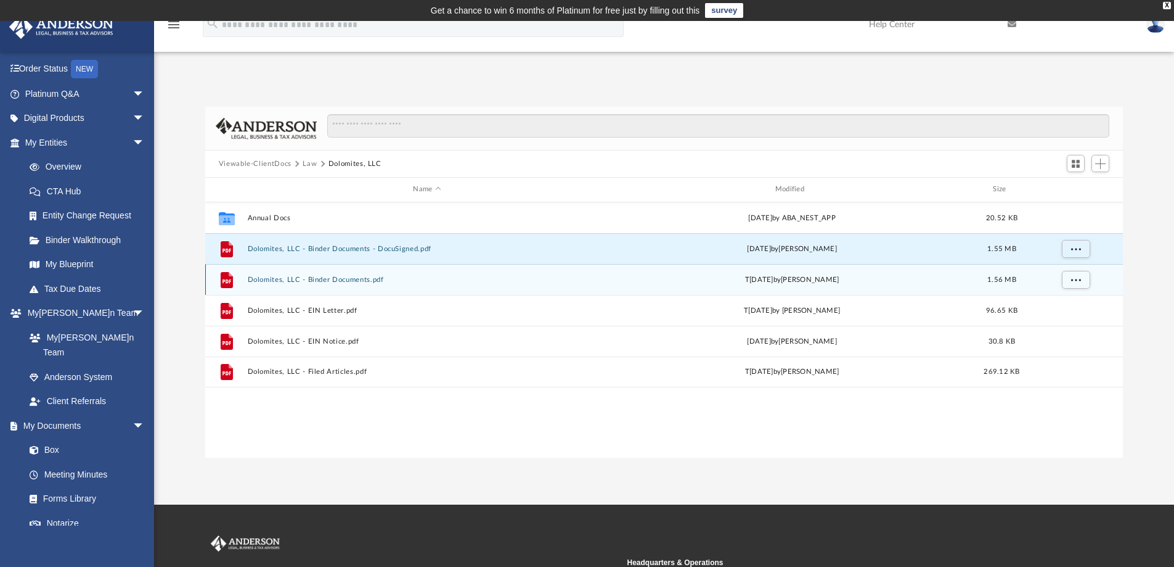
click at [364, 282] on button "Dolomites, LLC - Binder Documents.pdf" at bounding box center [426, 280] width 359 height 8
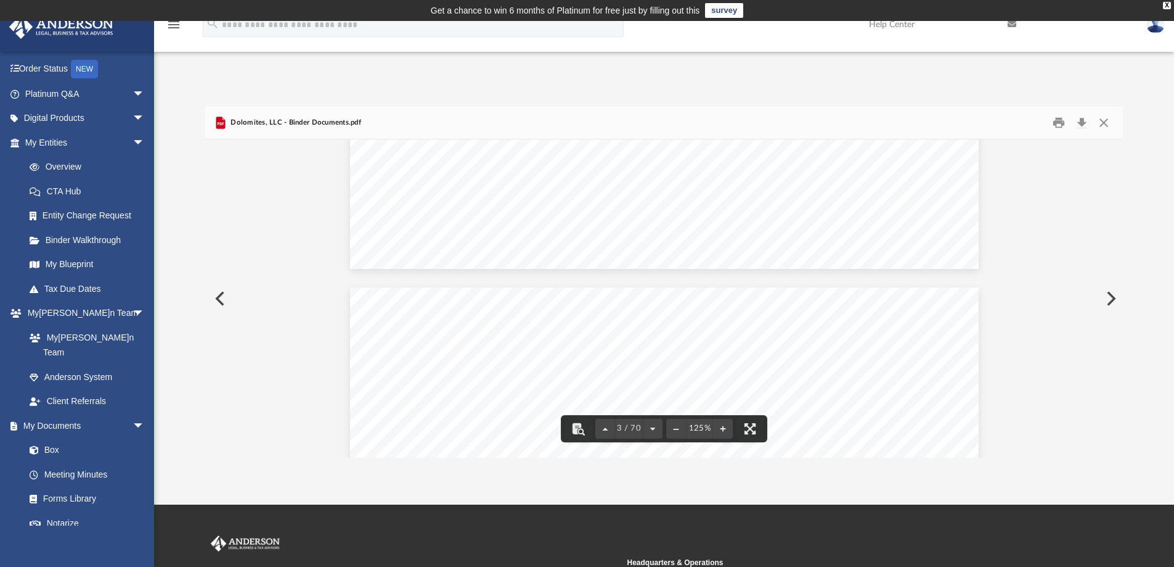
scroll to position [1582, 0]
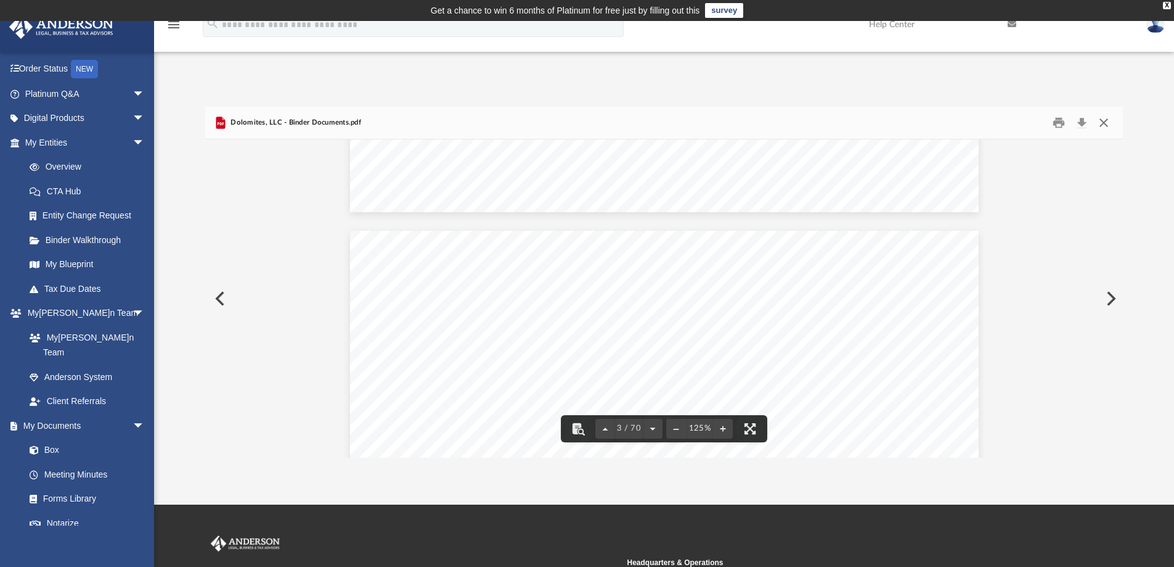
click at [1107, 121] on button "Close" at bounding box center [1104, 122] width 22 height 19
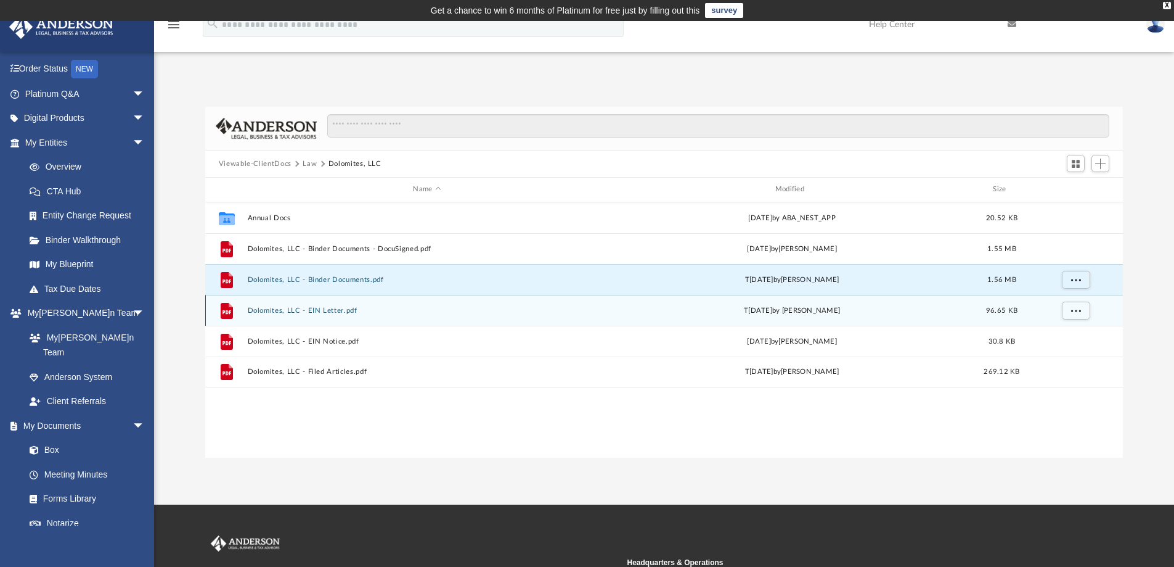
click at [334, 310] on button "Dolomites, LLC - EIN Letter.pdf" at bounding box center [426, 310] width 359 height 8
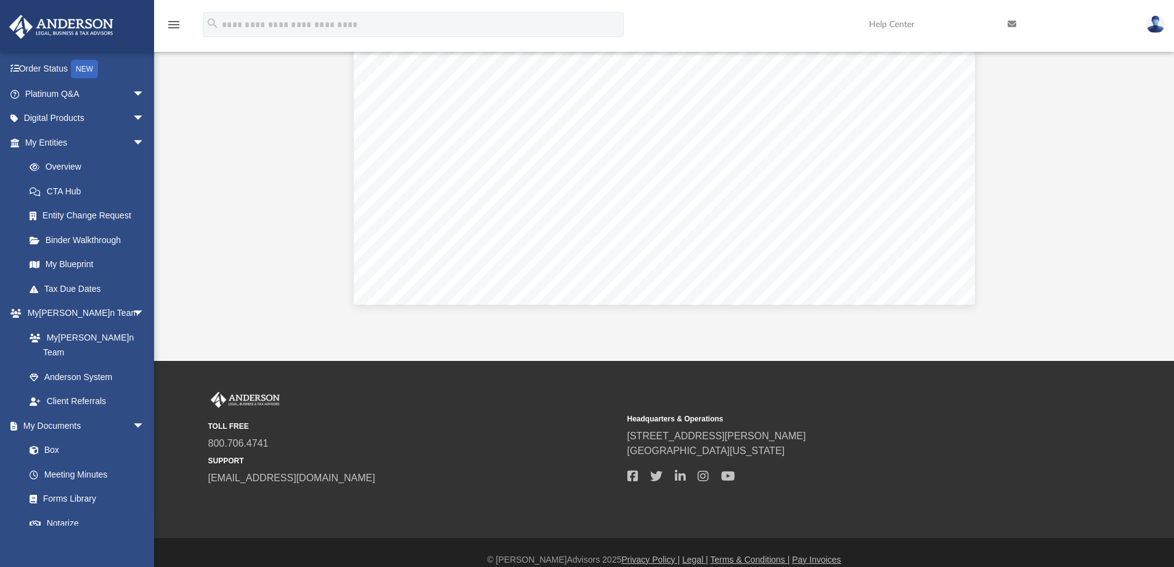
scroll to position [0, 0]
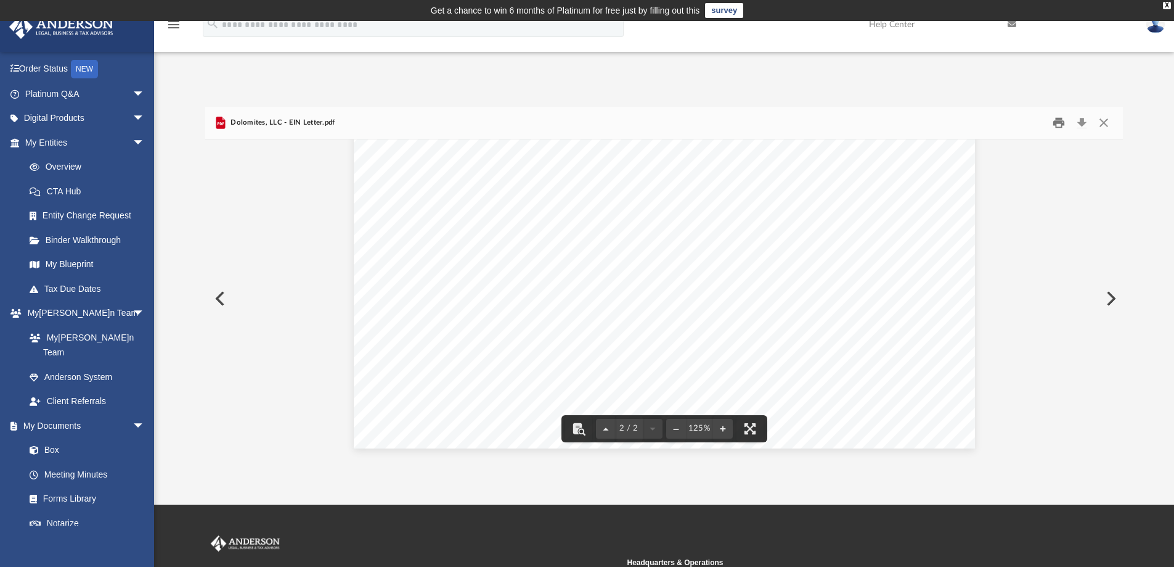
click at [1060, 123] on button "Print" at bounding box center [1059, 122] width 25 height 19
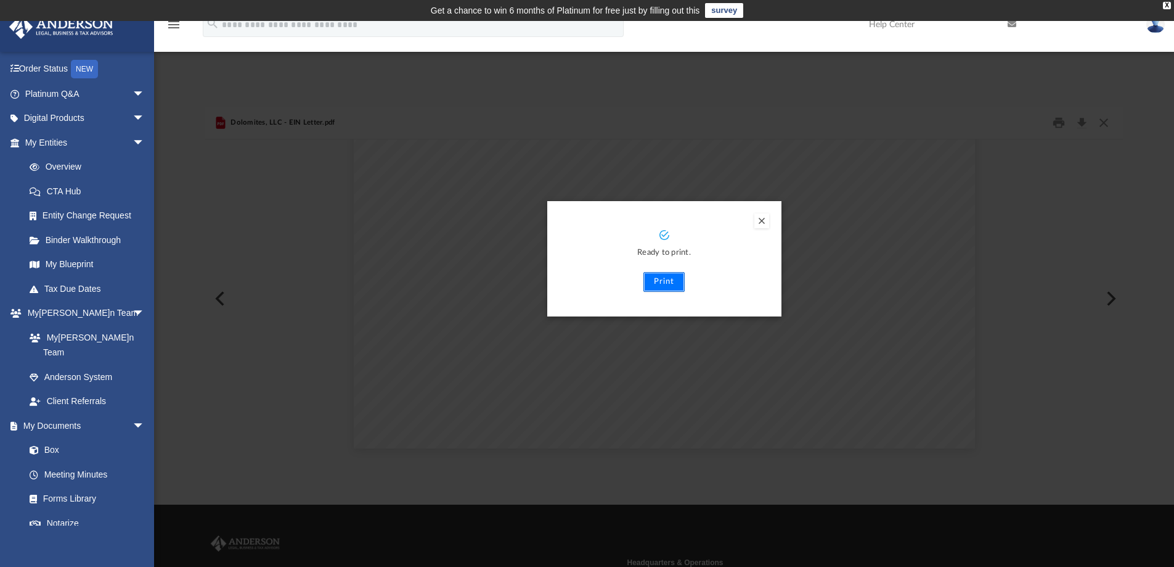
click at [674, 280] on button "Print" at bounding box center [664, 282] width 41 height 20
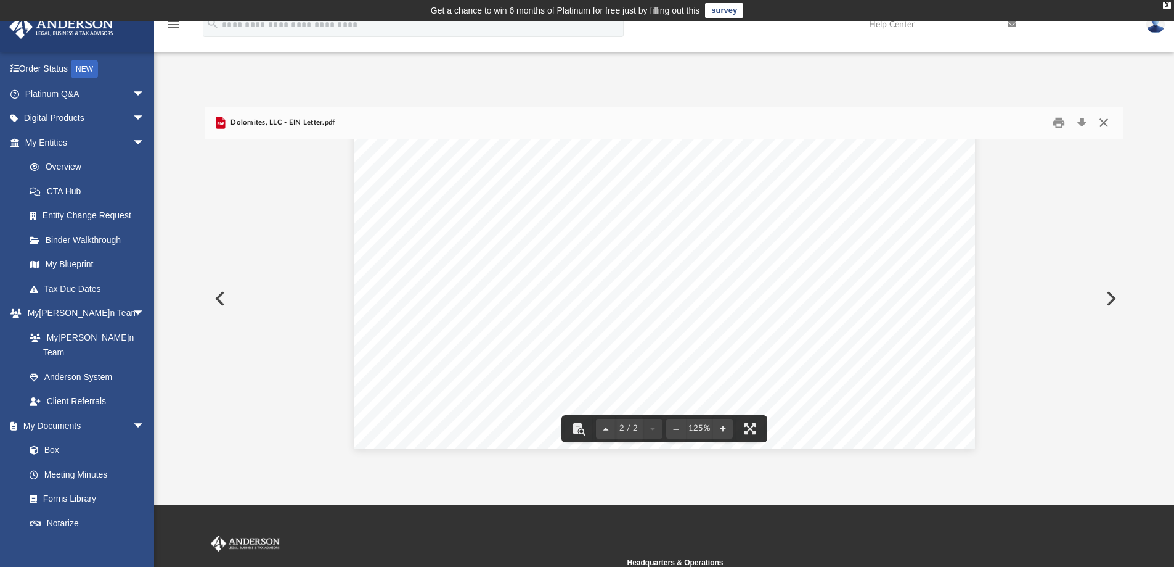
click at [1109, 122] on button "Close" at bounding box center [1104, 122] width 22 height 19
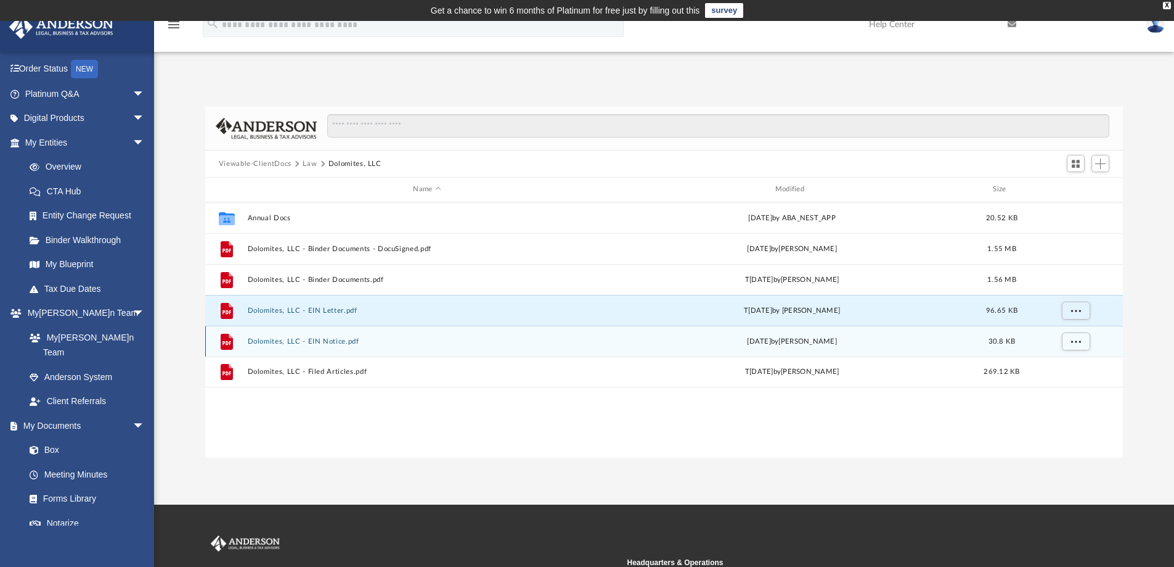
click at [351, 343] on button "Dolomites, LLC - EIN Notice.pdf" at bounding box center [426, 341] width 359 height 8
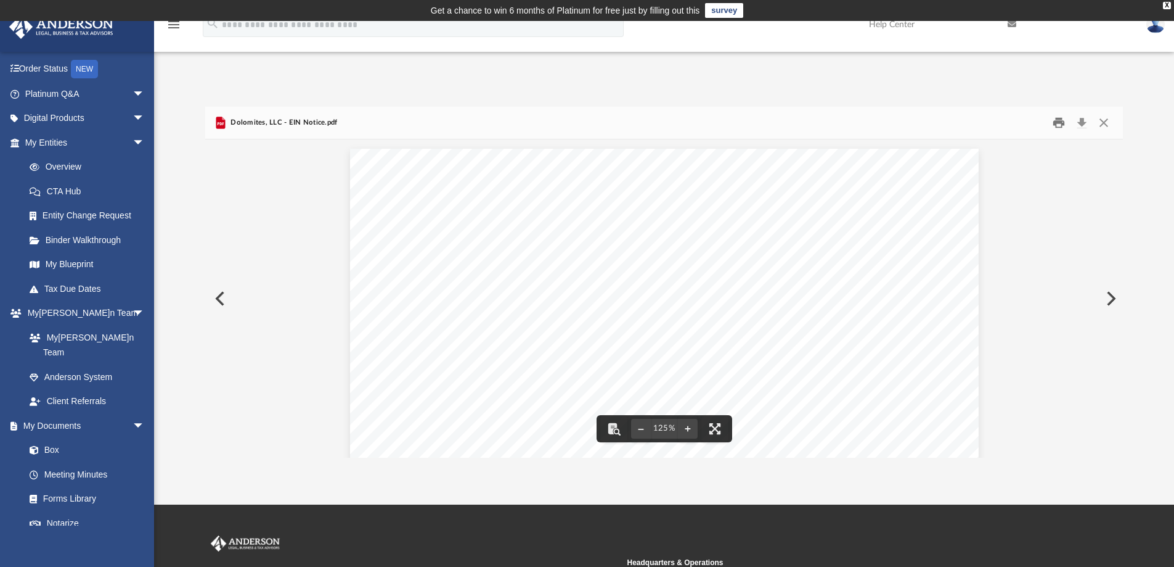
click at [1059, 126] on button "Print" at bounding box center [1059, 122] width 25 height 19
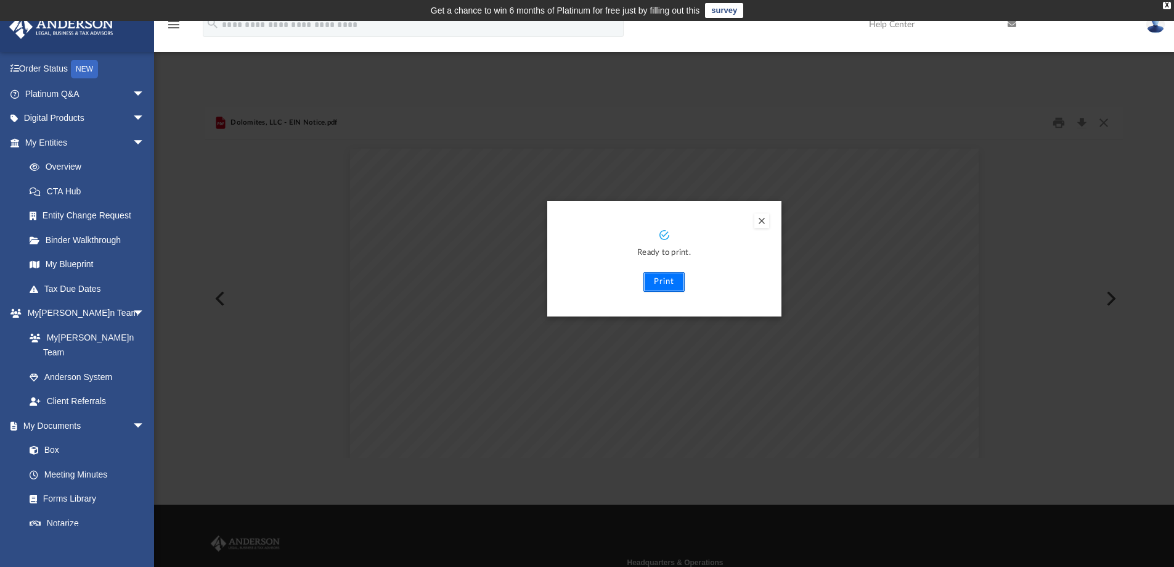
click at [668, 283] on button "Print" at bounding box center [664, 282] width 41 height 20
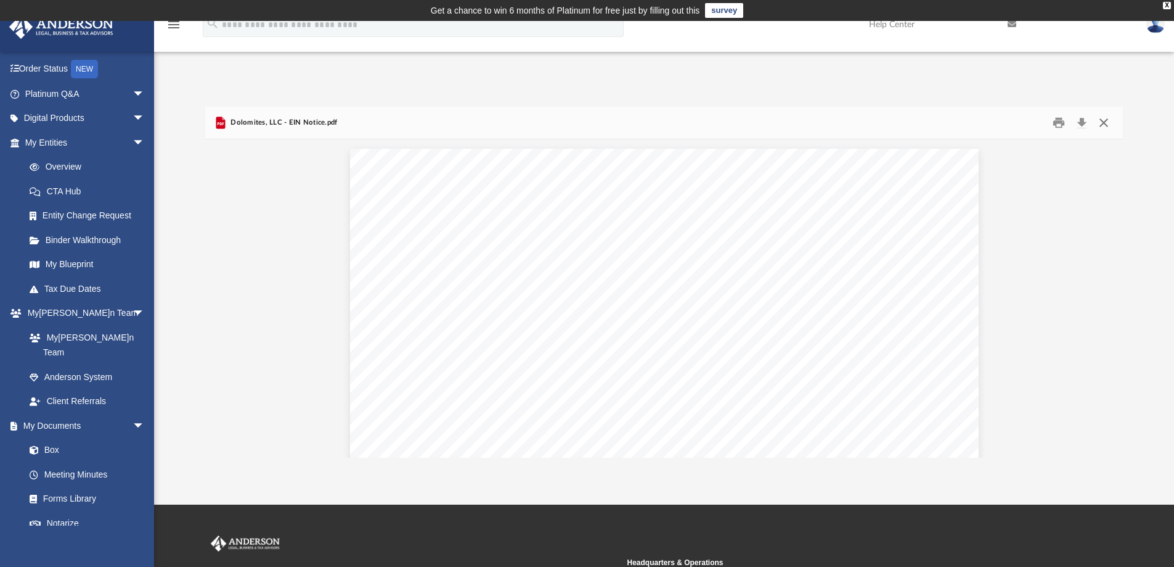
click at [1108, 121] on button "Close" at bounding box center [1104, 122] width 22 height 19
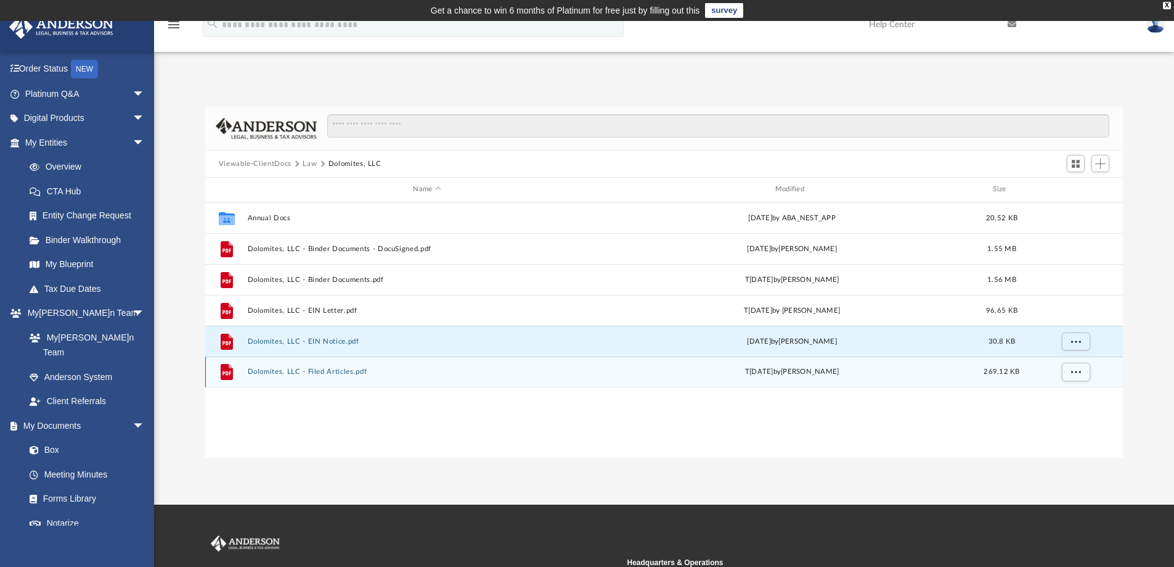
click at [335, 369] on button "Dolomites, LLC - Filed Articles.pdf" at bounding box center [426, 371] width 359 height 8
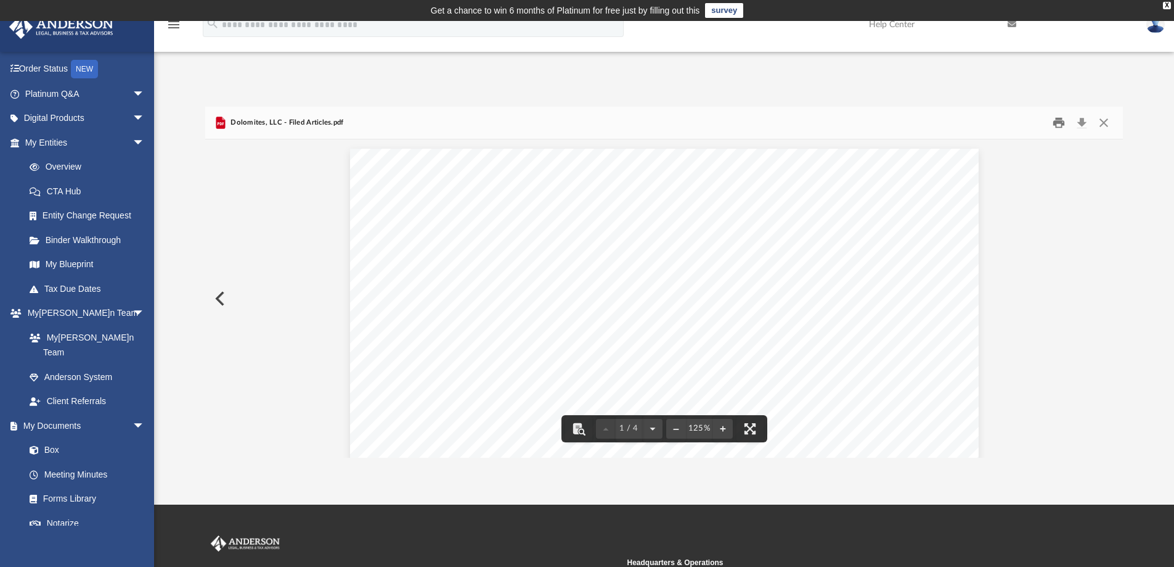
click at [1062, 128] on button "Print" at bounding box center [1059, 122] width 25 height 19
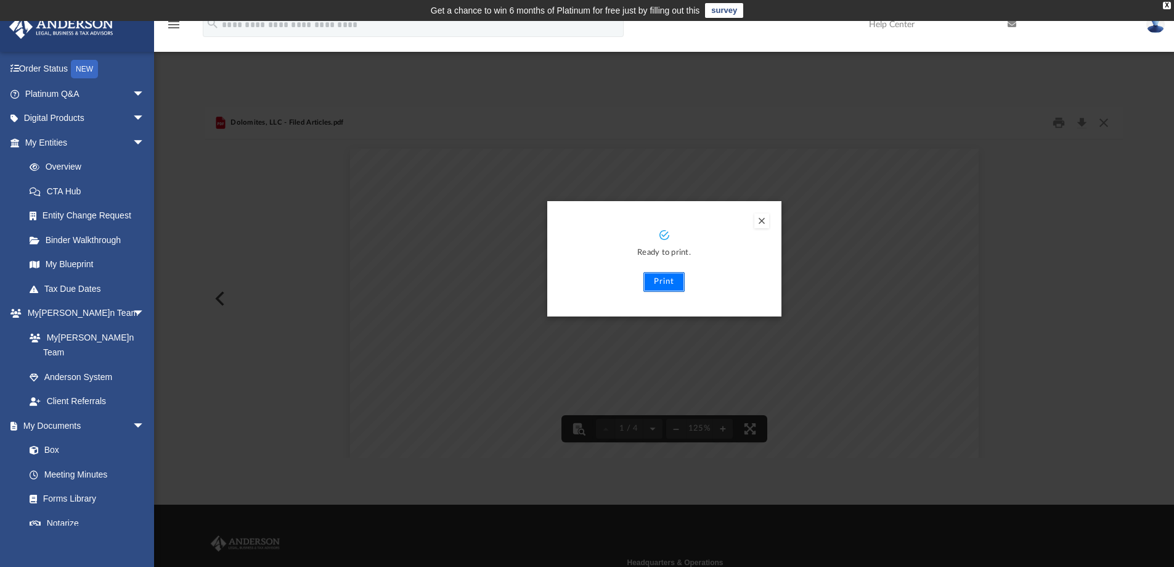
click at [660, 280] on button "Print" at bounding box center [664, 282] width 41 height 20
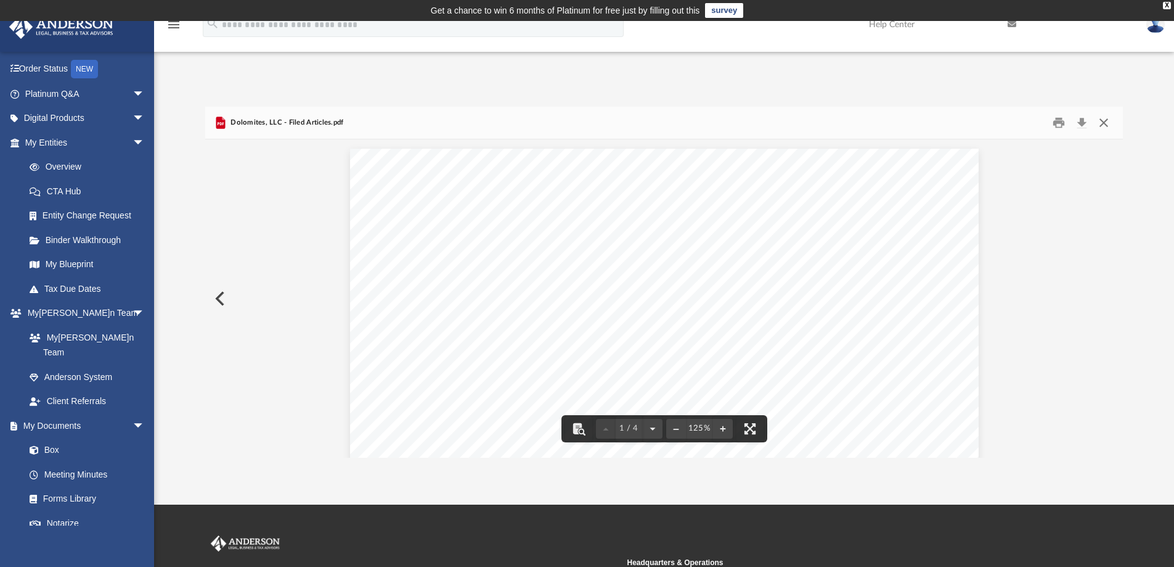
click at [1107, 121] on button "Close" at bounding box center [1104, 122] width 22 height 19
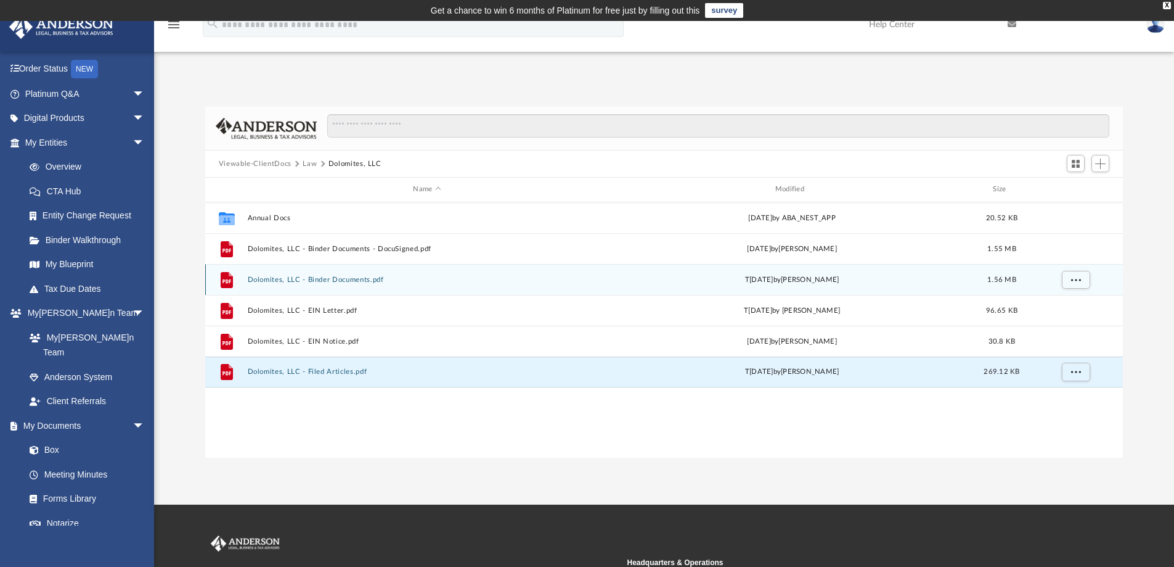
click at [333, 280] on button "Dolomites, LLC - Binder Documents.pdf" at bounding box center [426, 280] width 359 height 8
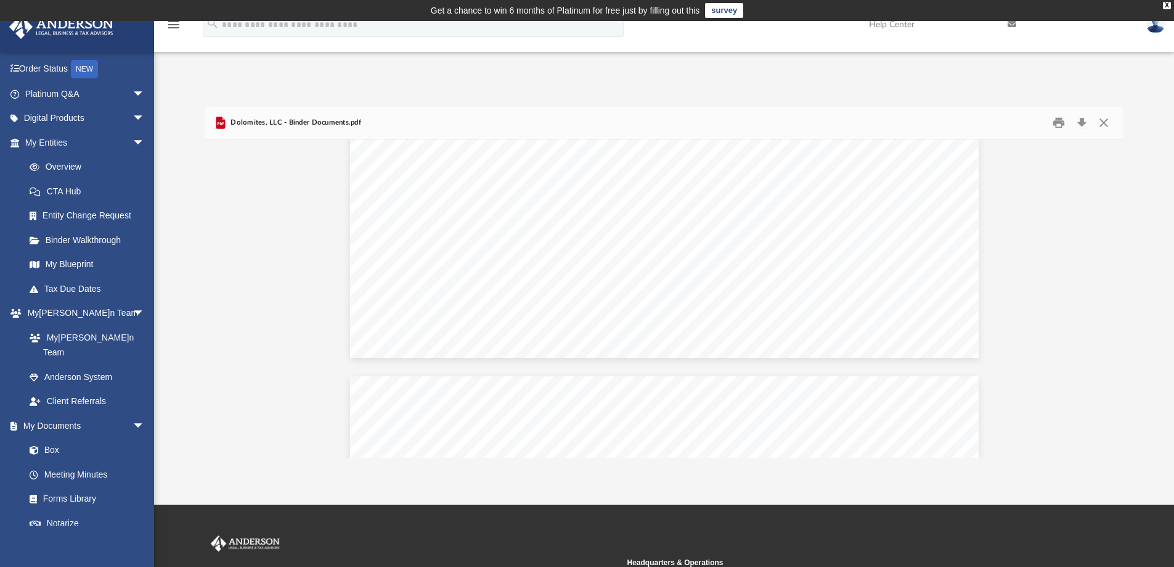
scroll to position [13171, 0]
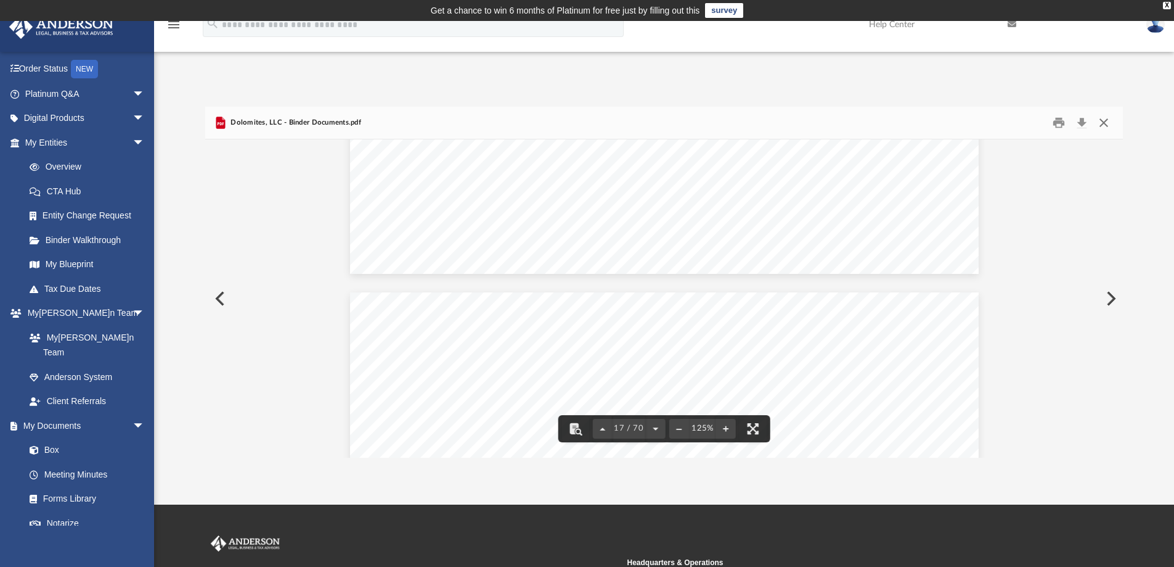
click at [1107, 121] on button "Close" at bounding box center [1104, 122] width 22 height 19
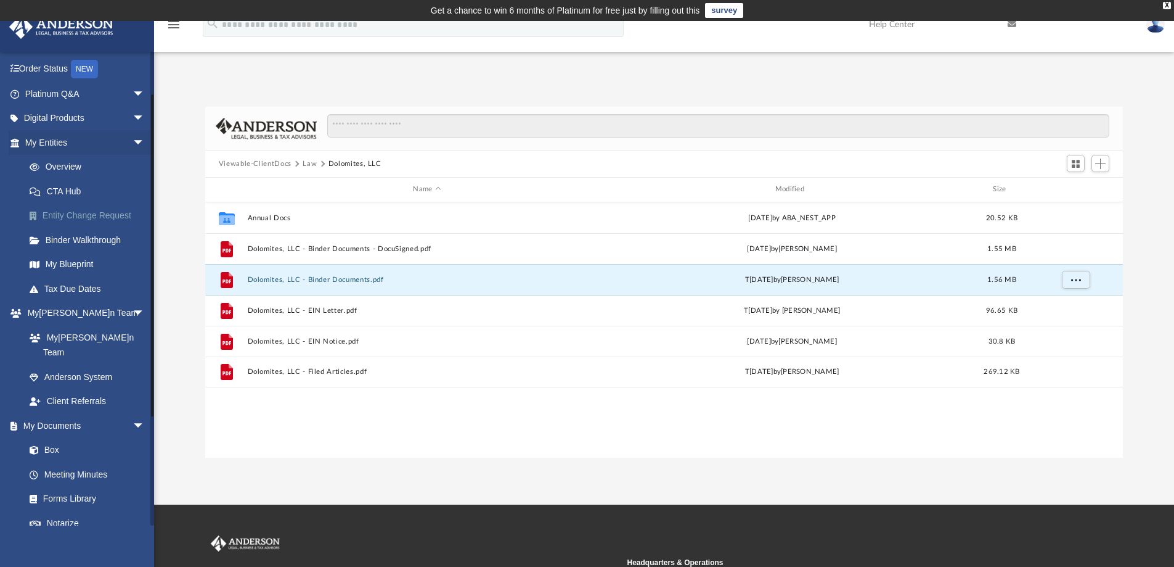
scroll to position [0, 0]
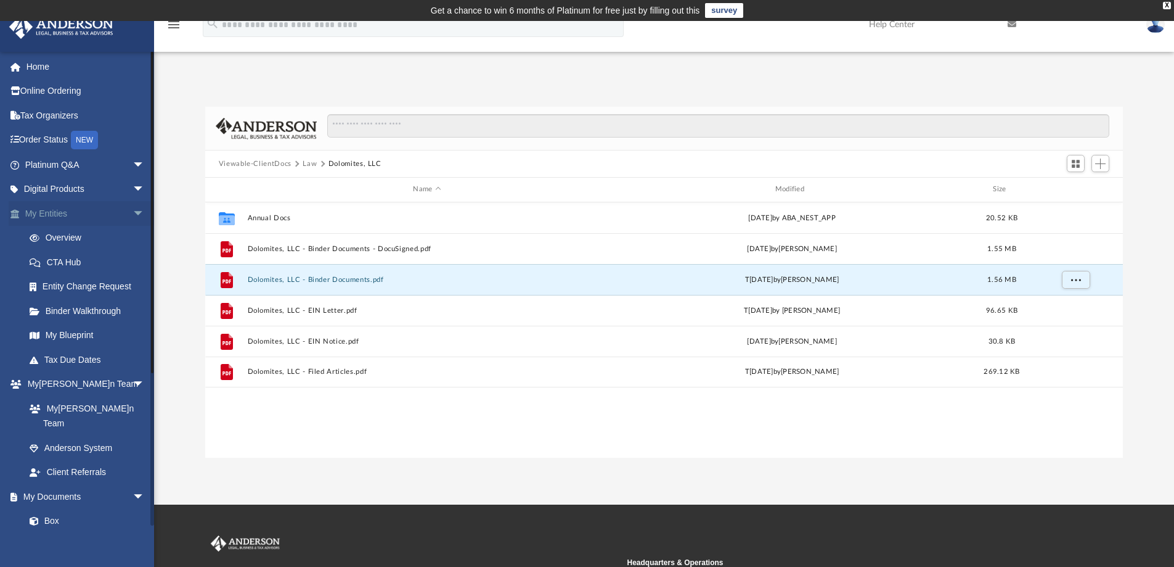
click at [73, 216] on link "My Entities arrow_drop_down" at bounding box center [86, 213] width 155 height 25
click at [72, 232] on link "Overview" at bounding box center [90, 238] width 146 height 25
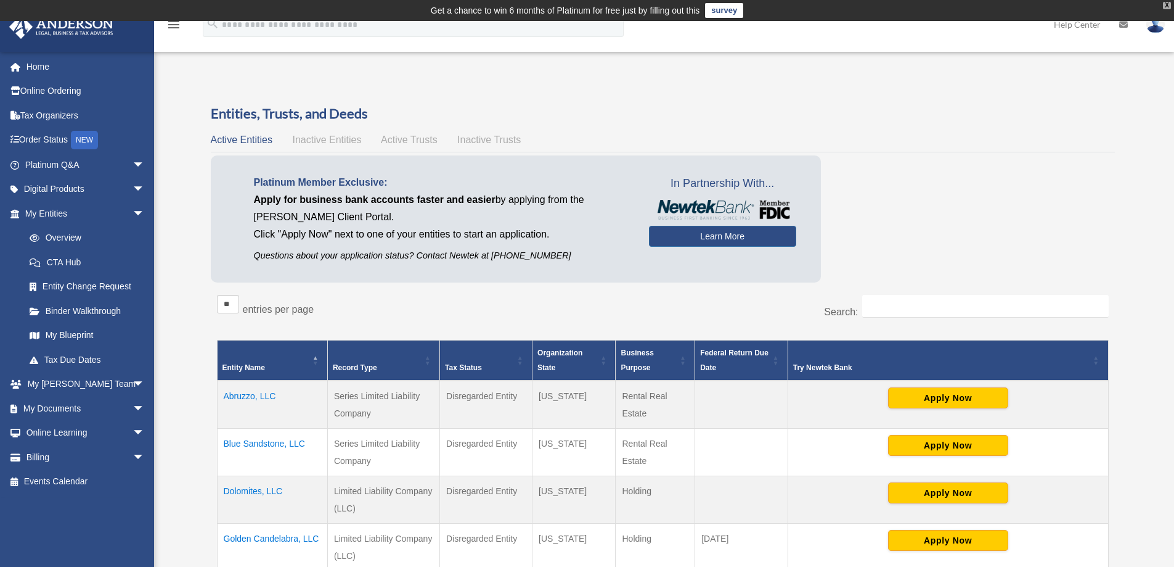
click at [1165, 7] on div "X" at bounding box center [1167, 5] width 8 height 7
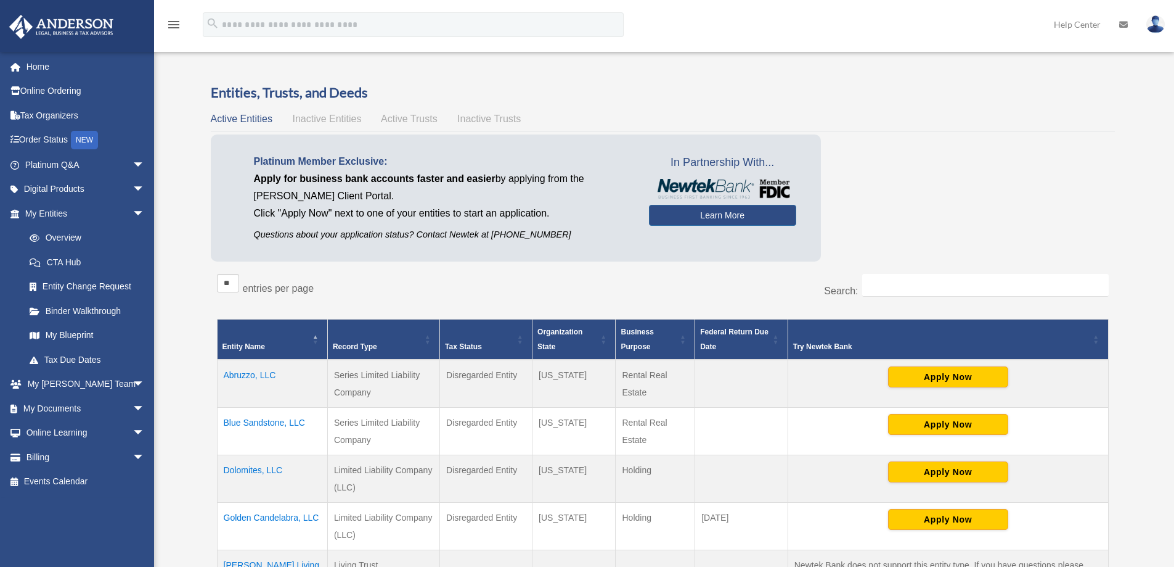
click at [1158, 26] on img at bounding box center [1156, 24] width 18 height 18
click at [936, 112] on link "Logout" at bounding box center [970, 107] width 123 height 25
